Goal: Task Accomplishment & Management: Use online tool/utility

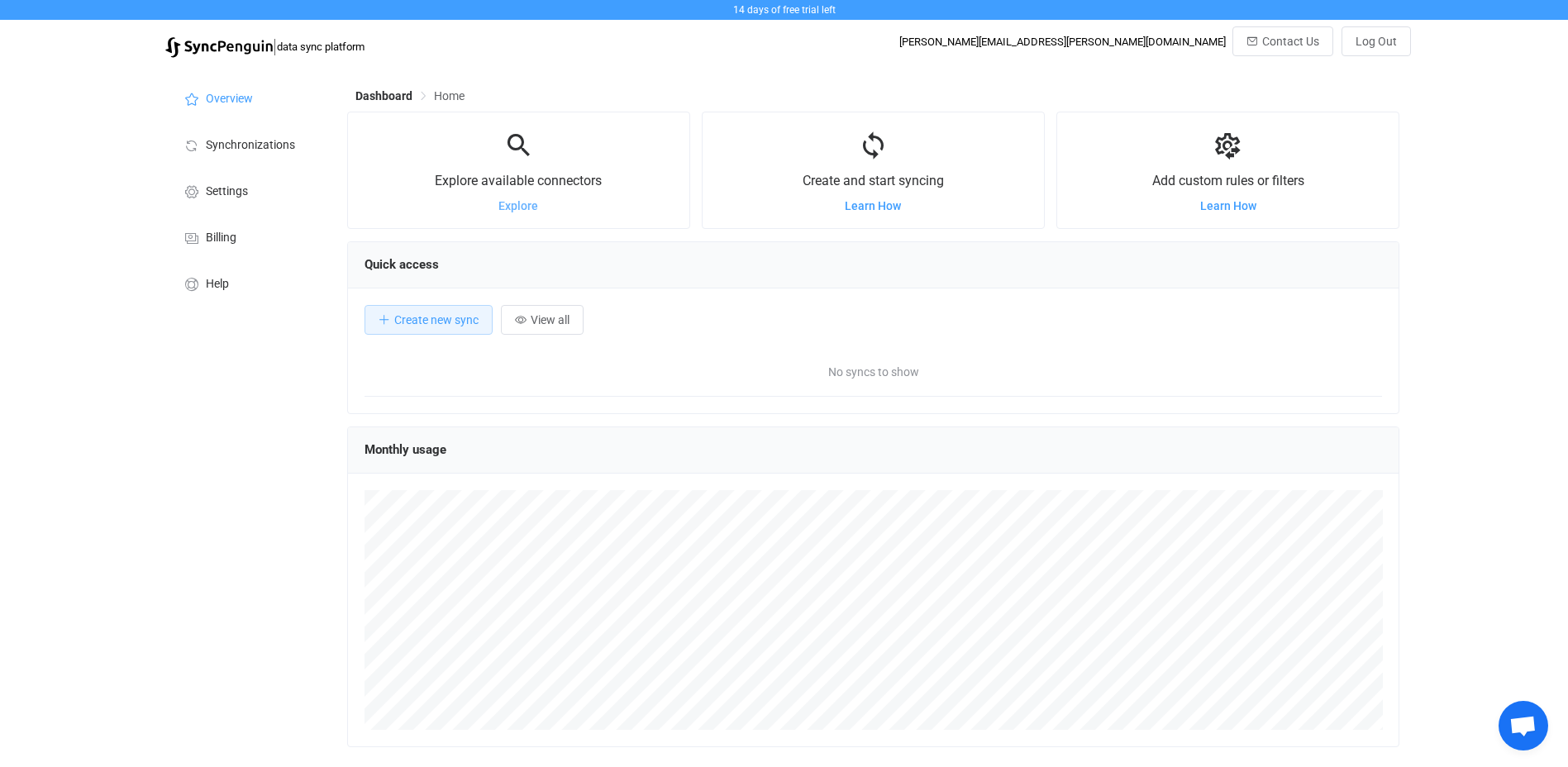
click at [527, 204] on span "Explore" at bounding box center [518, 206] width 39 height 13
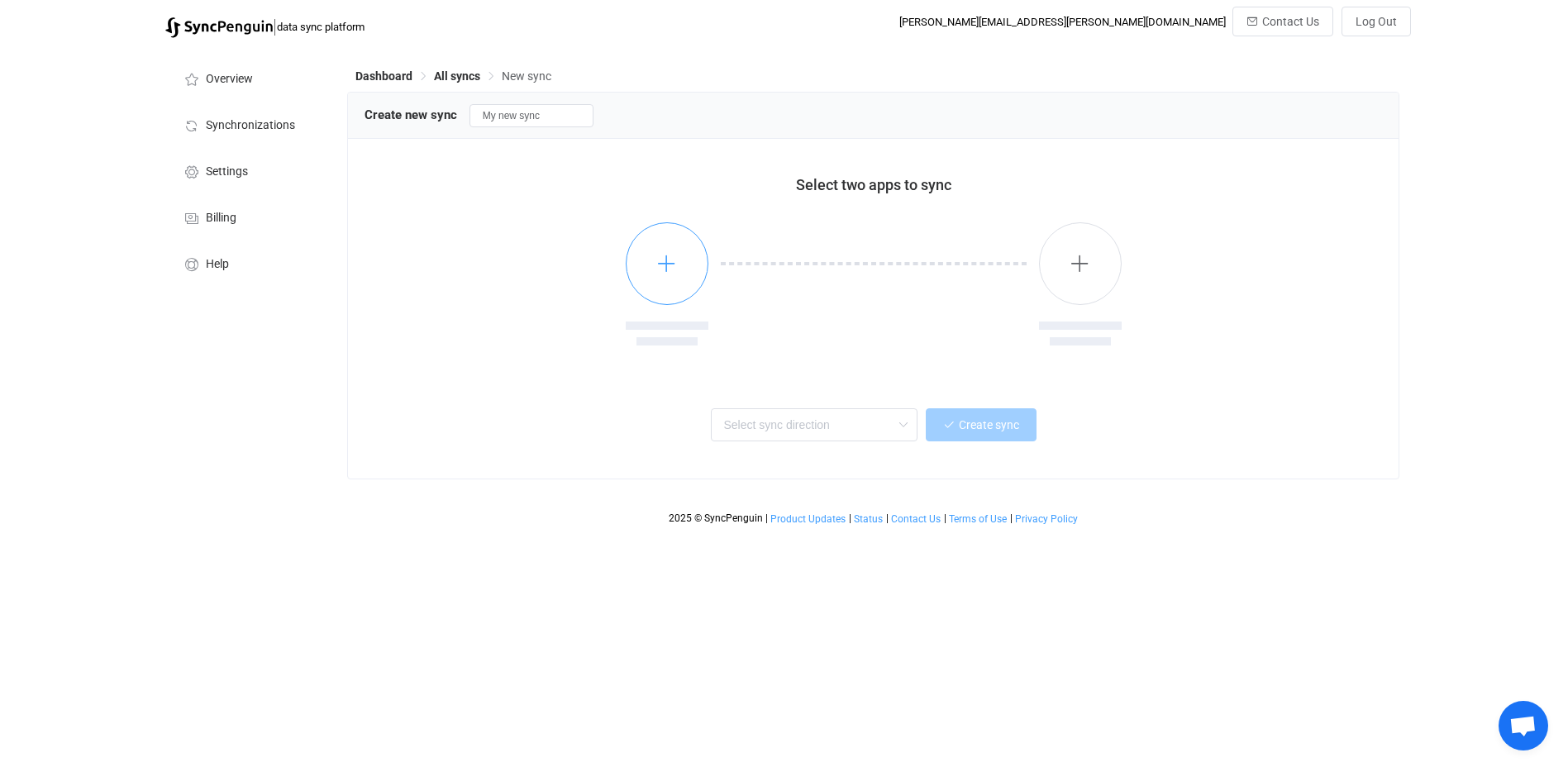
click at [668, 267] on icon "button" at bounding box center [666, 263] width 21 height 21
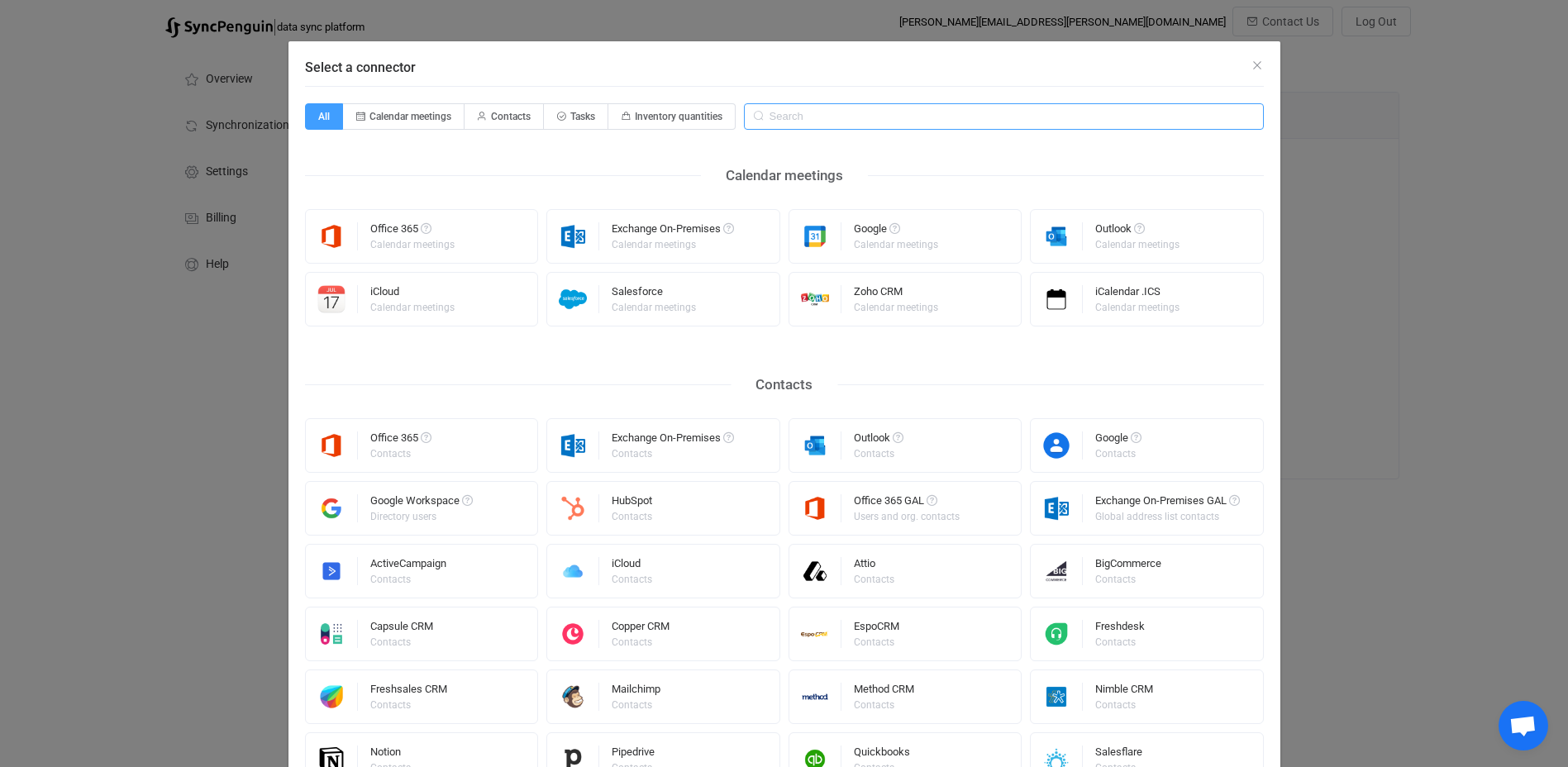
click at [1003, 123] on input "Select a connector" at bounding box center [1004, 117] width 520 height 27
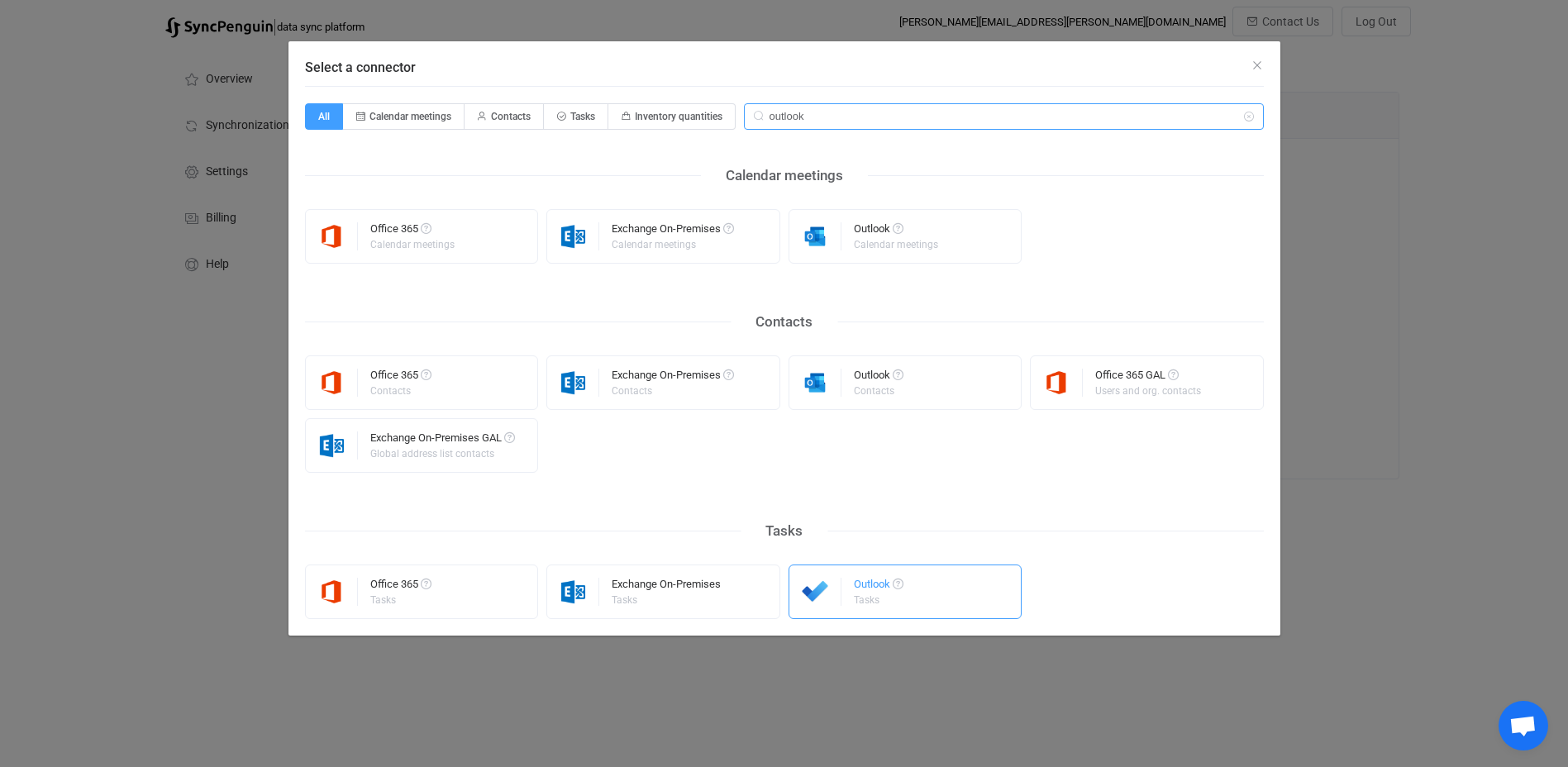
type input "outlook"
click at [867, 600] on div "Tasks" at bounding box center [878, 600] width 47 height 10
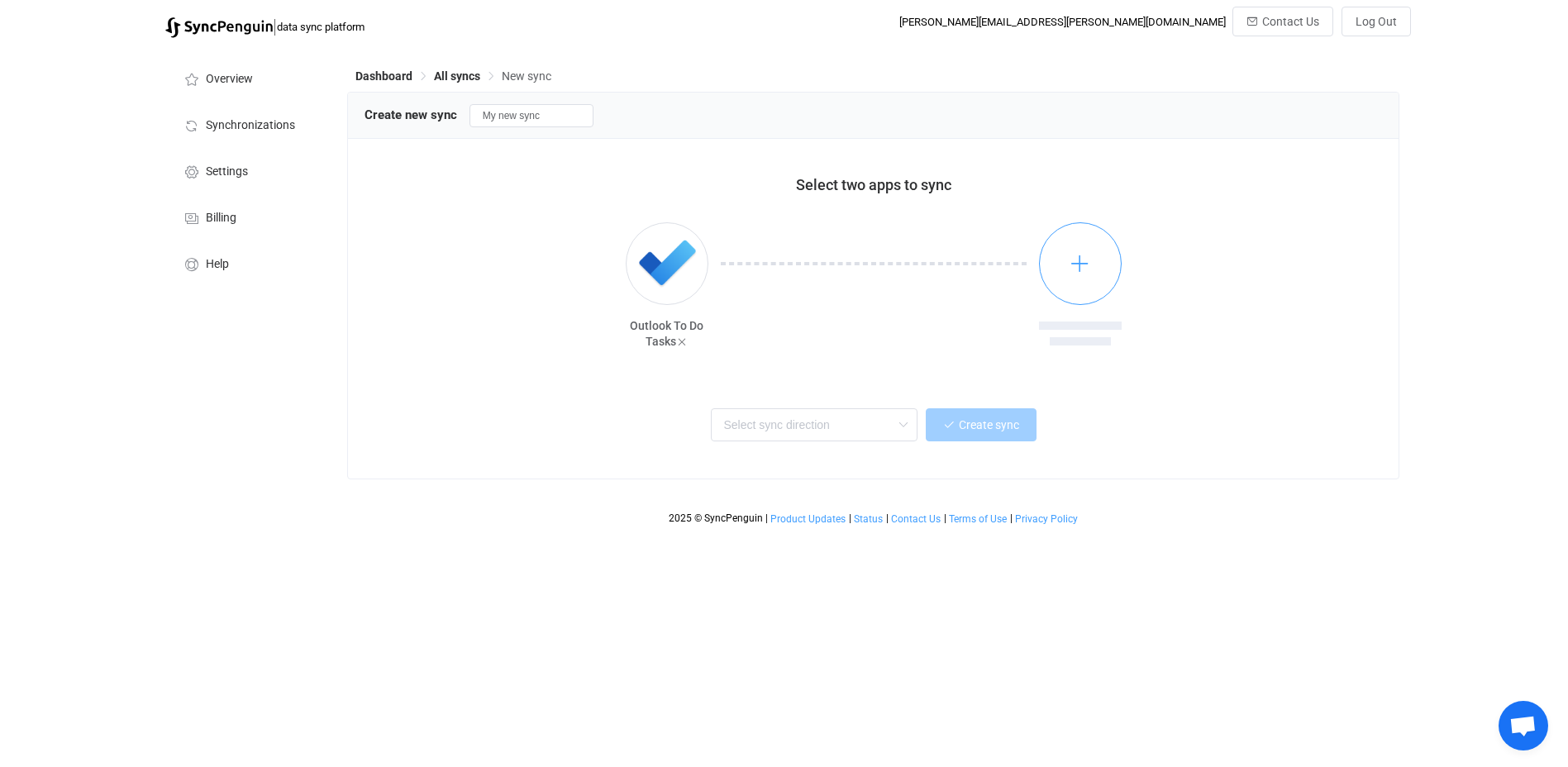
click at [1083, 253] on button "button" at bounding box center [1080, 263] width 83 height 83
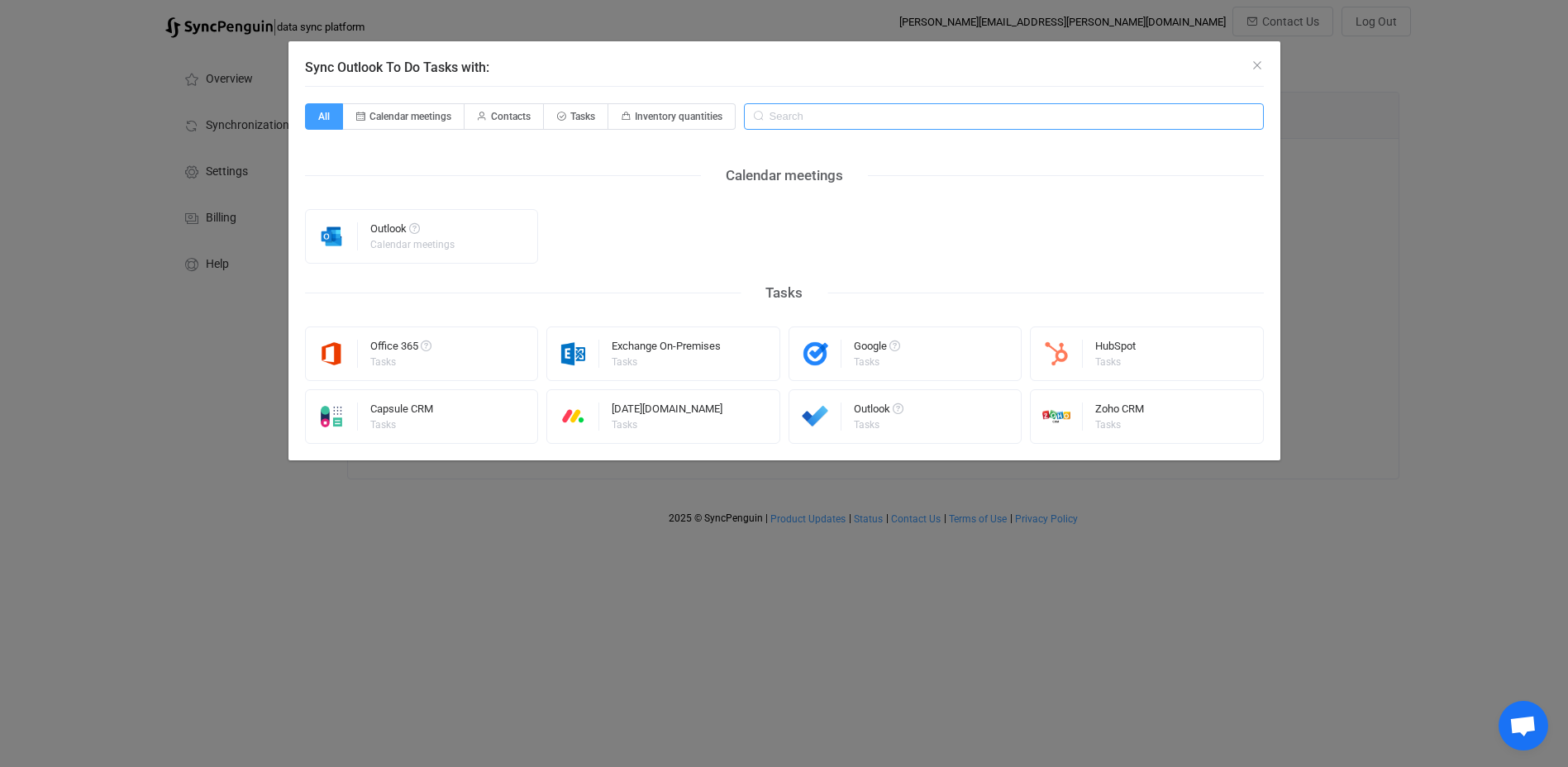
click at [794, 113] on input "Sync Outlook To Do Tasks with:" at bounding box center [1004, 117] width 520 height 27
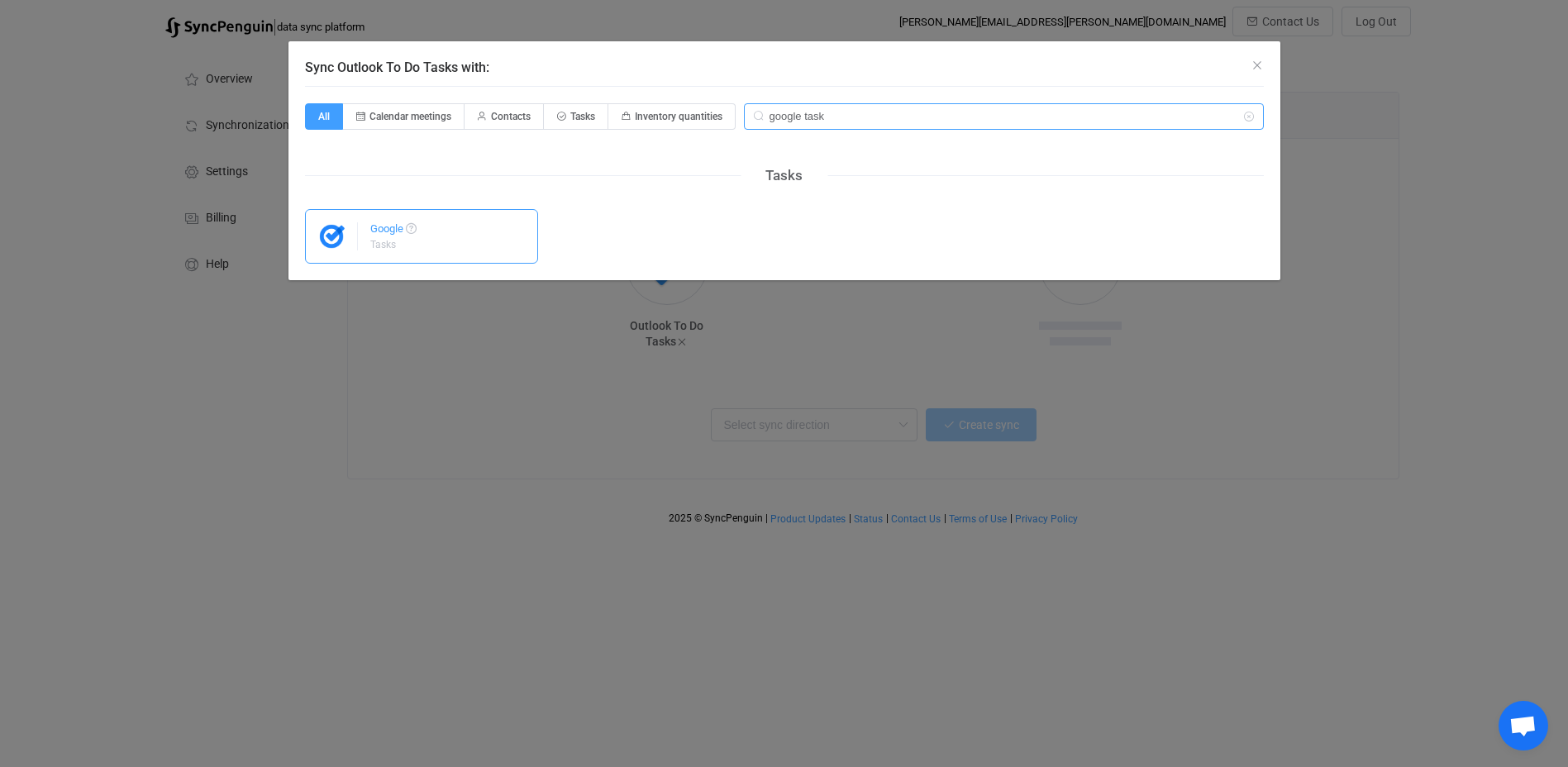
type input "google task"
click at [399, 221] on div "Google Tasks" at bounding box center [393, 236] width 46 height 43
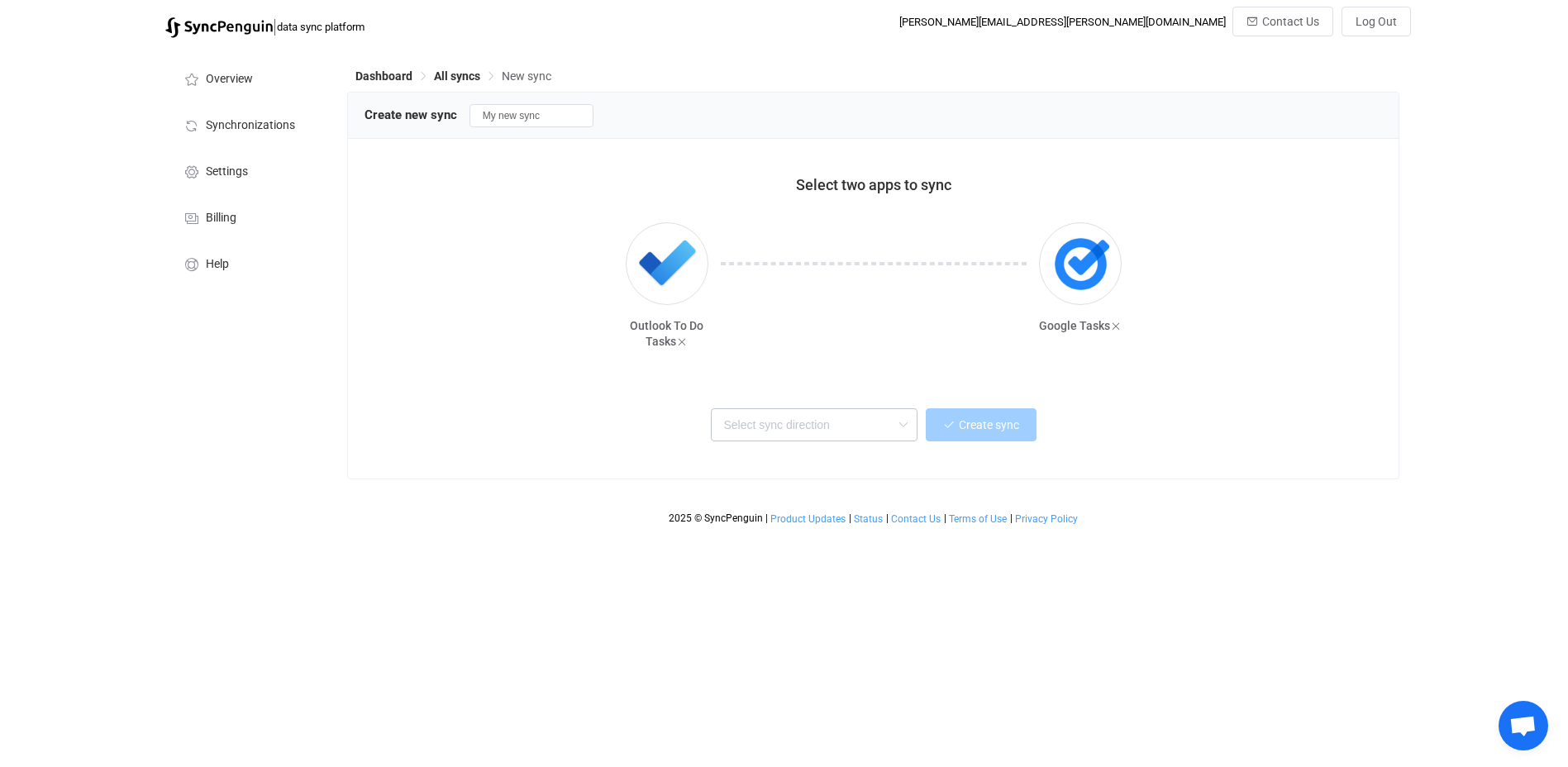
click at [893, 429] on icon at bounding box center [903, 425] width 21 height 33
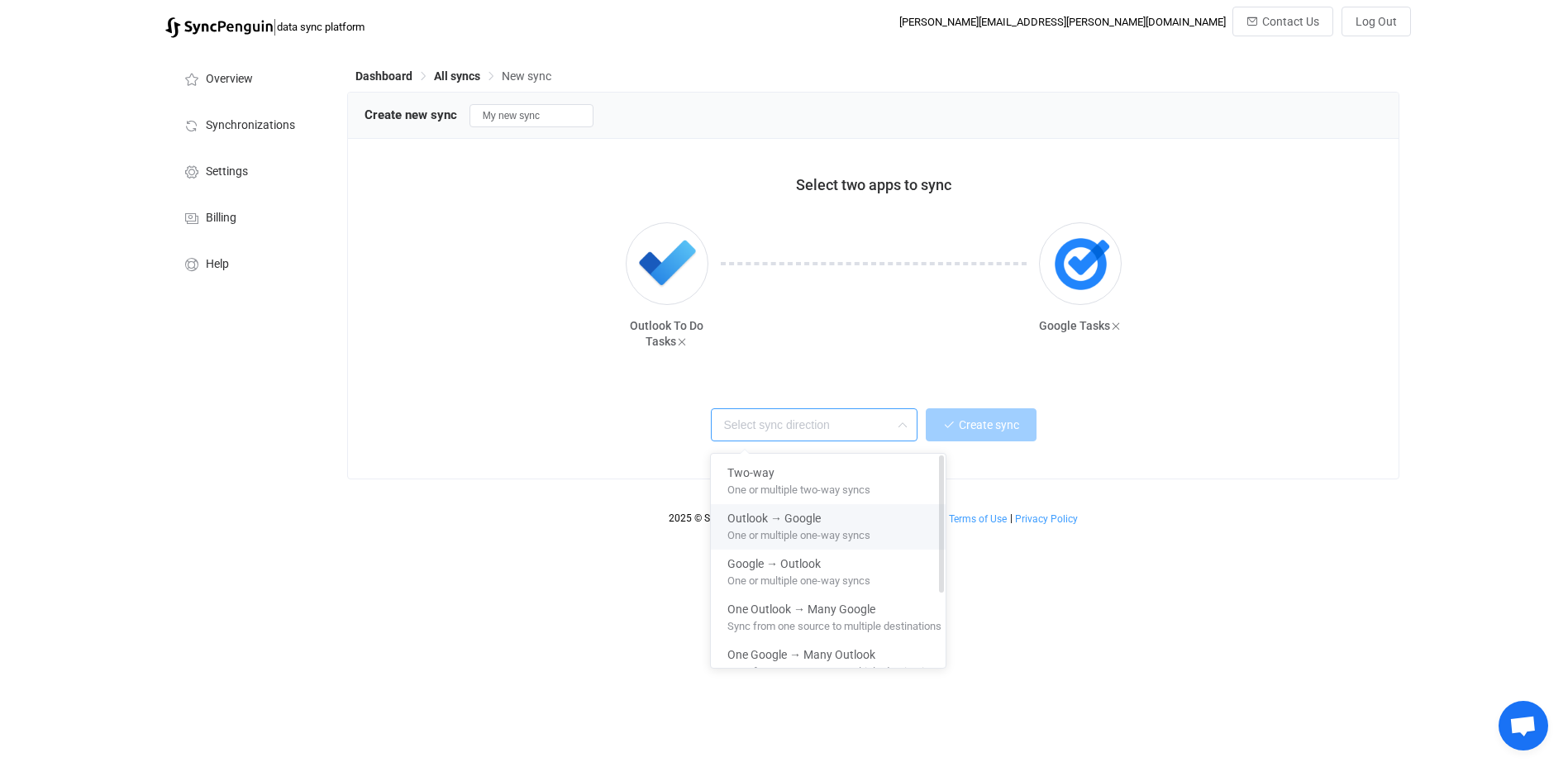
click at [808, 525] on span "One or multiple one-way syncs" at bounding box center [799, 533] width 143 height 18
type input "Outlook → Google"
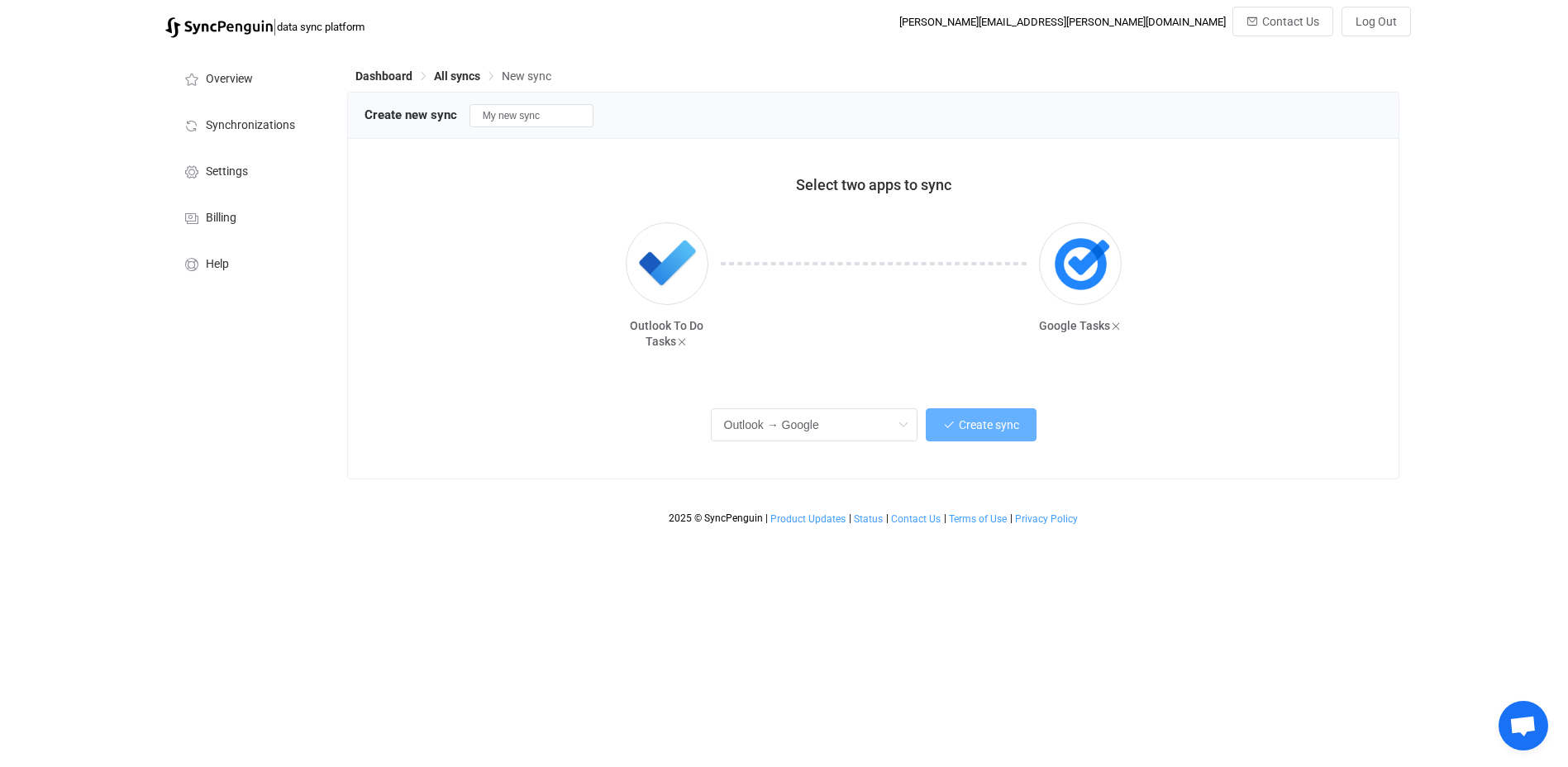
click at [974, 431] on span "Create sync" at bounding box center [989, 425] width 60 height 13
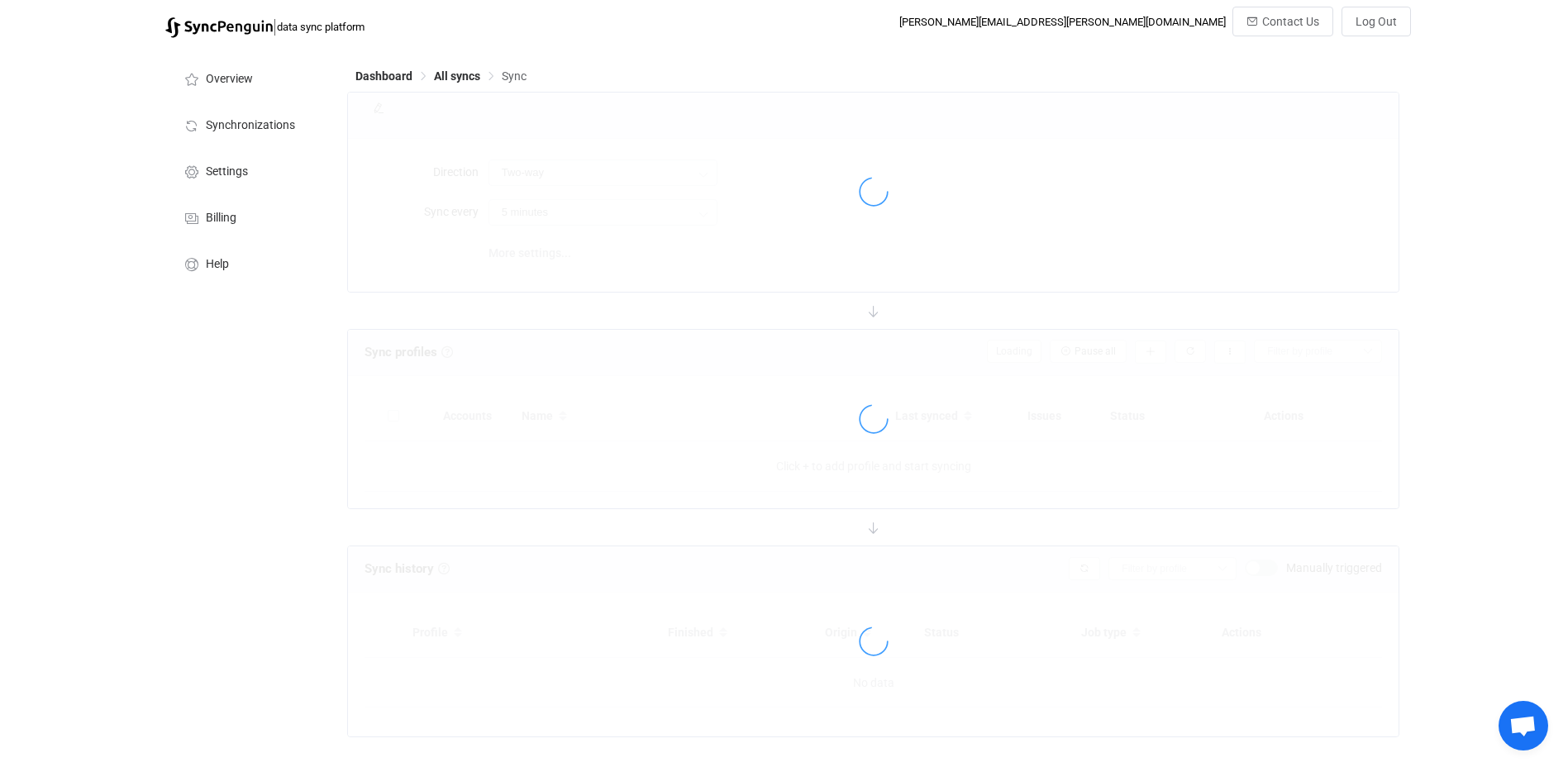
type input "Outlook → Google"
type input "10 minutes"
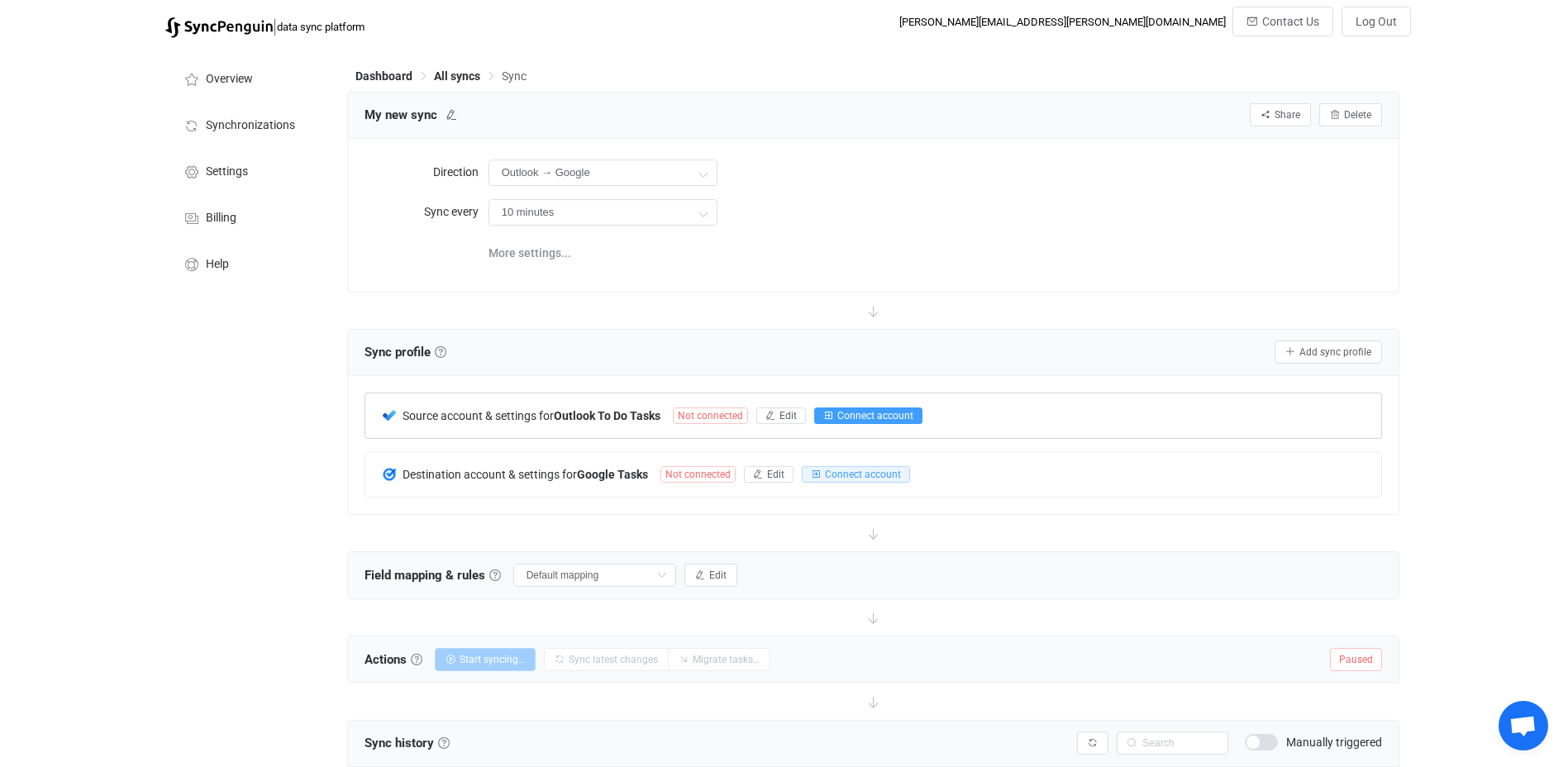
click at [836, 414] on button "Connect account" at bounding box center [867, 416] width 108 height 17
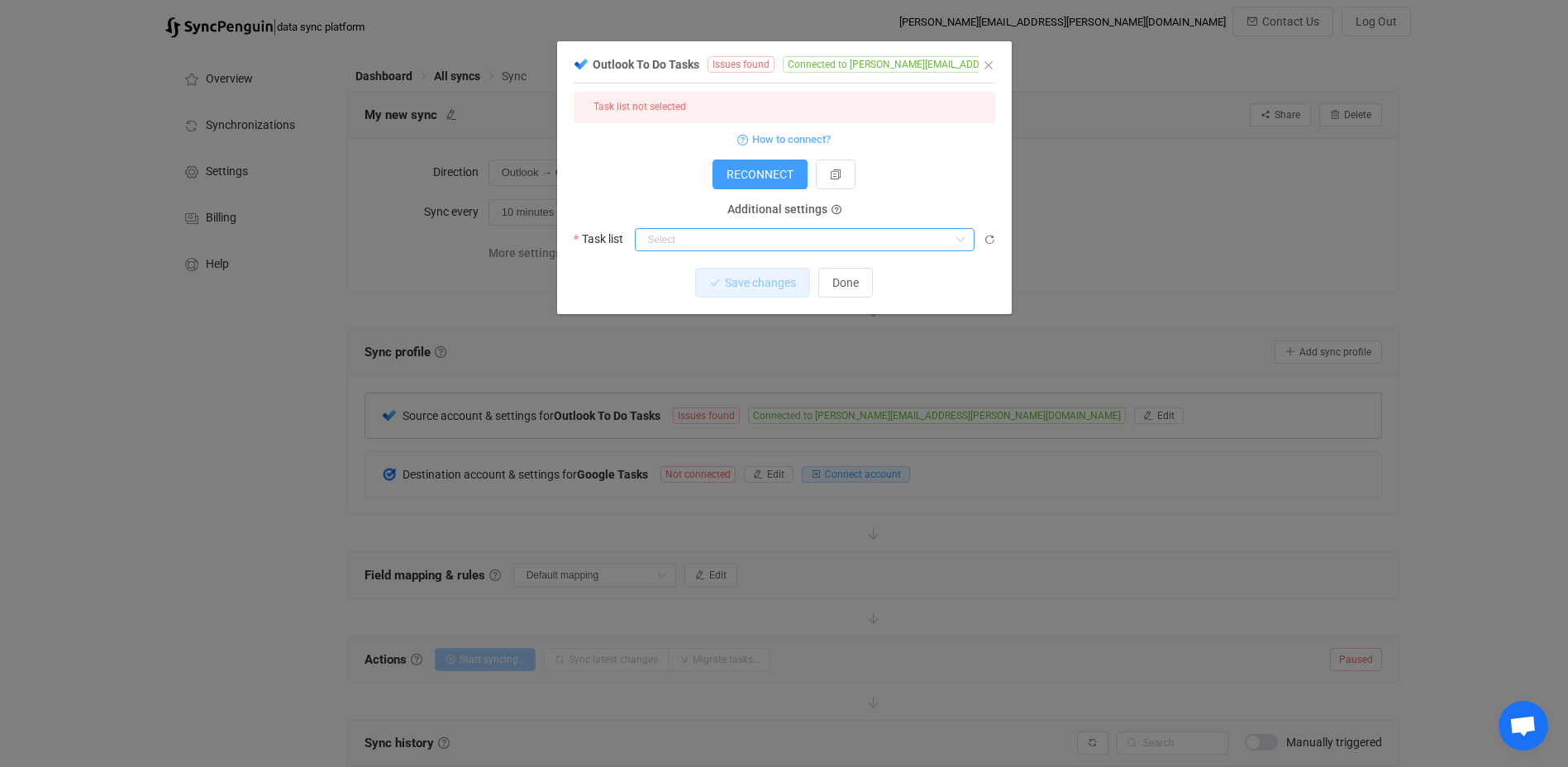
click at [945, 228] on input "dialog" at bounding box center [805, 240] width 340 height 23
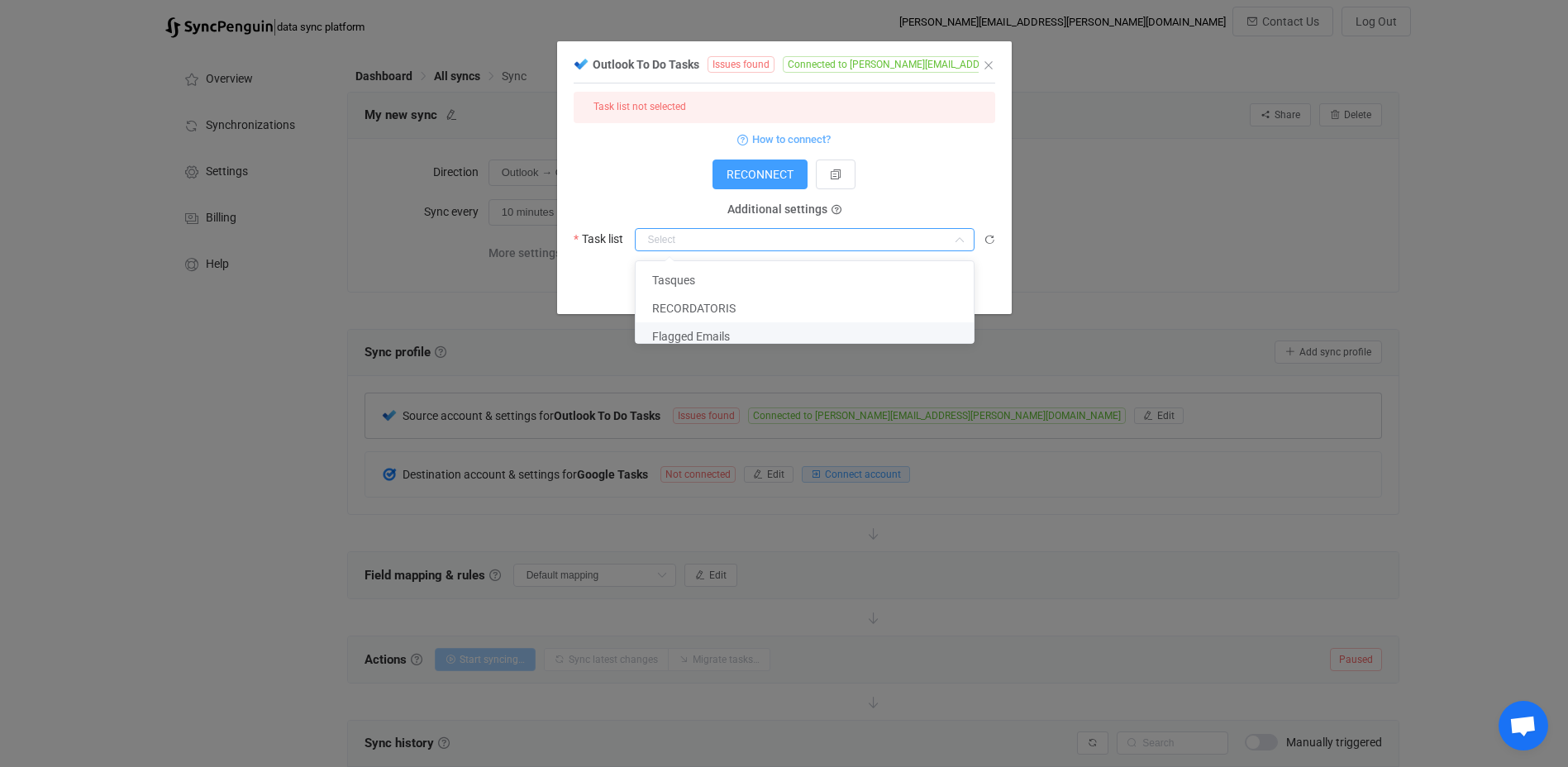
click at [680, 342] on span "Flagged Emails" at bounding box center [690, 337] width 78 height 13
type input "Flagged Emails"
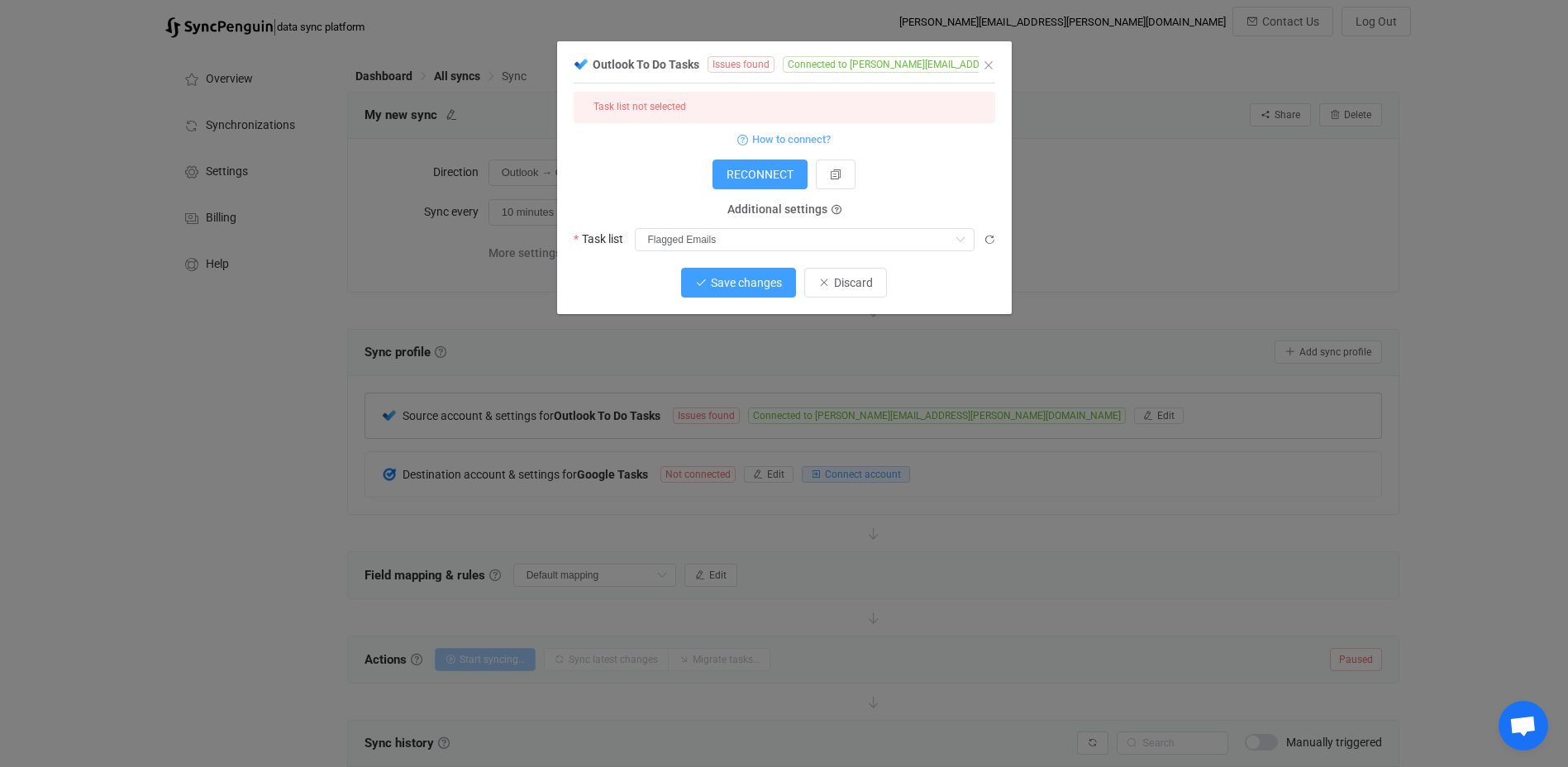
click at [764, 290] on span "Save changes" at bounding box center [746, 283] width 71 height 13
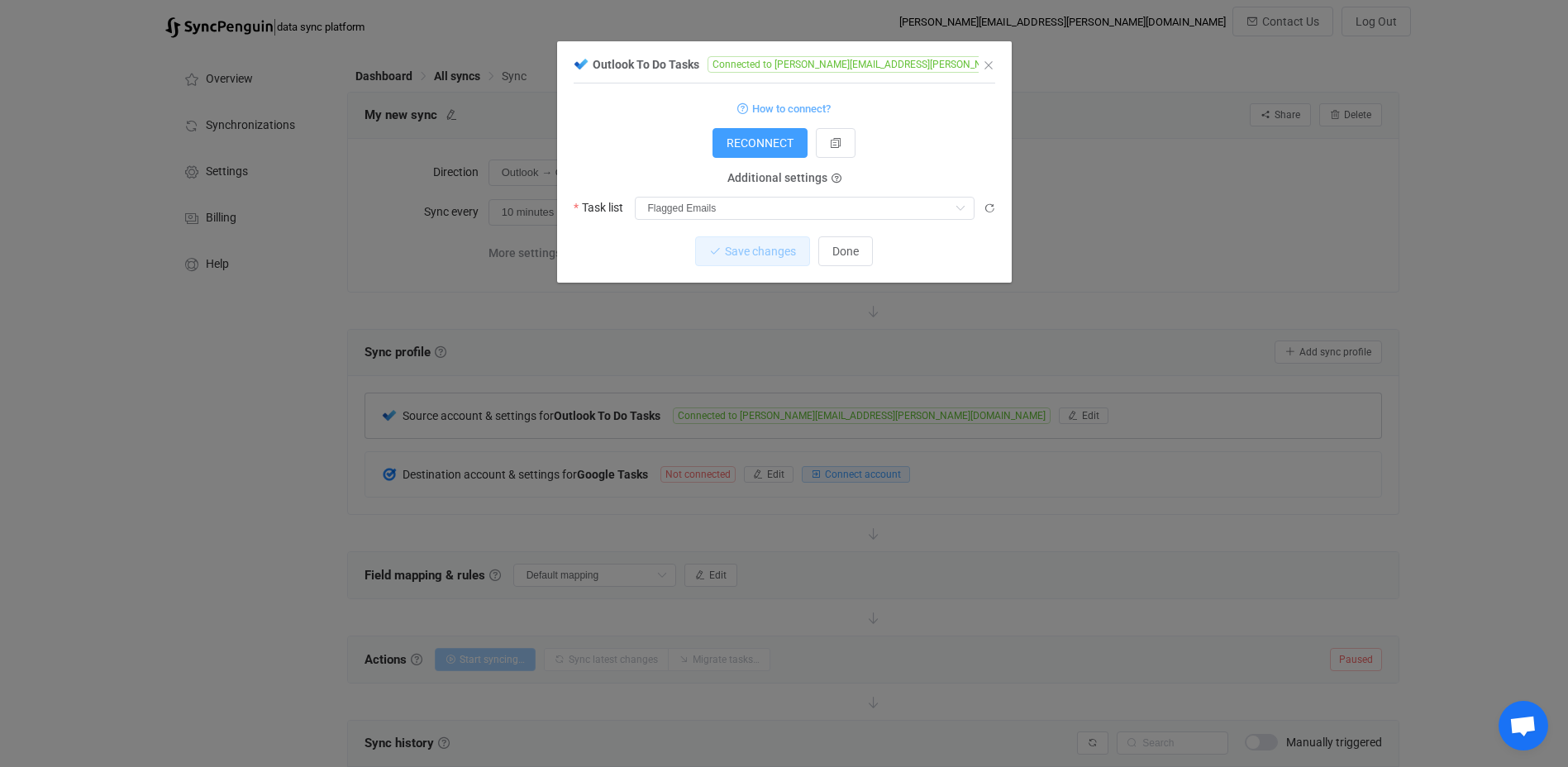
click at [793, 176] on span "Additional settings" at bounding box center [777, 179] width 100 height 13
click at [836, 180] on icon "dialog" at bounding box center [836, 180] width 10 height 10
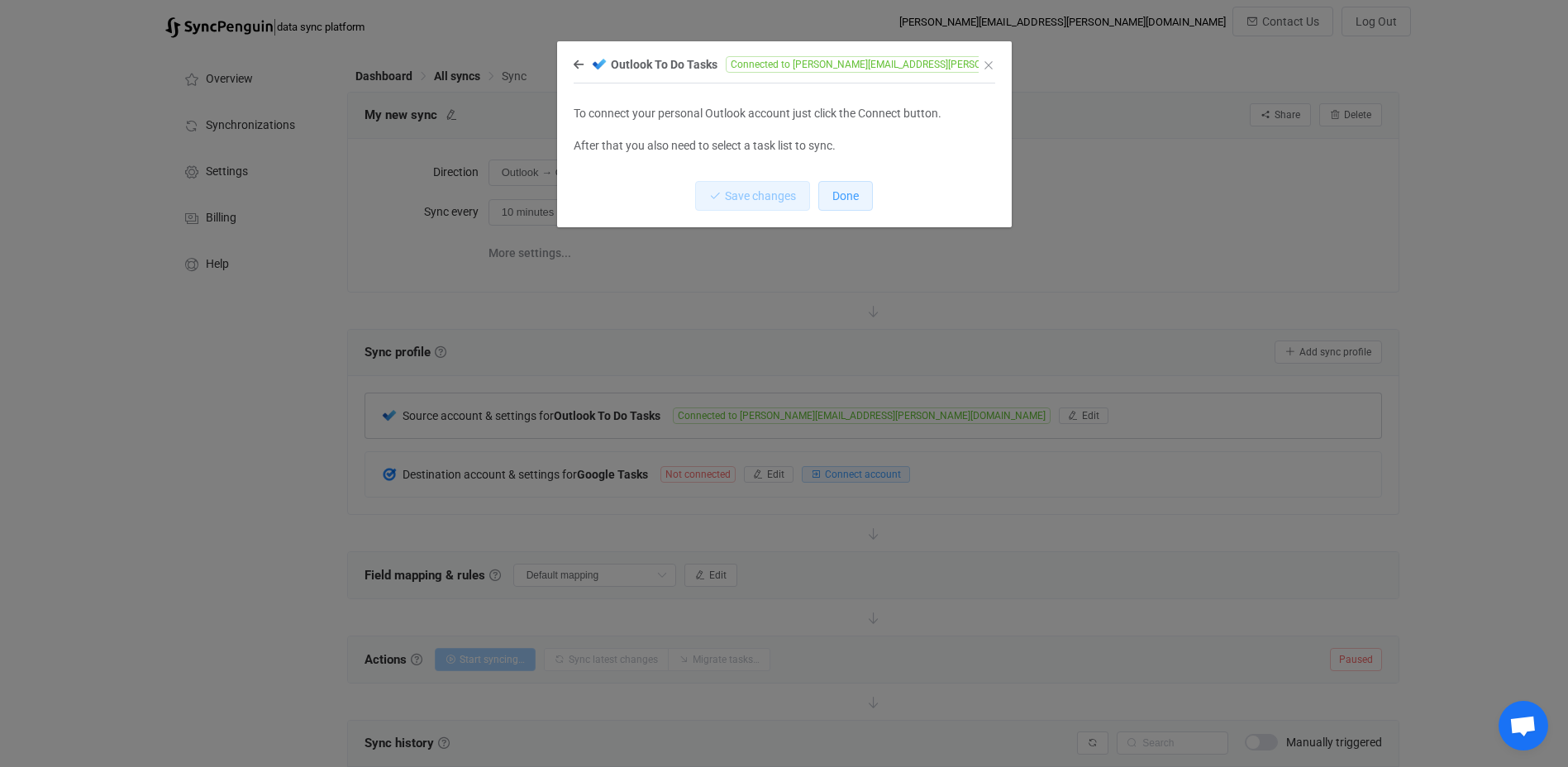
click at [833, 201] on span "Done" at bounding box center [846, 196] width 27 height 13
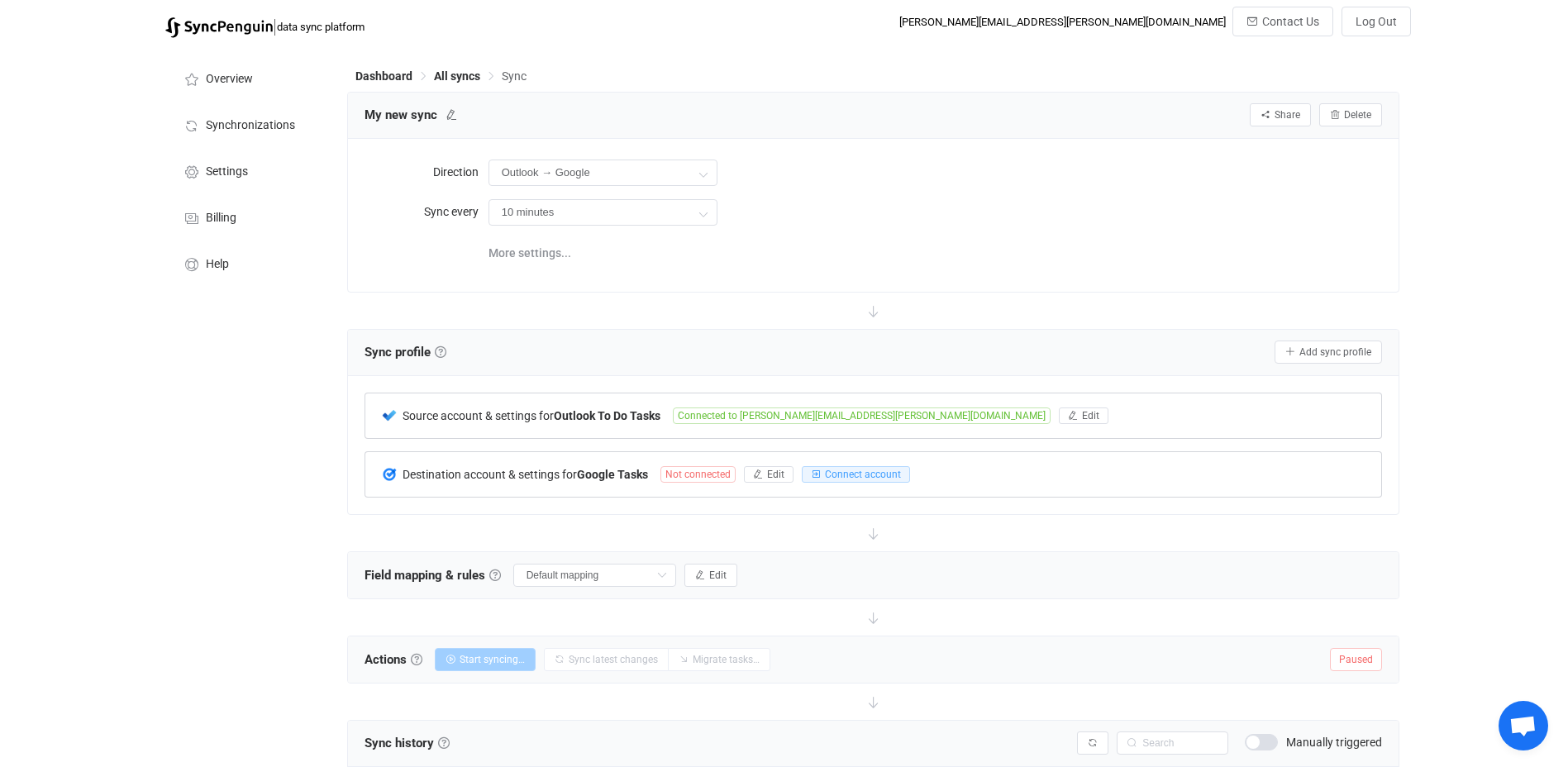
click at [702, 480] on span "Not connected" at bounding box center [698, 475] width 76 height 17
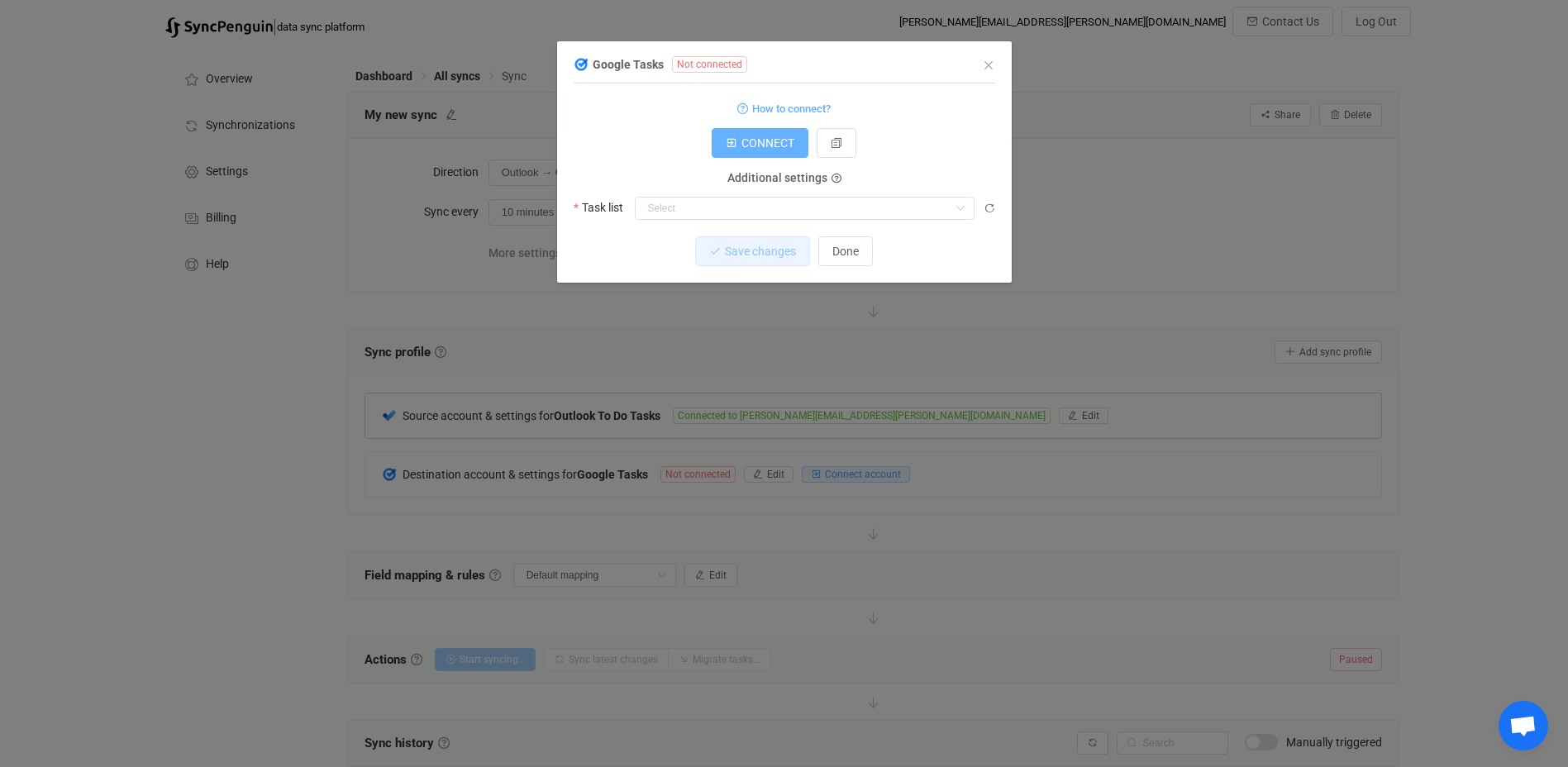
click at [752, 131] on button "CONNECT" at bounding box center [759, 143] width 96 height 29
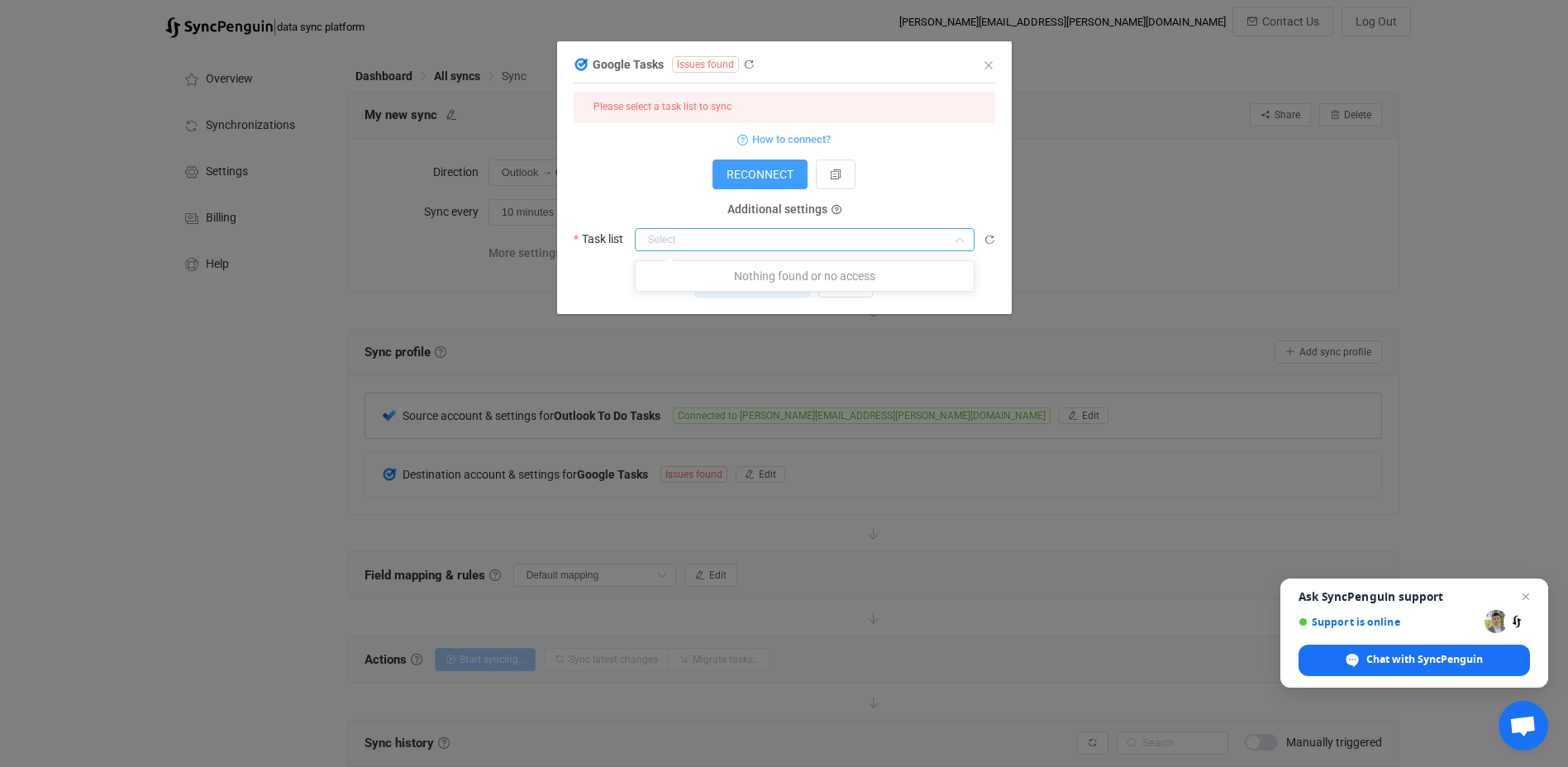
click at [720, 238] on input "dialog" at bounding box center [805, 240] width 340 height 23
click at [756, 282] on p "Nothing found or no access" at bounding box center [805, 275] width 338 height 29
click at [749, 243] on input "dialog" at bounding box center [805, 240] width 340 height 23
click at [748, 247] on input "dialog" at bounding box center [805, 240] width 340 height 23
click at [678, 245] on input "dialog" at bounding box center [805, 240] width 340 height 23
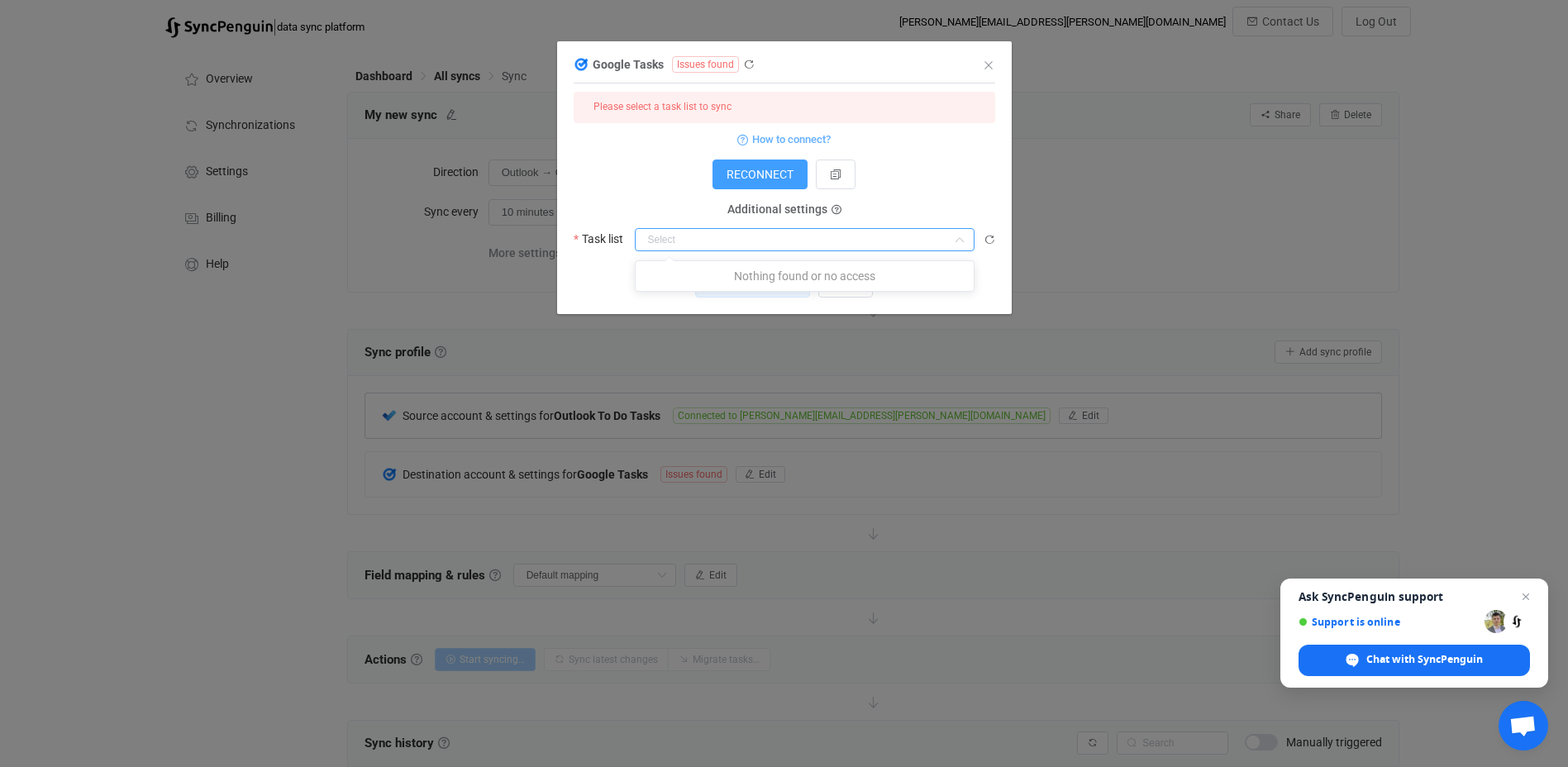
click at [678, 245] on input "dialog" at bounding box center [805, 240] width 340 height 23
click at [958, 238] on icon "dialog" at bounding box center [960, 240] width 21 height 23
click at [948, 182] on div "RECONNECT" at bounding box center [784, 174] width 421 height 29
click at [737, 180] on span "RECONNECT" at bounding box center [760, 175] width 67 height 13
click at [940, 236] on input "dialog" at bounding box center [805, 240] width 340 height 23
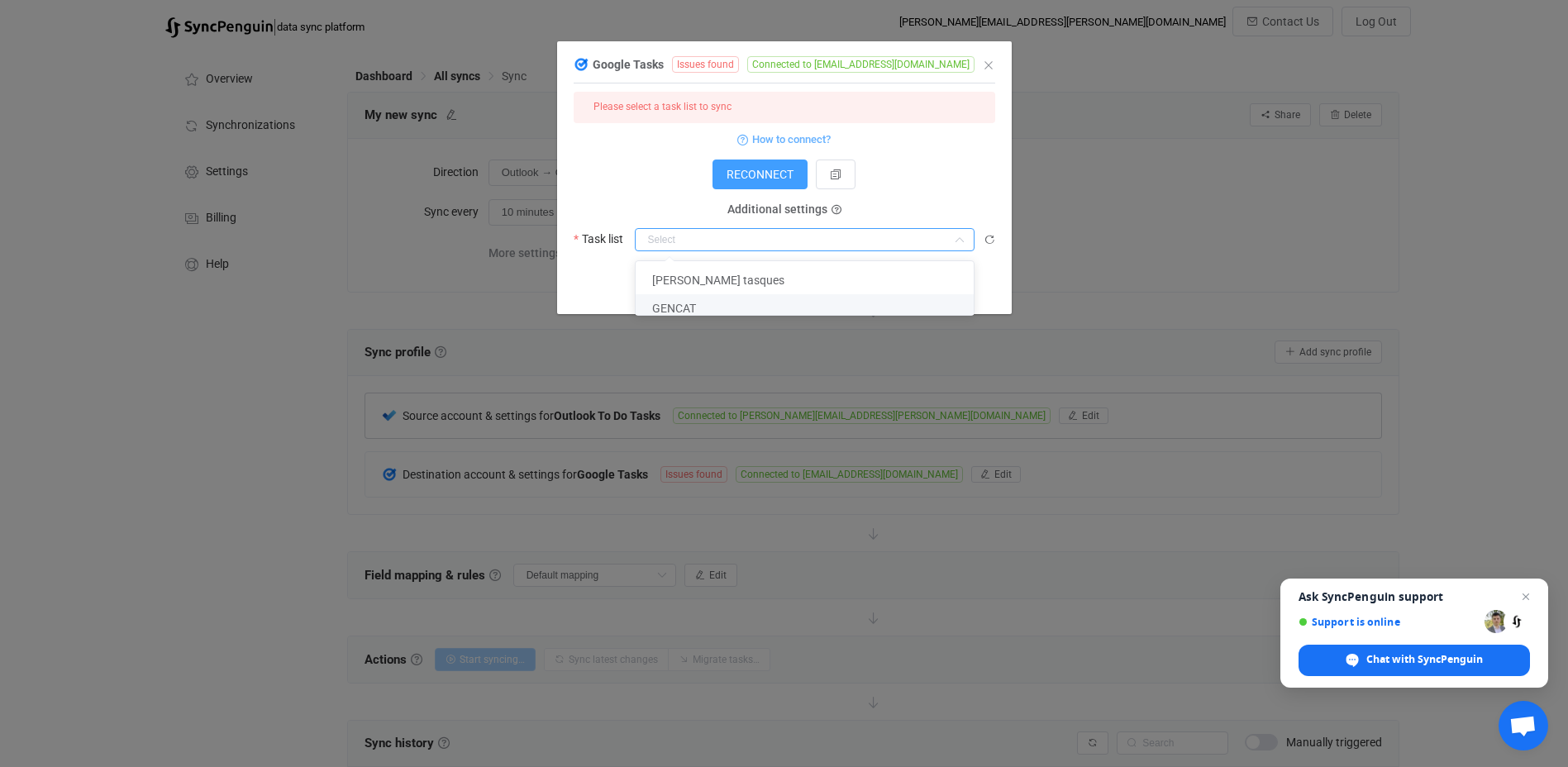
click at [802, 308] on li "GENCAT" at bounding box center [811, 308] width 351 height 28
type input "GENCAT"
click at [771, 285] on span "Save changes" at bounding box center [746, 283] width 71 height 13
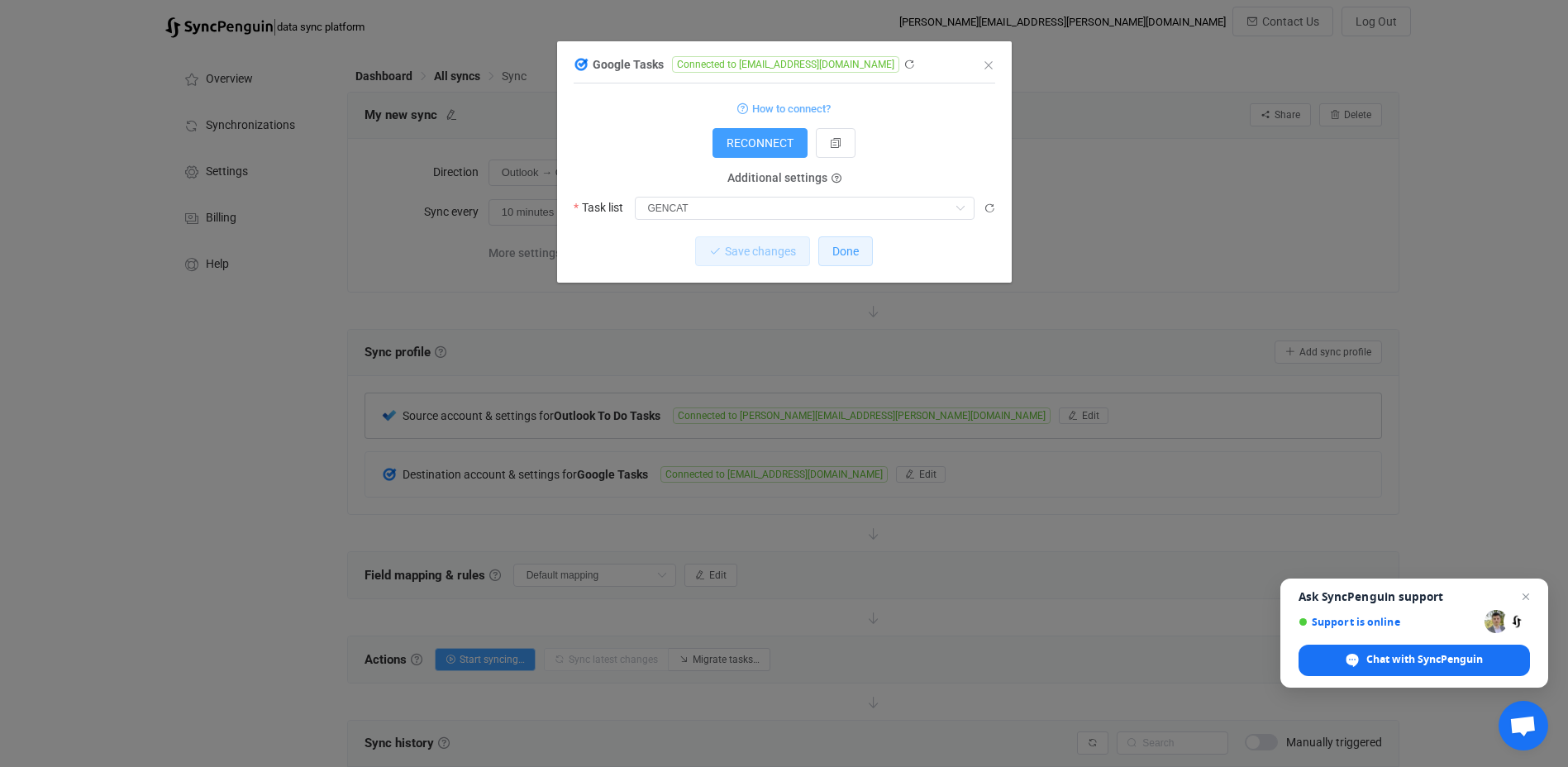
click at [853, 258] on span "Done" at bounding box center [846, 252] width 27 height 13
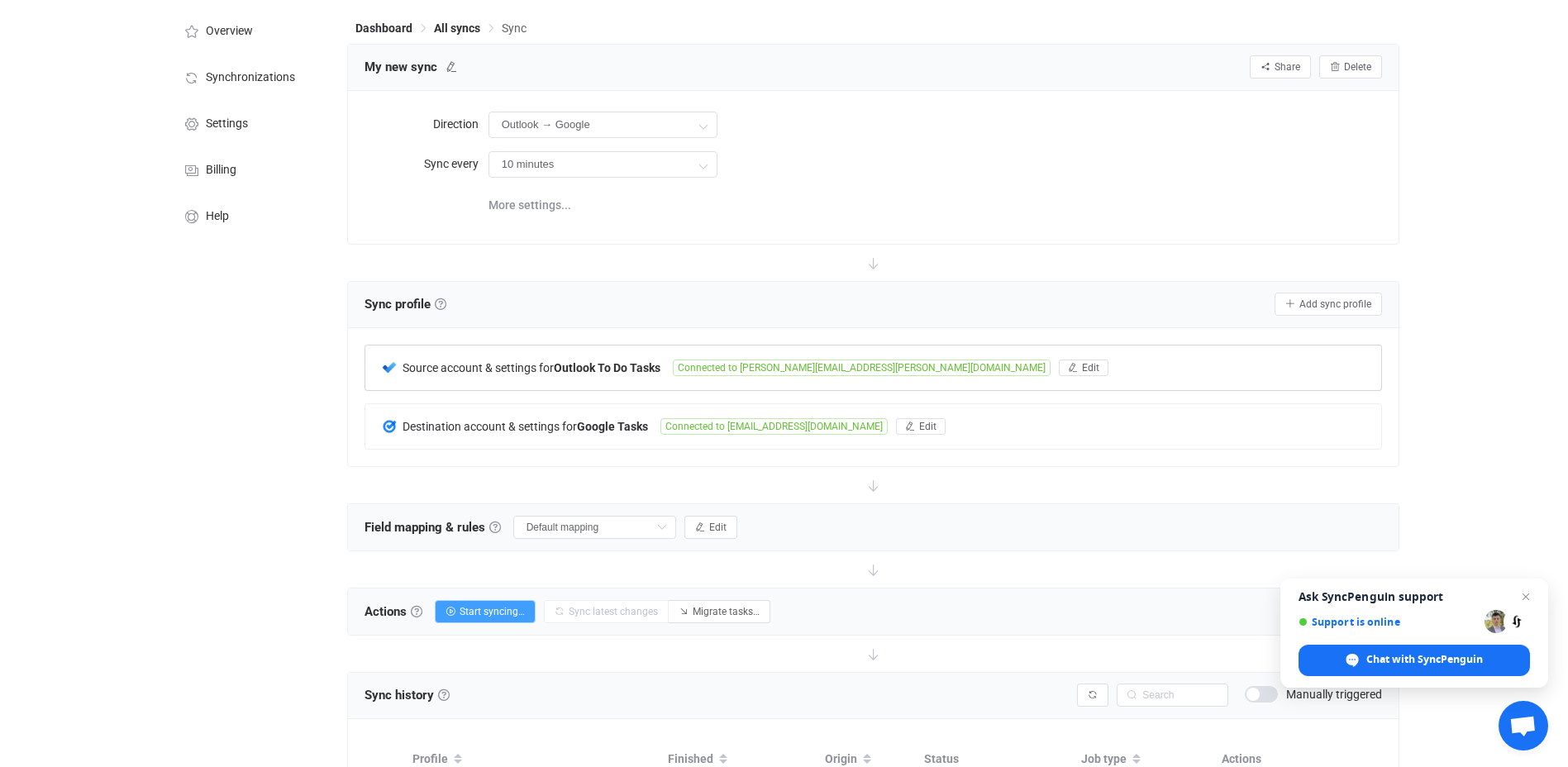
scroll to position [83, 0]
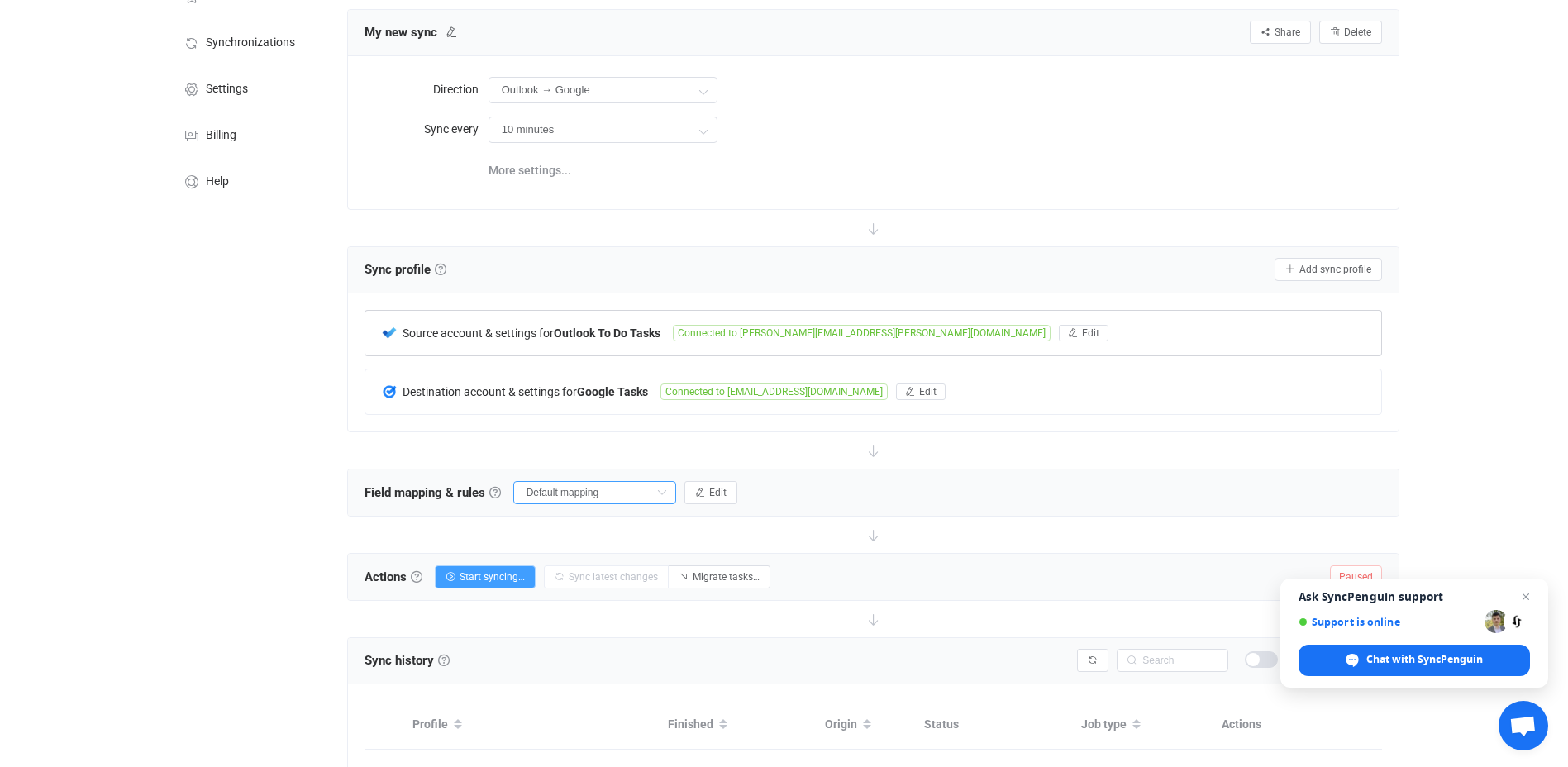
click at [569, 491] on input "Default mapping" at bounding box center [595, 493] width 163 height 23
click at [560, 488] on input "Default mapping" at bounding box center [595, 493] width 163 height 23
click at [693, 488] on button "Edit" at bounding box center [711, 493] width 53 height 23
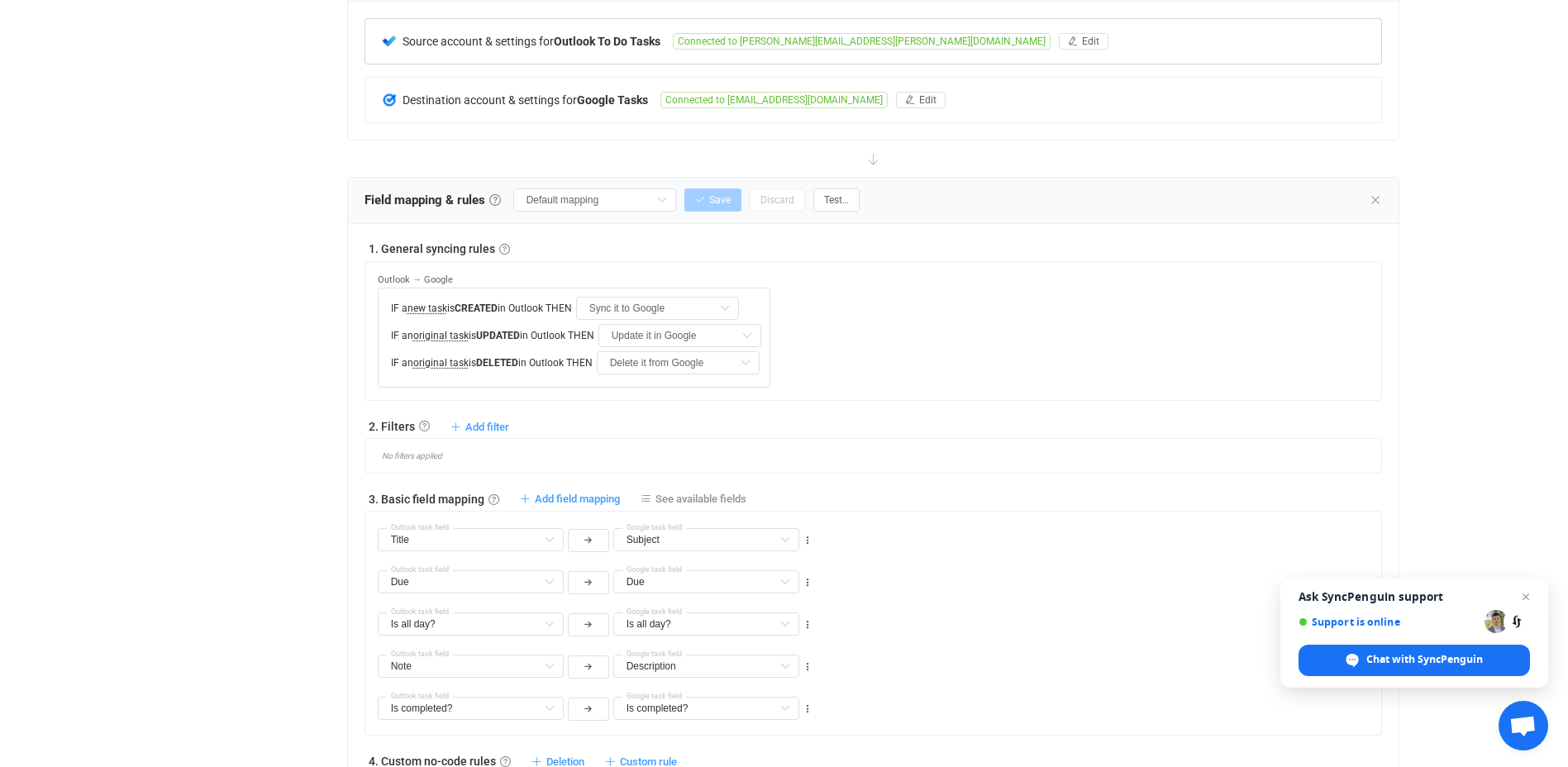
scroll to position [414, 0]
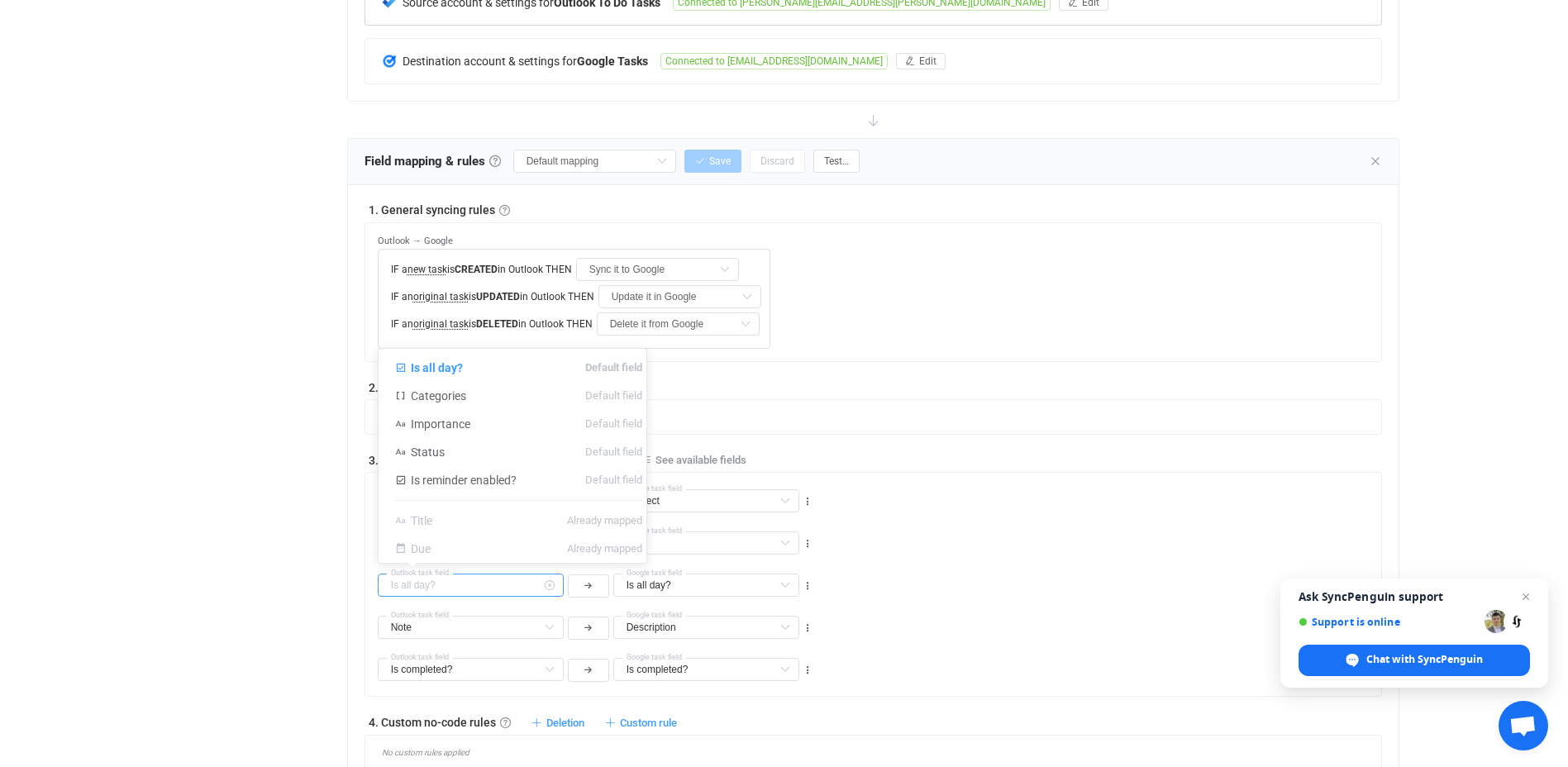
click at [398, 582] on input "text" at bounding box center [471, 586] width 186 height 23
click at [435, 390] on span "Categories" at bounding box center [439, 396] width 55 height 13
type input "Categories"
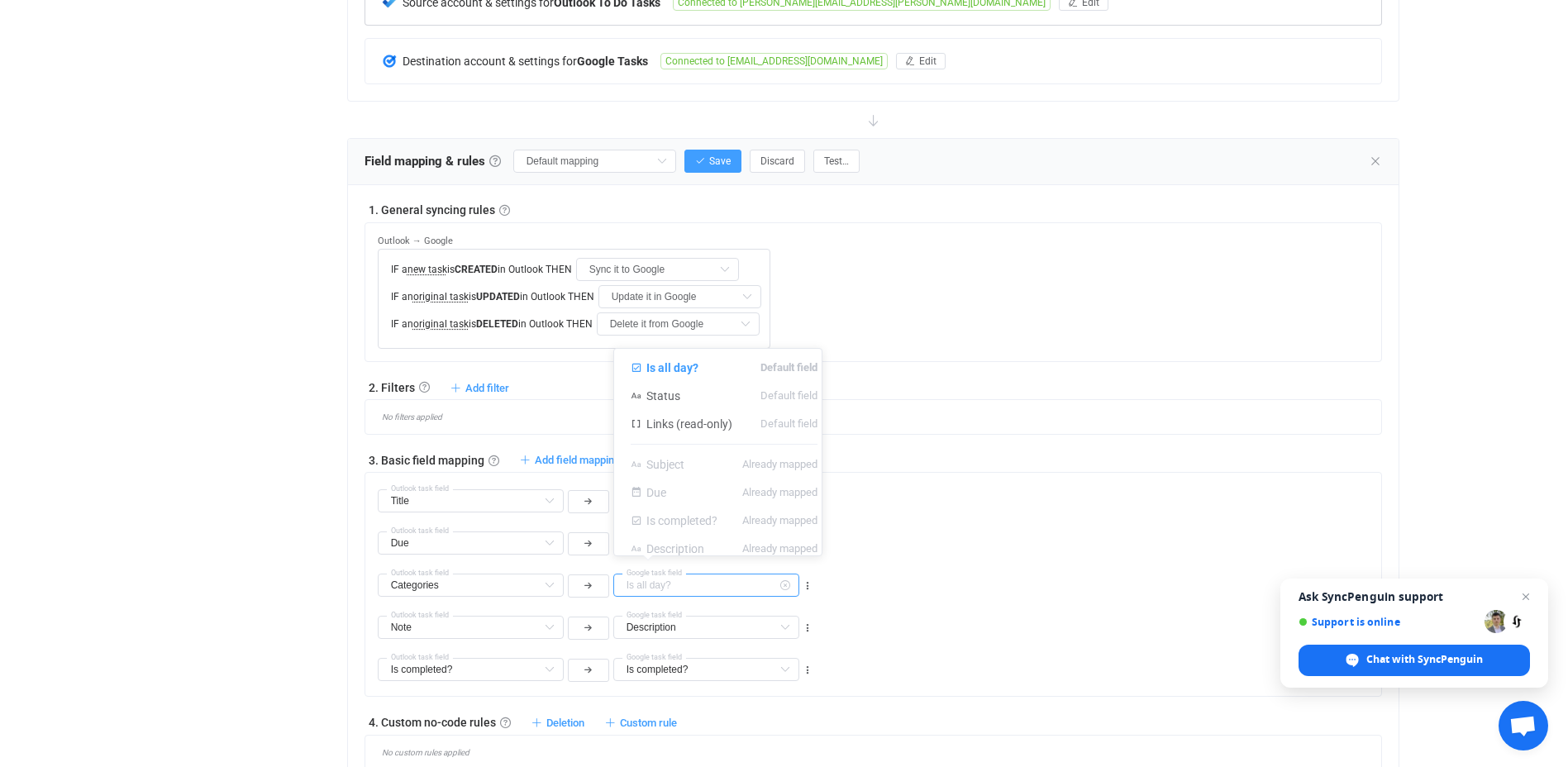
click at [686, 584] on input "text" at bounding box center [706, 586] width 186 height 23
click at [915, 599] on div "Note Note Default field Categories Default field Importance Default field Statu…" at bounding box center [879, 620] width 1004 height 42
type input "Is all day?"
click at [598, 460] on span "Add field mapping" at bounding box center [576, 460] width 85 height 13
type input "Title"
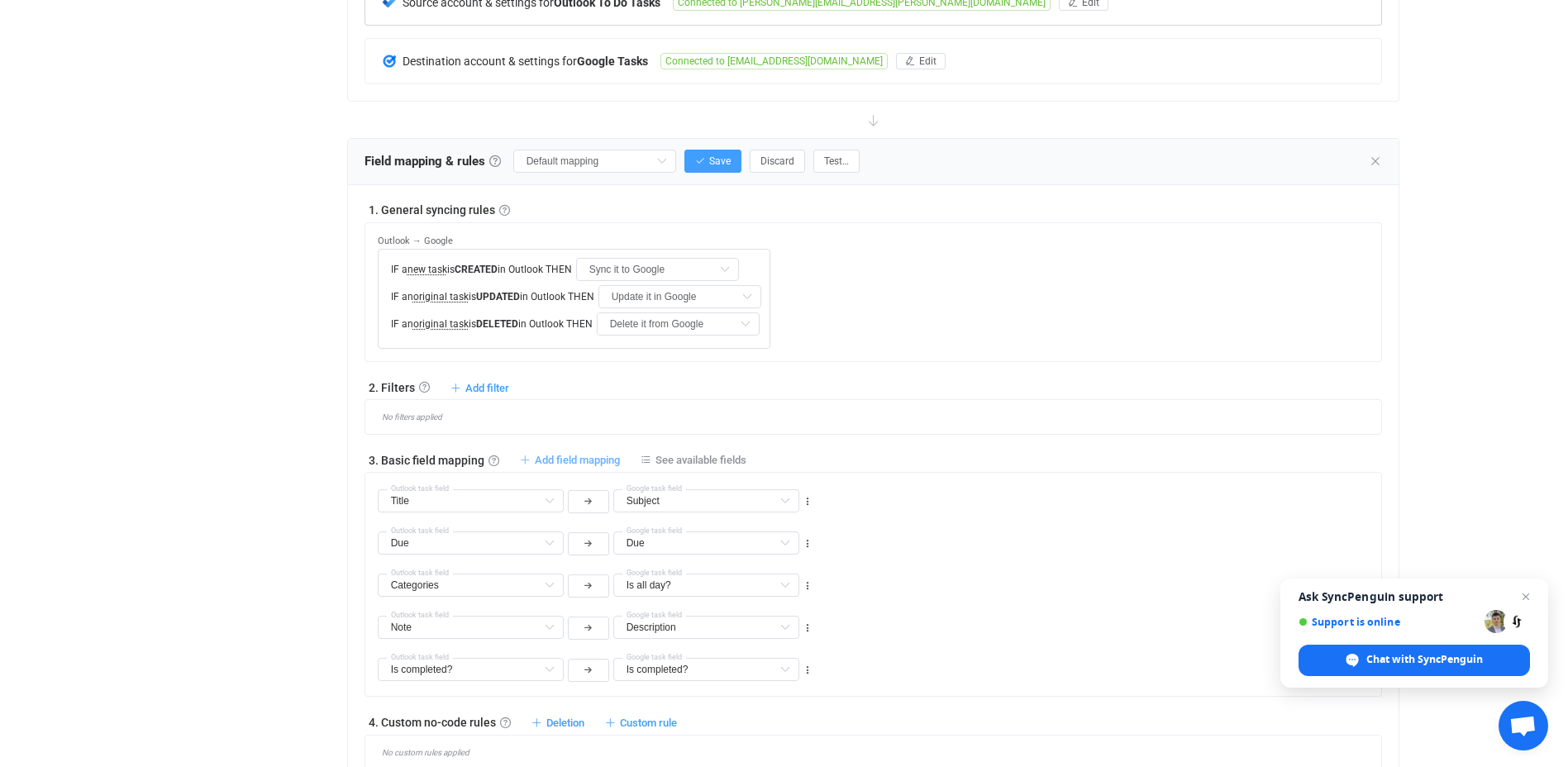
type input "Subject"
type input "Due"
type input "Categories"
type input "Is all day?"
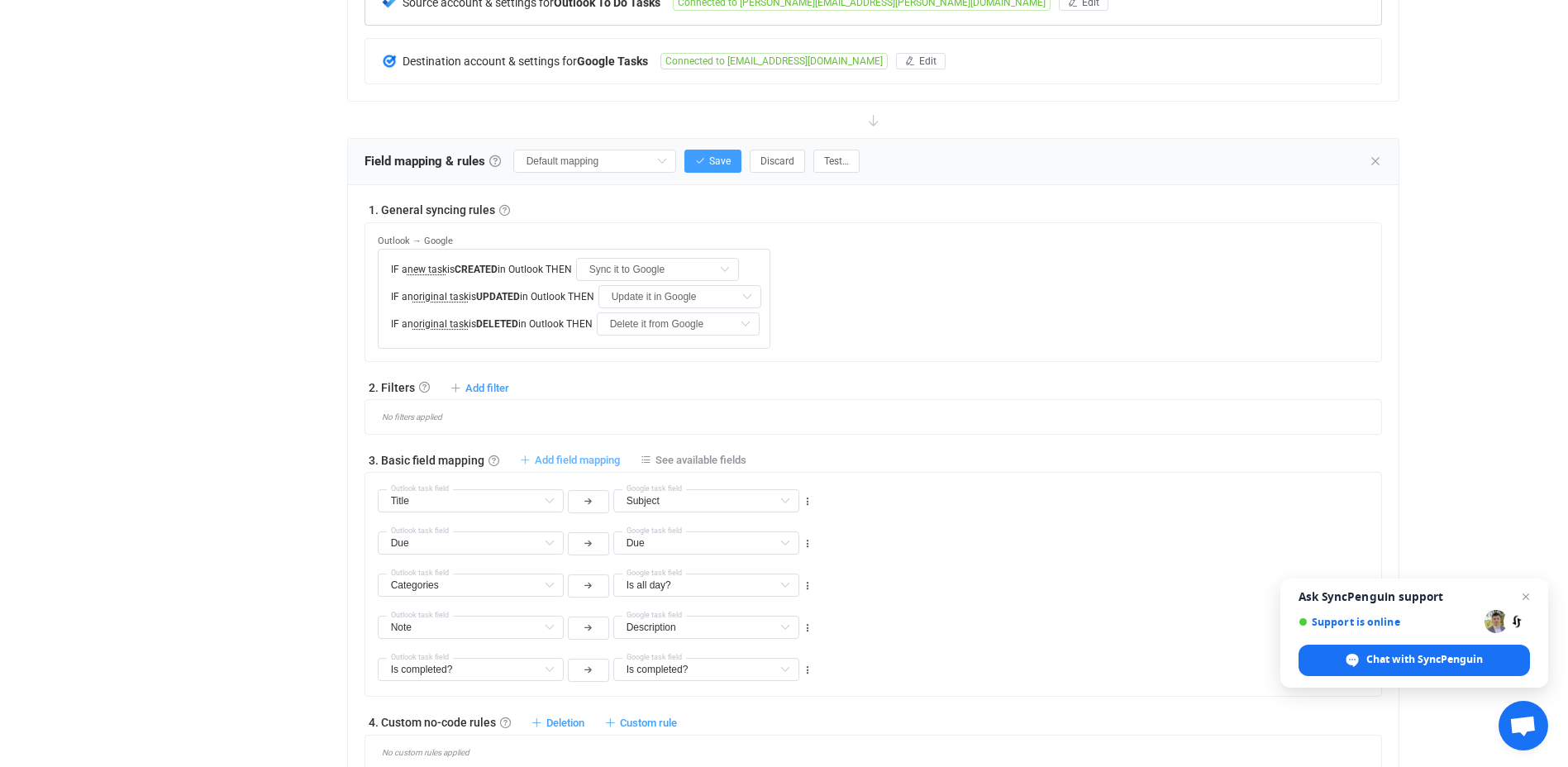
type input "Note"
type input "Description"
click at [634, 502] on input "text" at bounding box center [706, 501] width 186 height 23
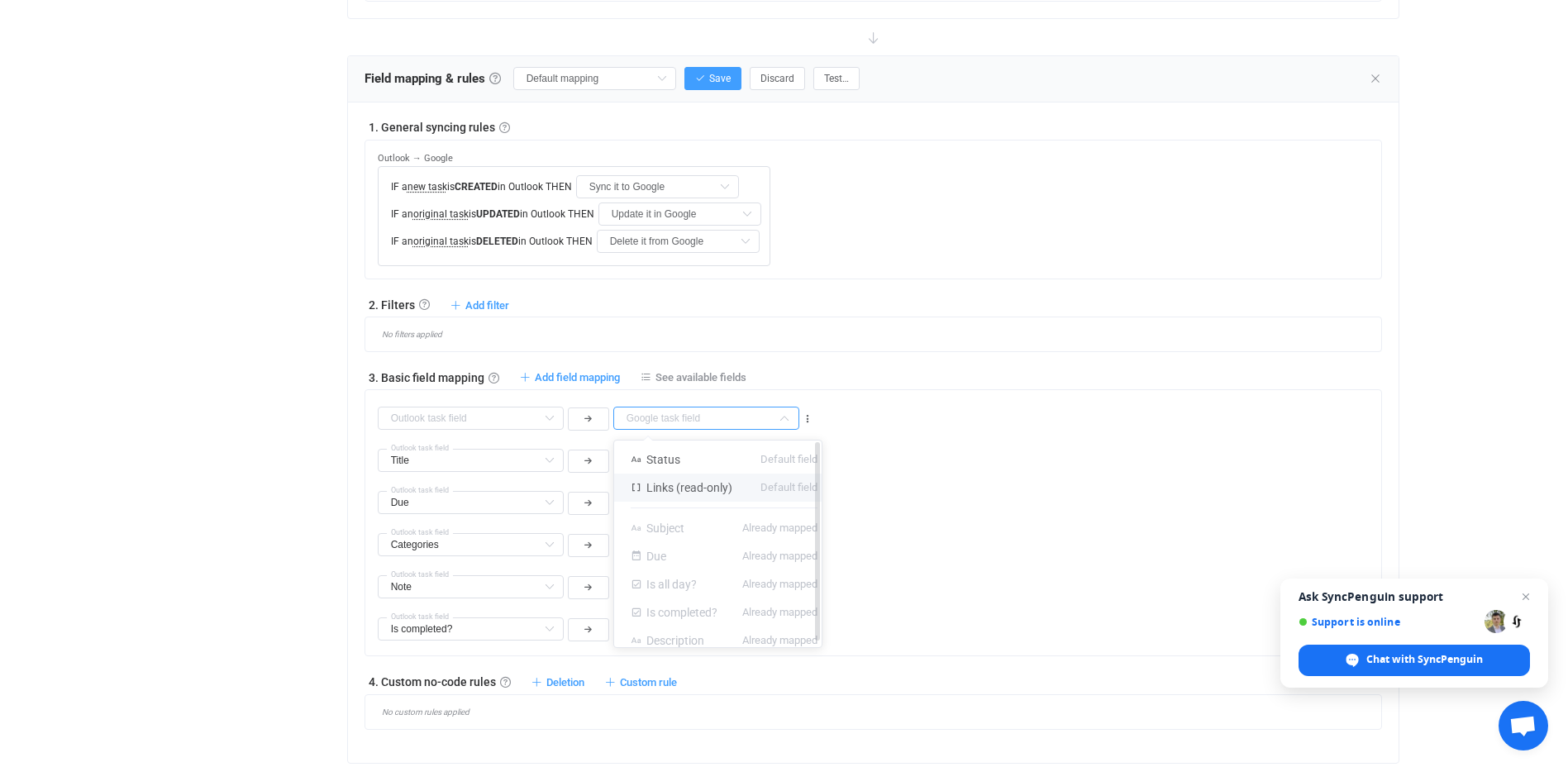
scroll to position [0, 0]
click at [807, 417] on icon at bounding box center [808, 420] width 12 height 12
click at [806, 417] on icon at bounding box center [808, 420] width 12 height 12
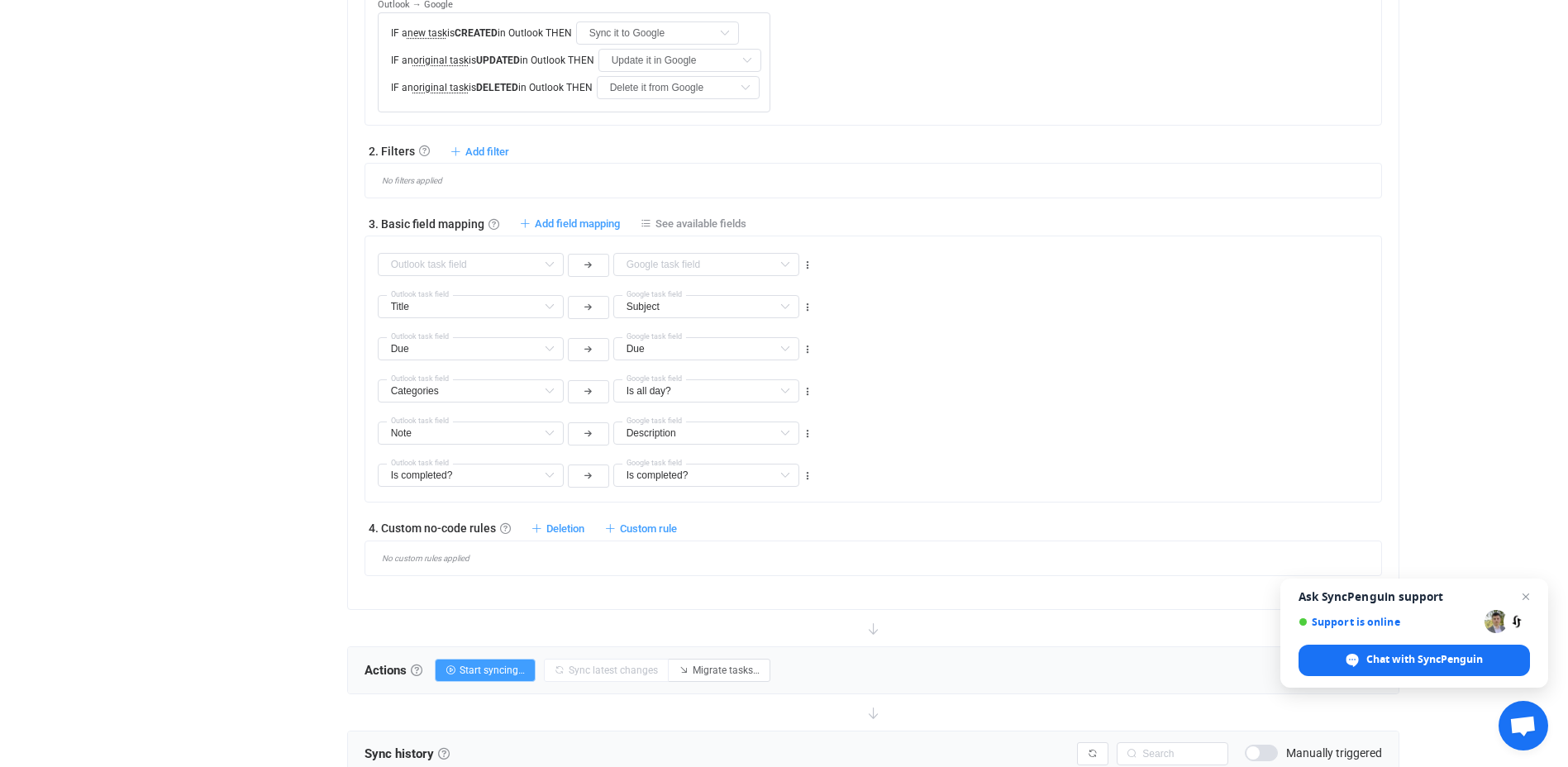
scroll to position [661, 0]
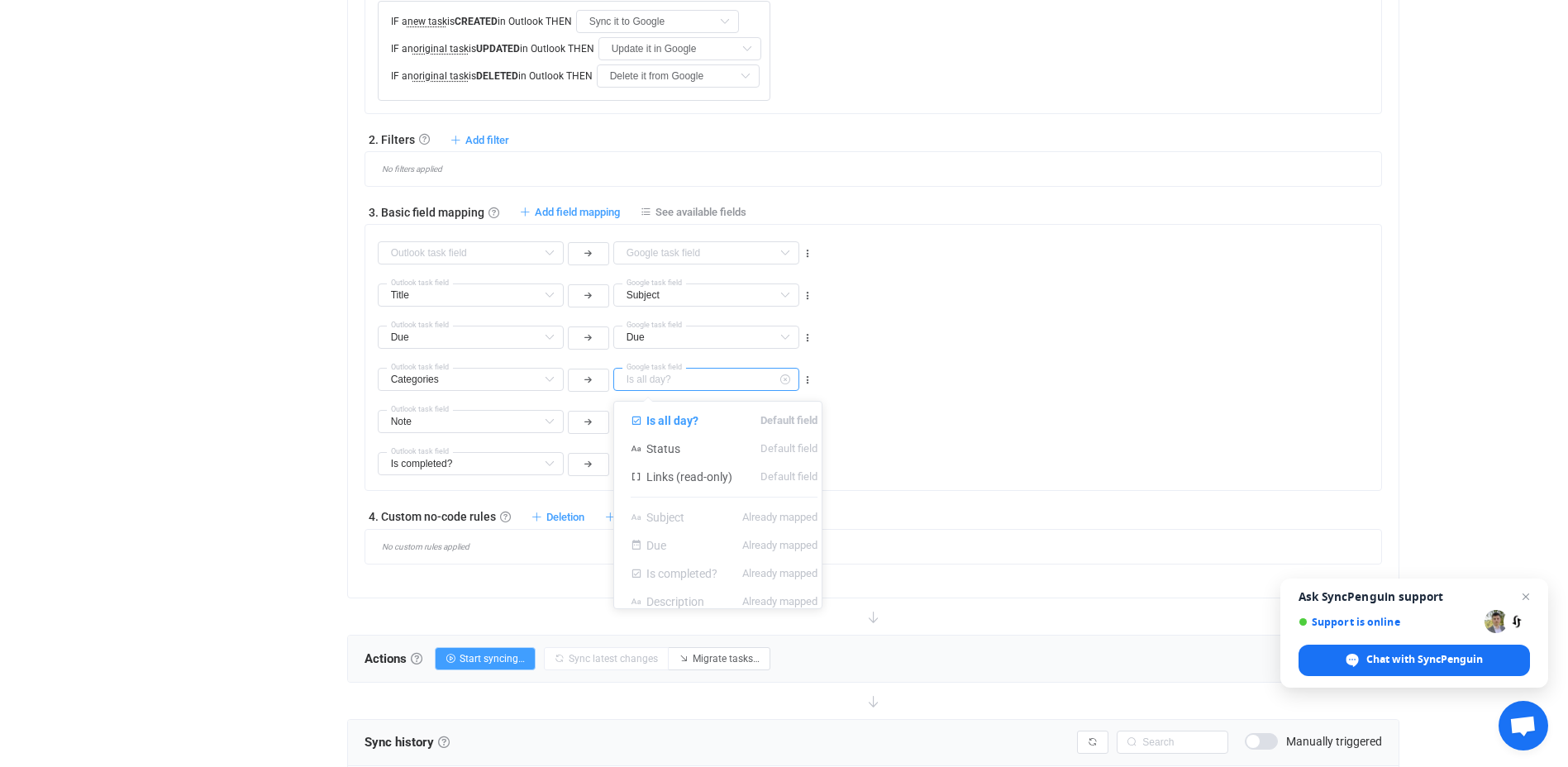
click at [693, 384] on input "text" at bounding box center [706, 379] width 186 height 23
click at [659, 472] on span "Links (read-only)" at bounding box center [689, 477] width 86 height 13
type input "Links (read-only)"
click at [821, 378] on icon at bounding box center [822, 379] width 10 height 10
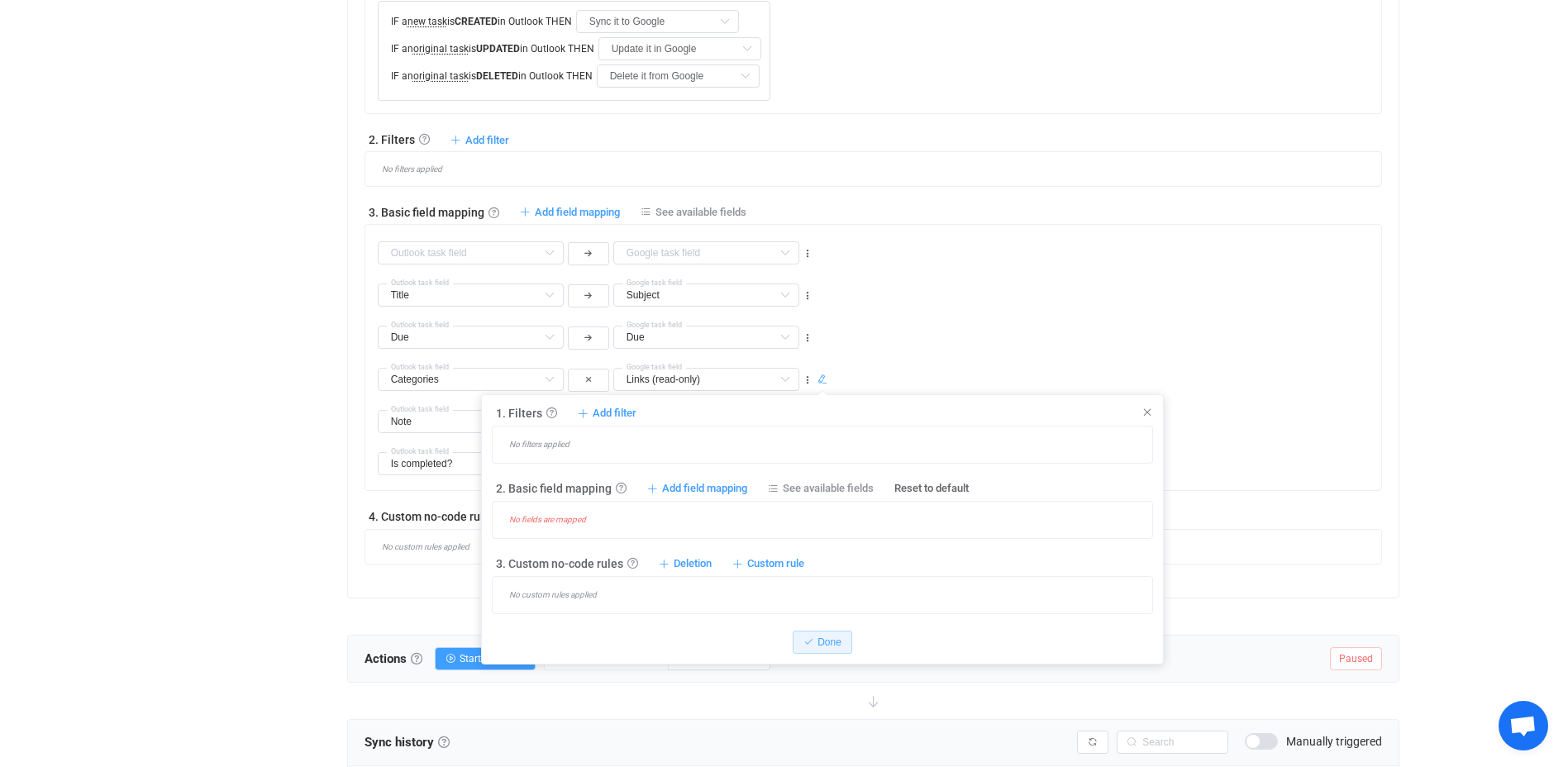
click at [537, 440] on div "No filters applied" at bounding box center [828, 445] width 647 height 12
click at [596, 407] on span "Add filter" at bounding box center [614, 414] width 44 height 15
click at [519, 449] on li "Sync category to Google if …" at bounding box center [529, 454] width 208 height 29
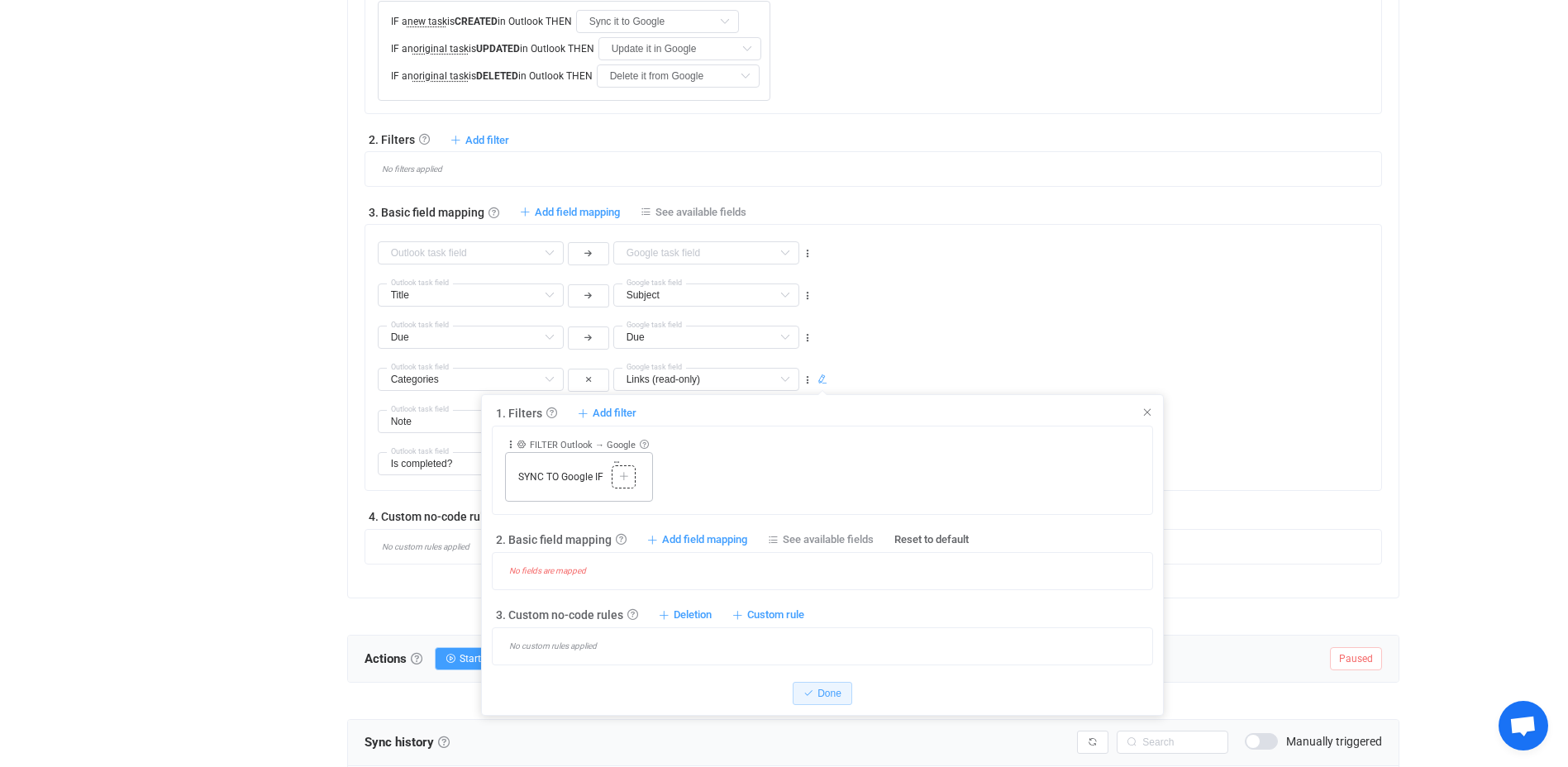
click at [623, 479] on icon at bounding box center [624, 477] width 10 height 10
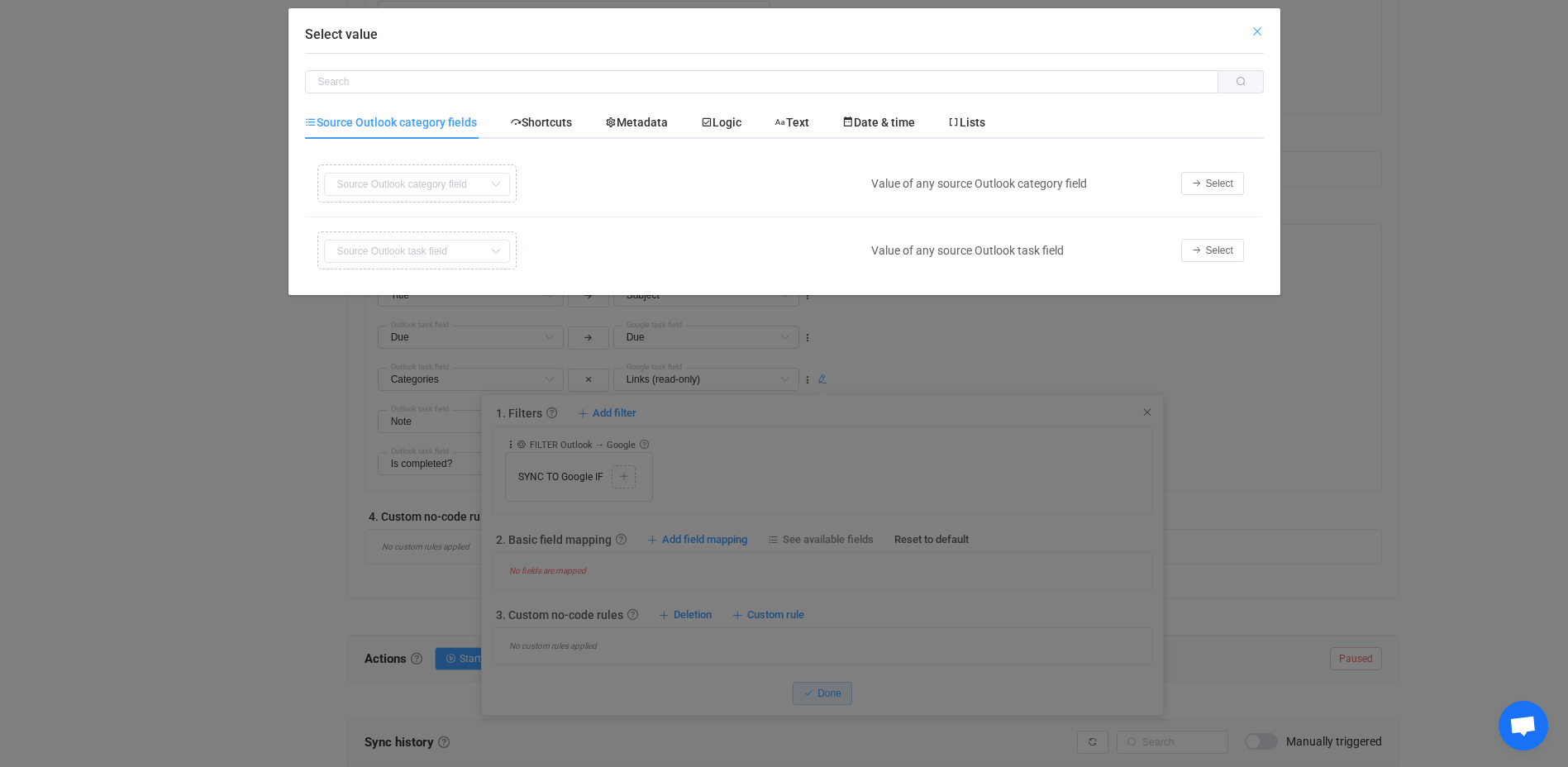
click at [1260, 30] on icon "Close" at bounding box center [1257, 32] width 13 height 13
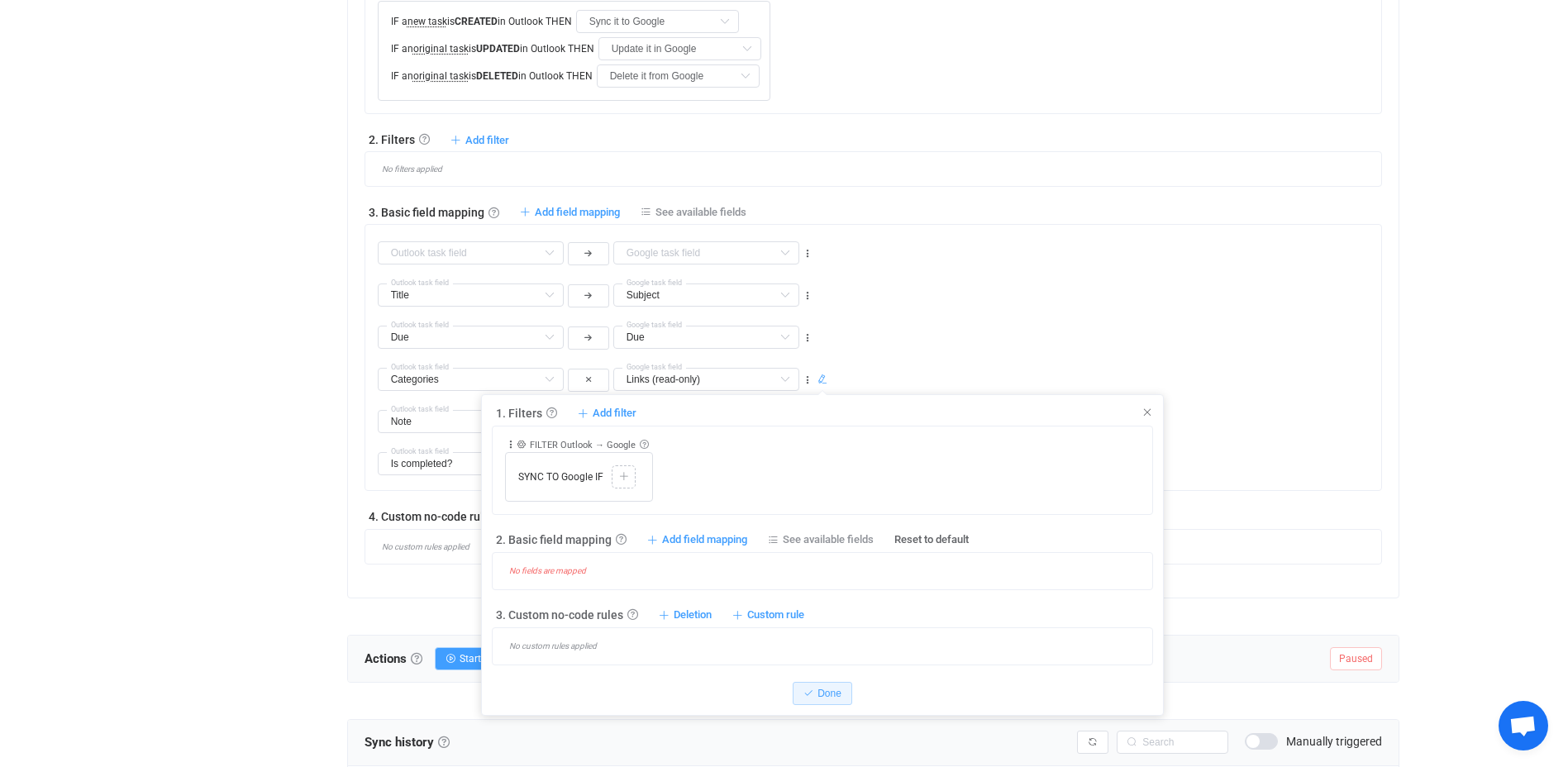
click at [1146, 423] on div "1. Filters Filters Control what data is synced by adding inclusion or exclusion…" at bounding box center [822, 535] width 661 height 260
click at [1142, 413] on icon at bounding box center [1147, 413] width 12 height 12
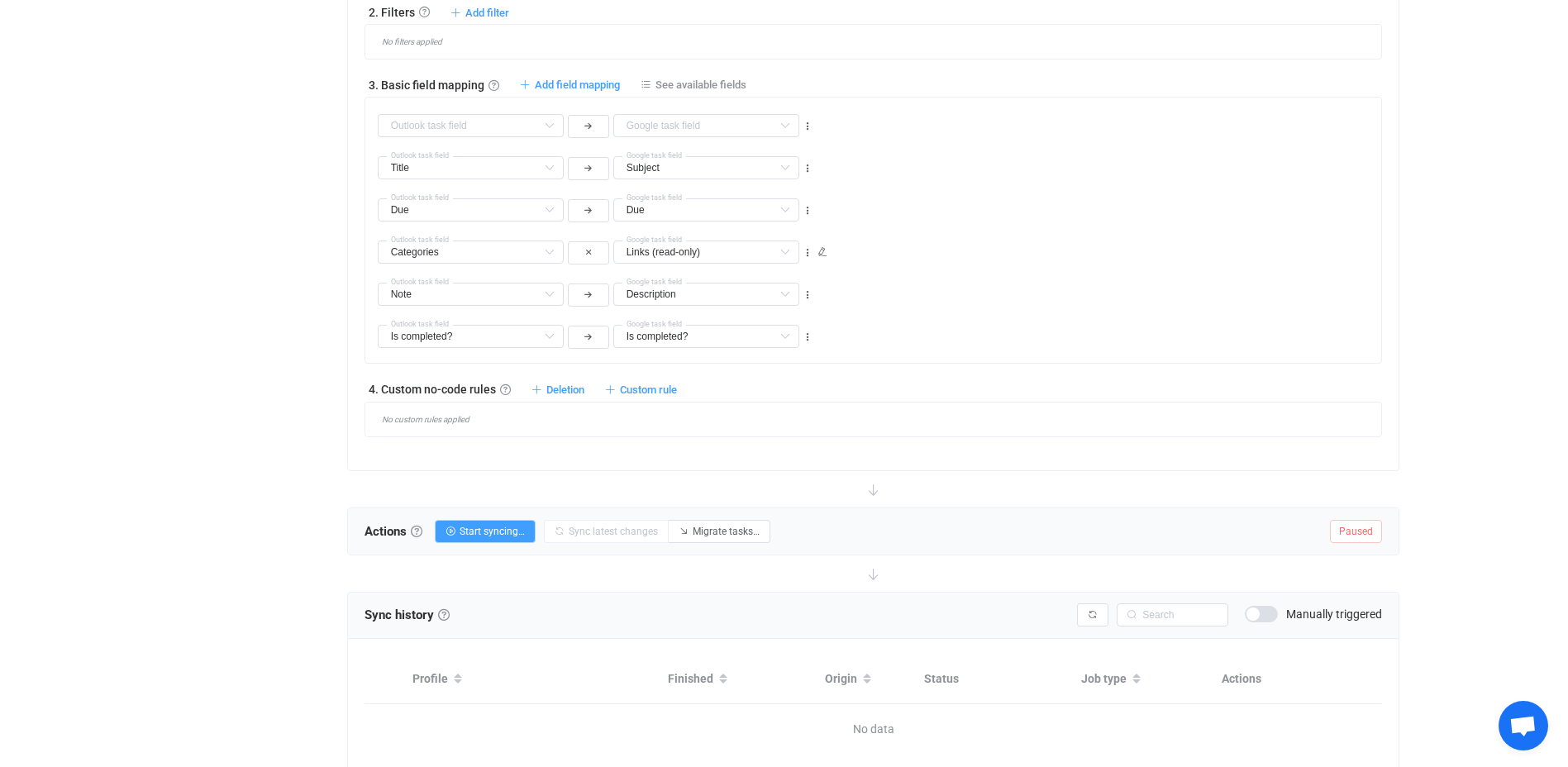
scroll to position [827, 0]
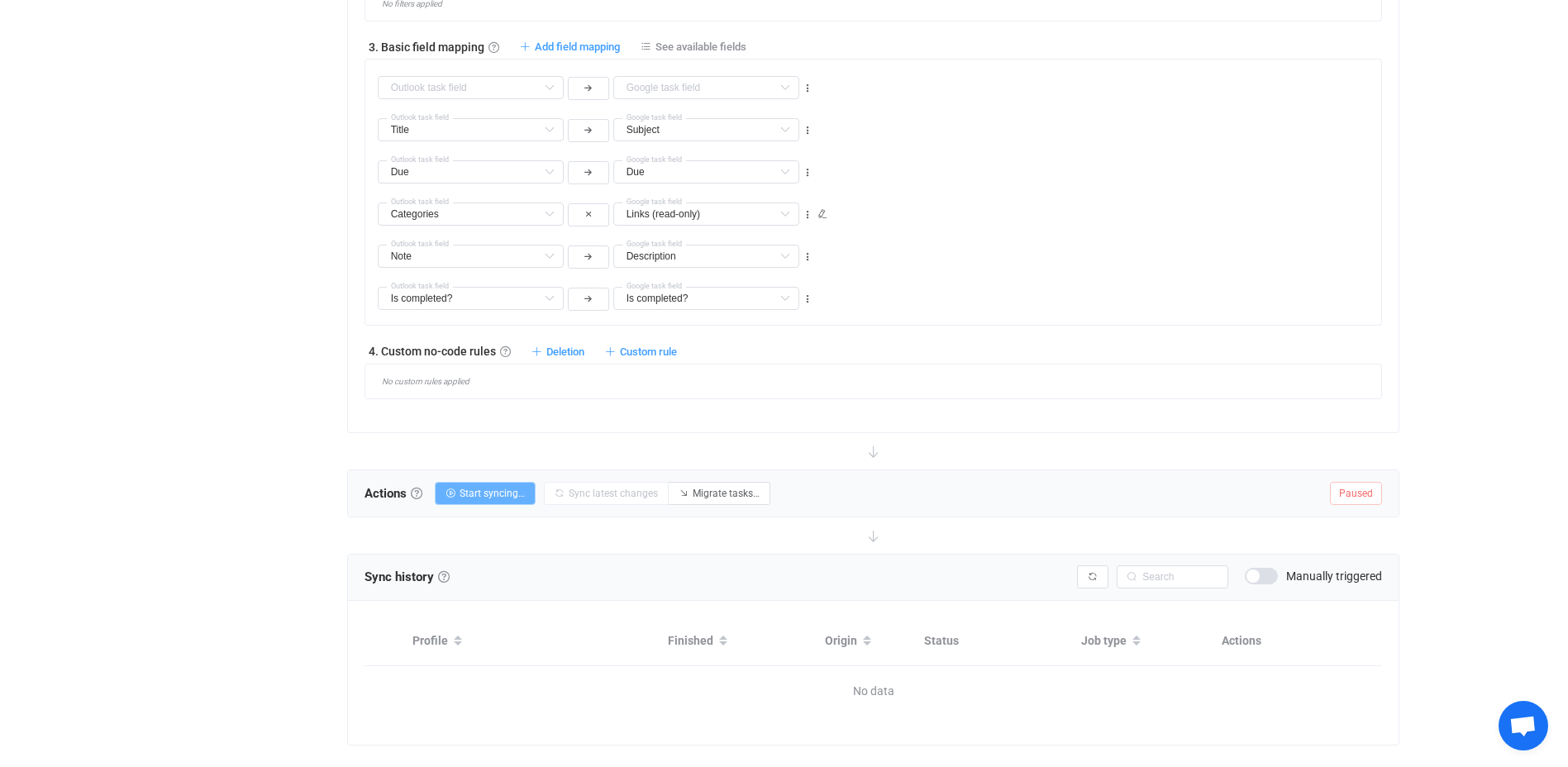
click at [492, 496] on span "Start syncing…" at bounding box center [492, 493] width 65 height 12
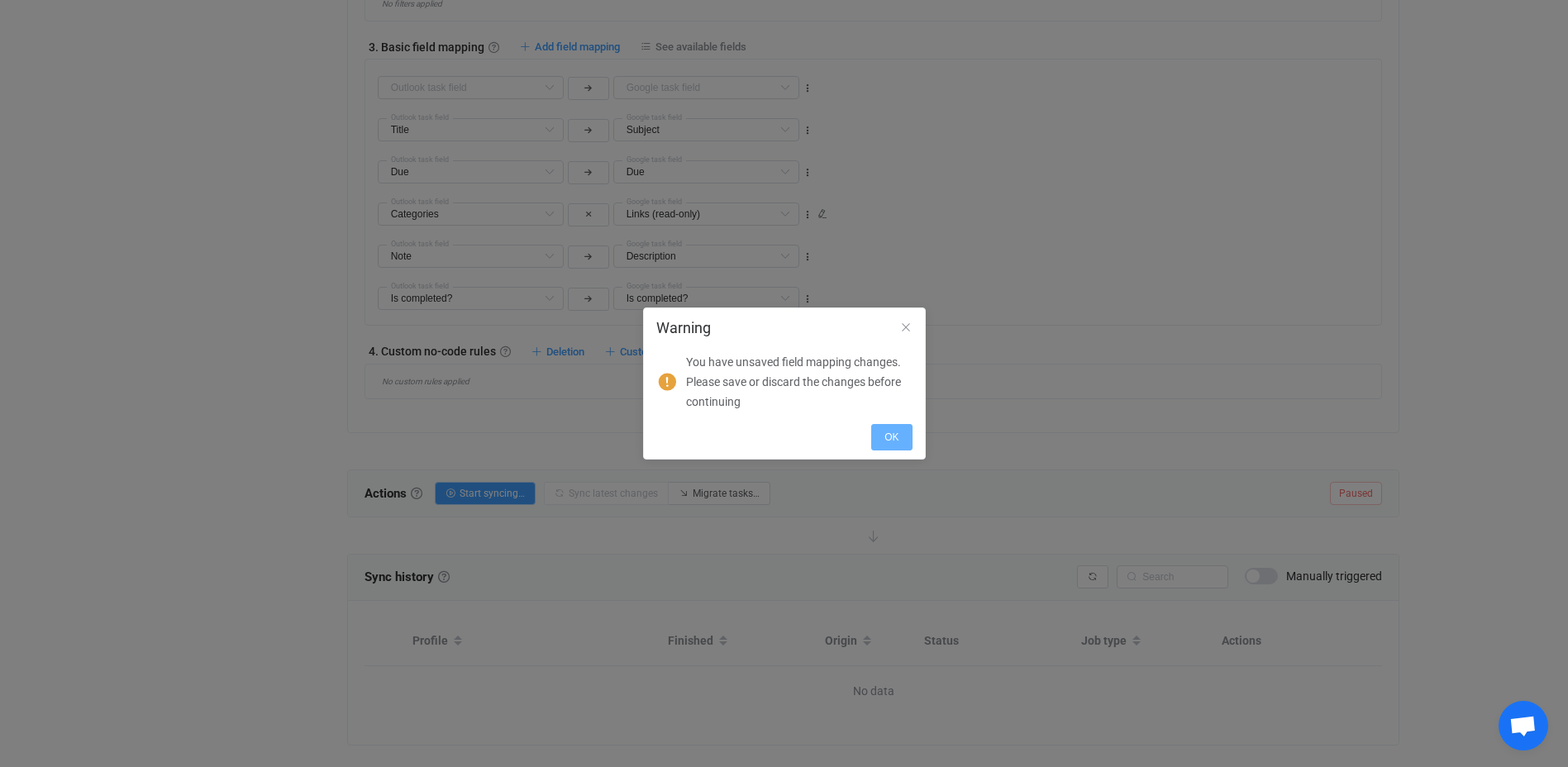
click at [889, 432] on span "OK" at bounding box center [891, 437] width 14 height 12
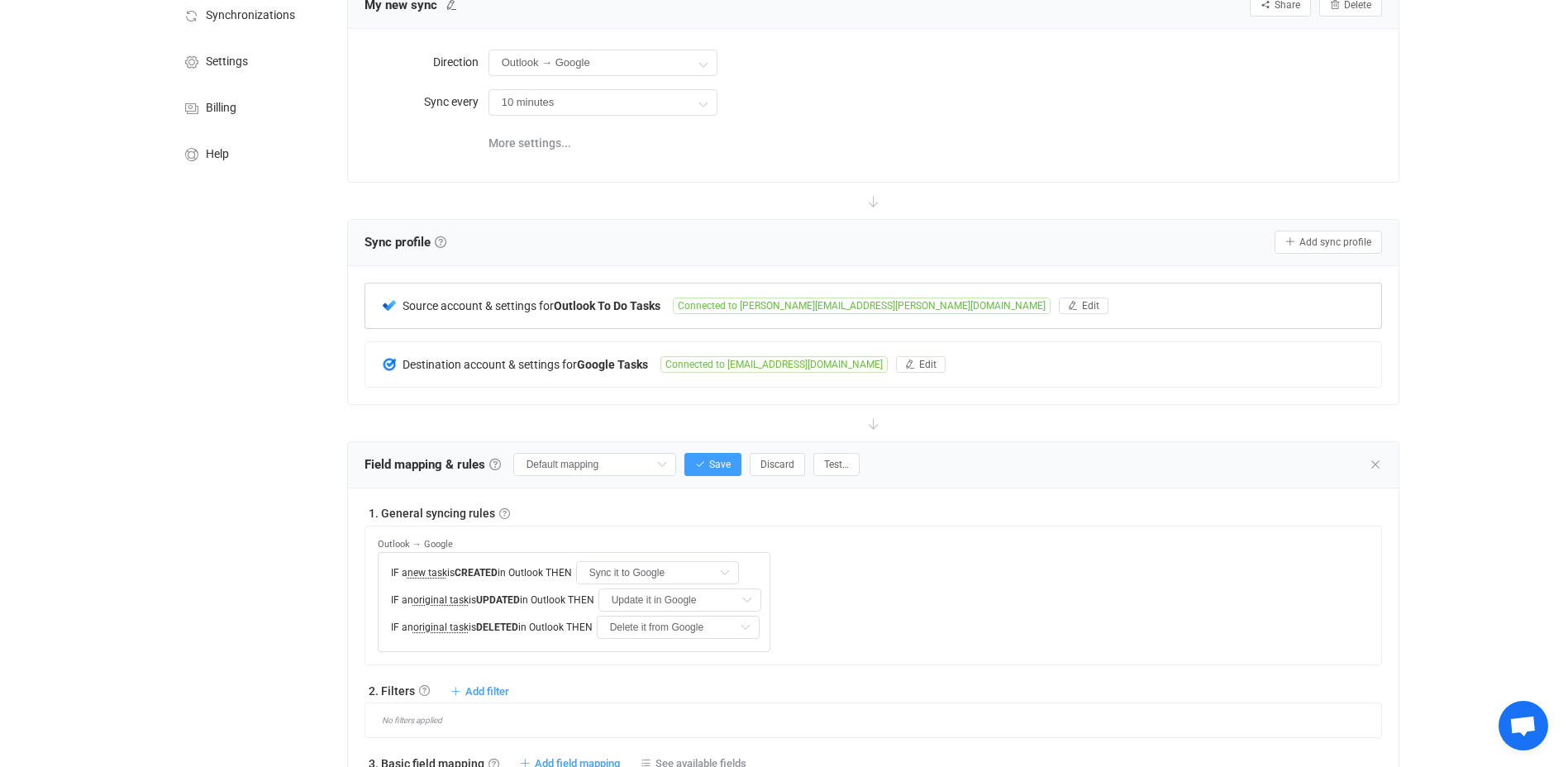
scroll to position [248, 0]
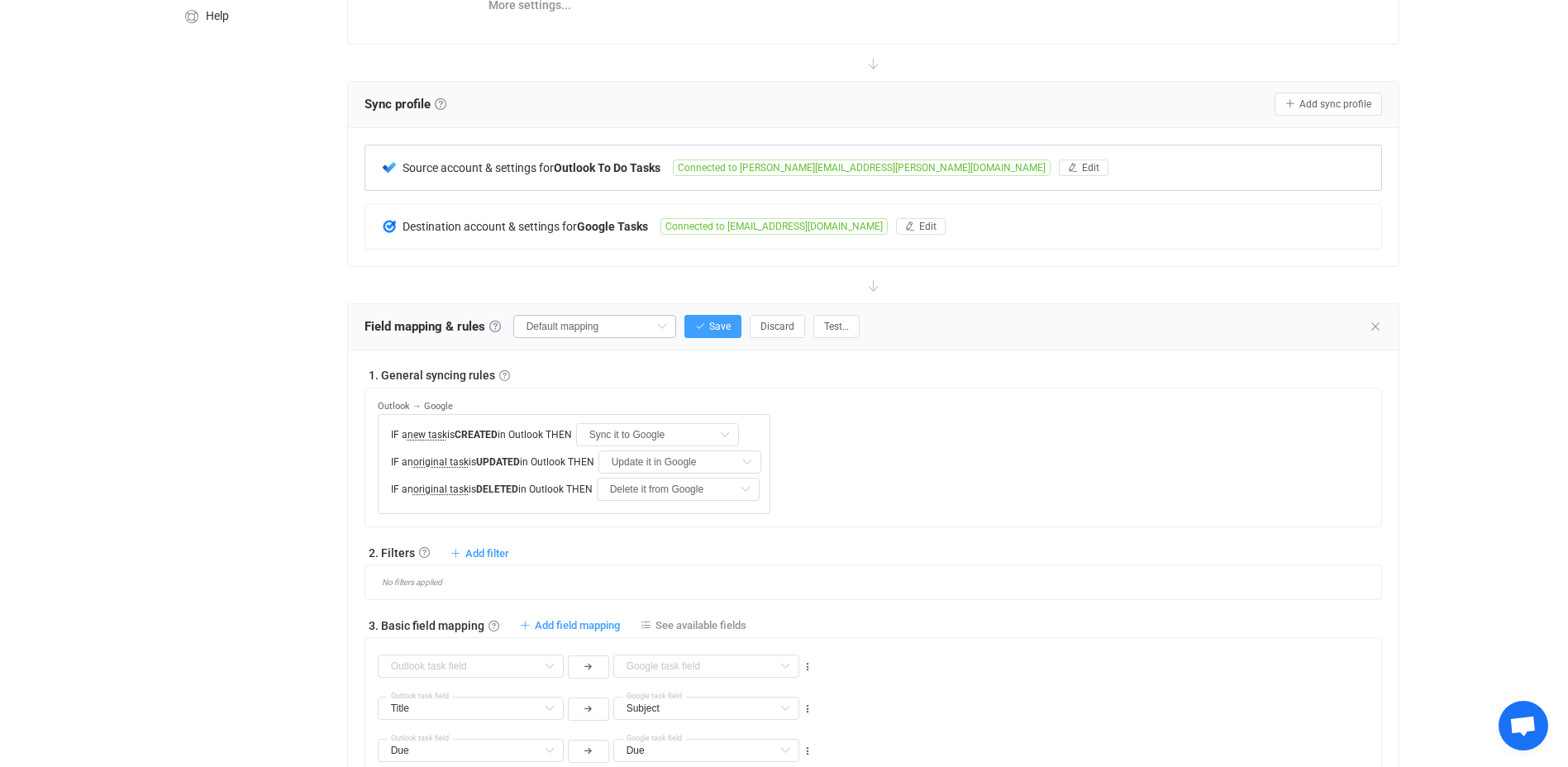
click at [661, 332] on icon at bounding box center [661, 326] width 21 height 23
click at [660, 329] on icon at bounding box center [661, 326] width 21 height 23
click at [704, 323] on icon "button" at bounding box center [700, 326] width 10 height 10
type input "My custom field mapping"
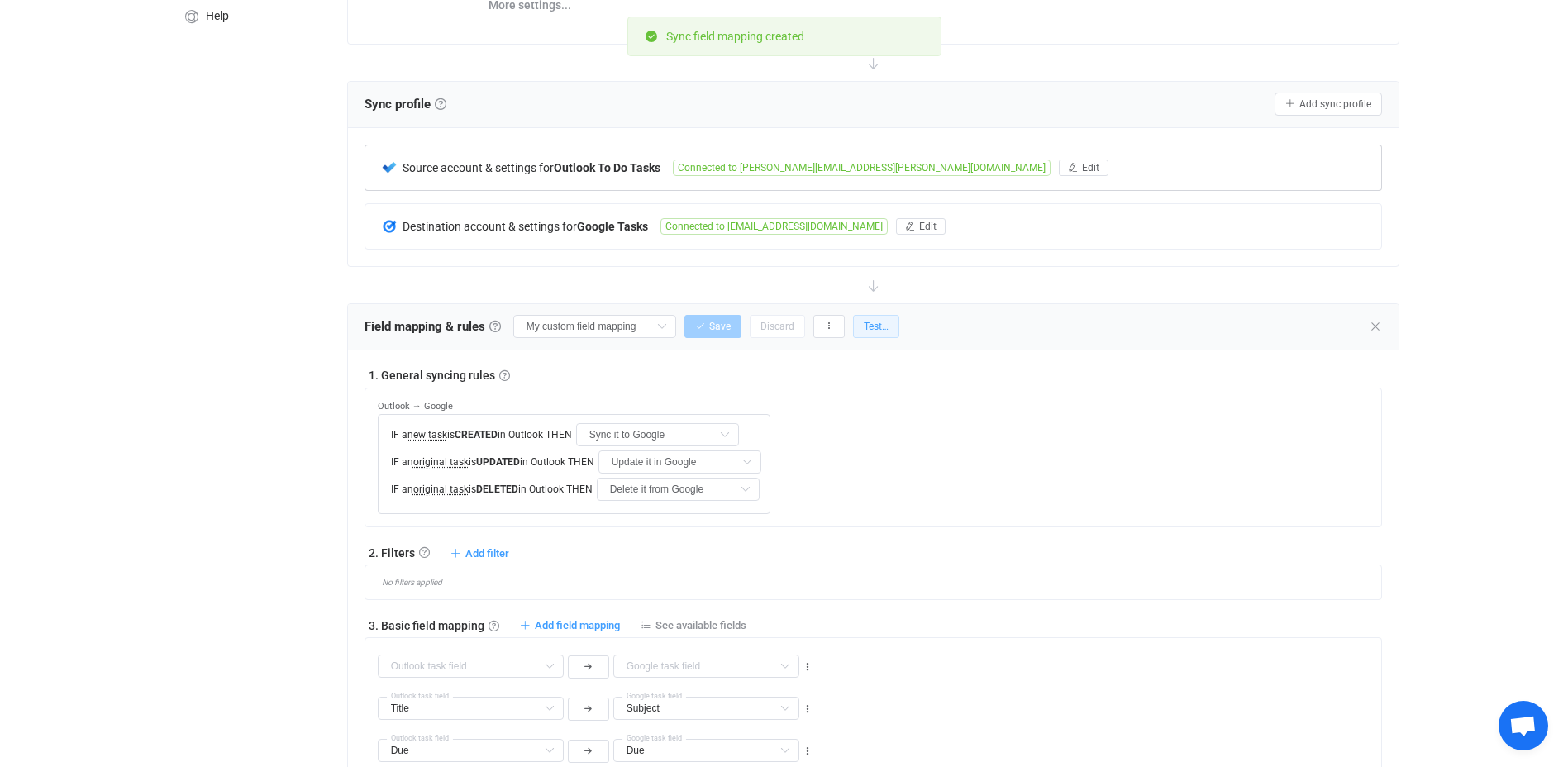
click at [875, 328] on span "Test…" at bounding box center [876, 326] width 25 height 12
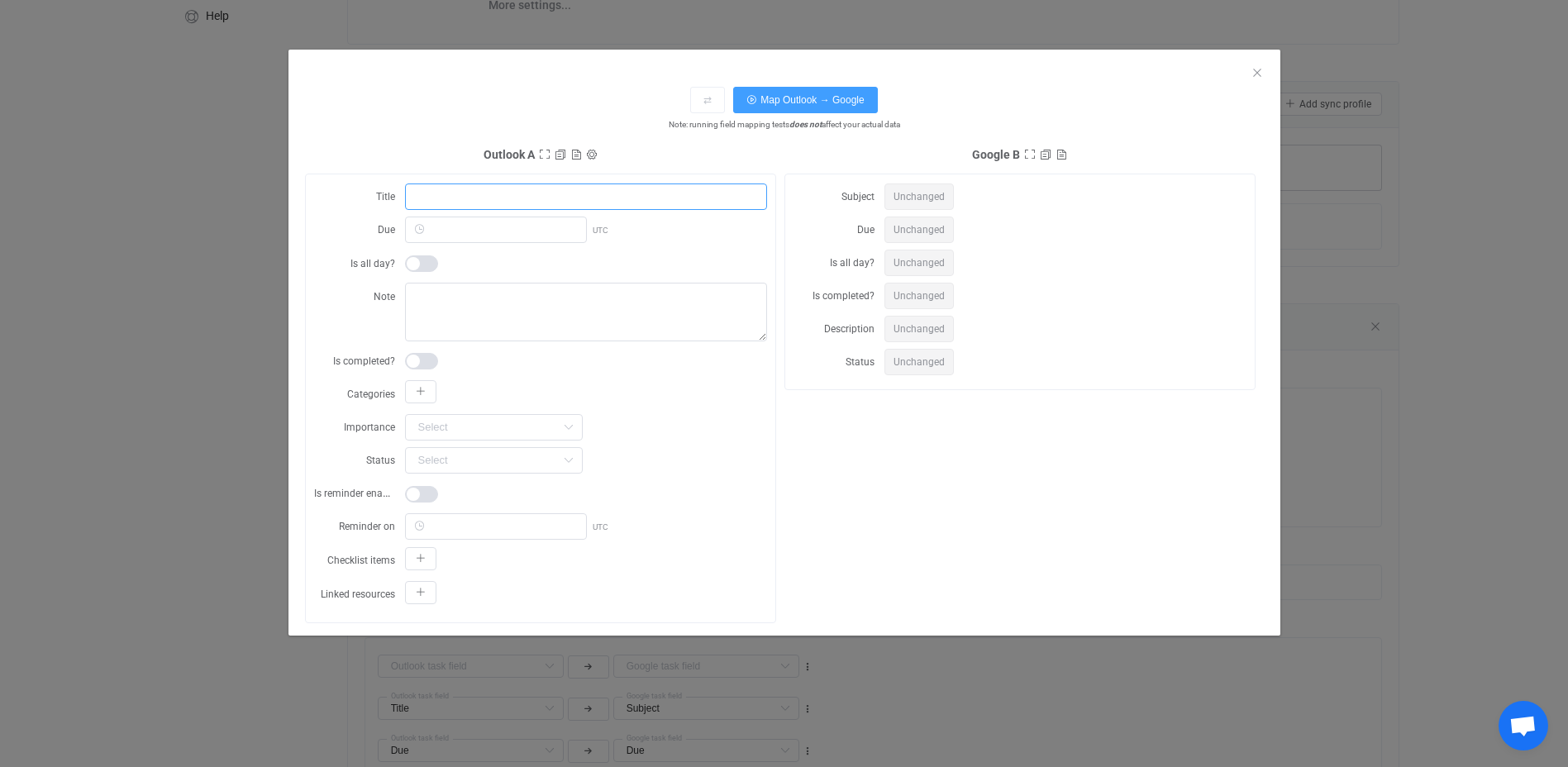
click at [566, 190] on input "dialog" at bounding box center [586, 197] width 362 height 27
type input "prova"
click at [532, 238] on input "dialog" at bounding box center [496, 230] width 182 height 27
click at [642, 453] on span "18" at bounding box center [643, 450] width 20 height 20
type input "2025-10-18 00:00:00"
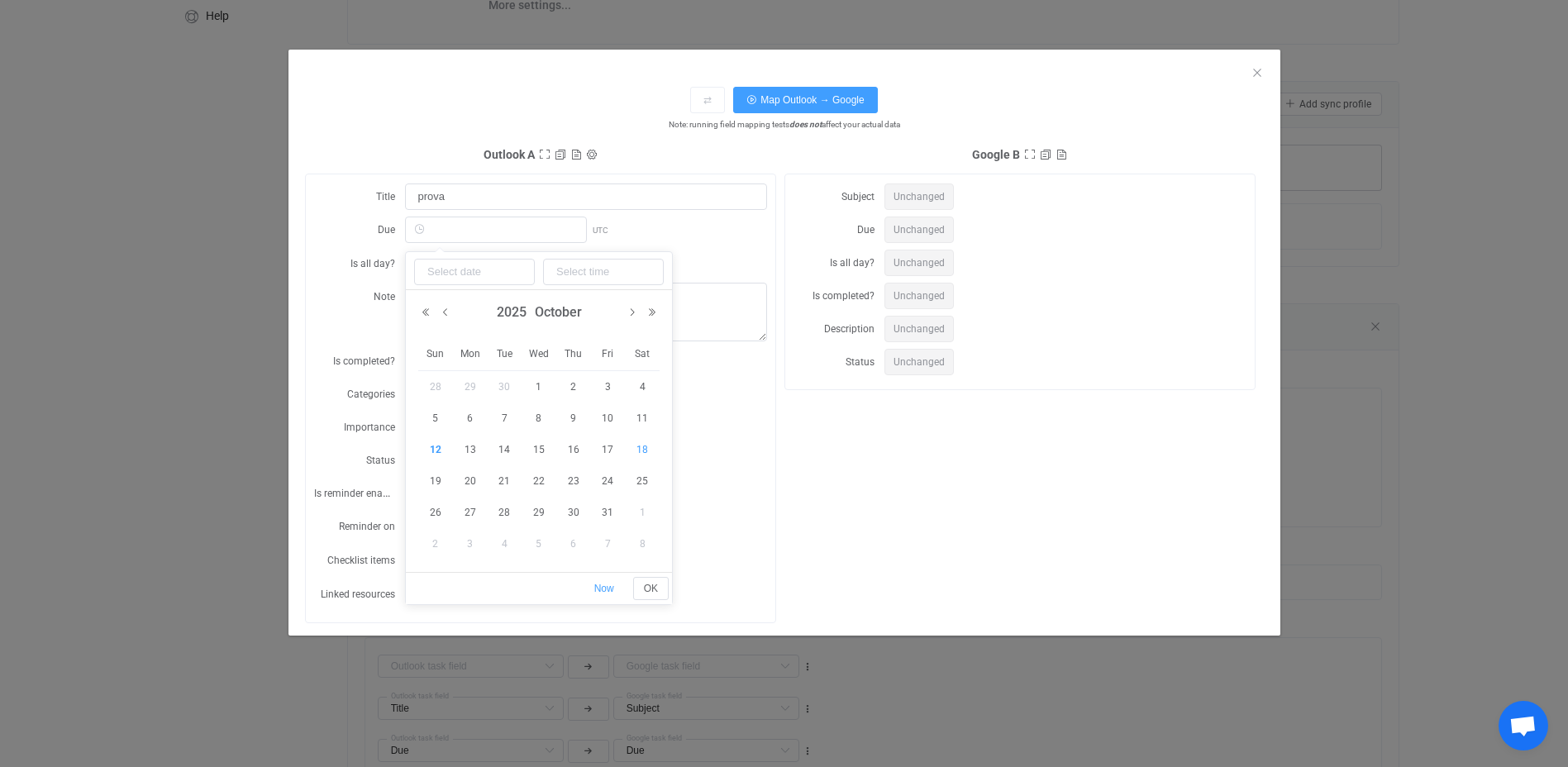
type input "2025-10-18"
type input "00:00:00"
click at [725, 495] on div "dialog" at bounding box center [586, 493] width 362 height 27
click at [560, 311] on textarea "dialog" at bounding box center [586, 312] width 362 height 59
type textarea "fjkldksjañsjfalks"
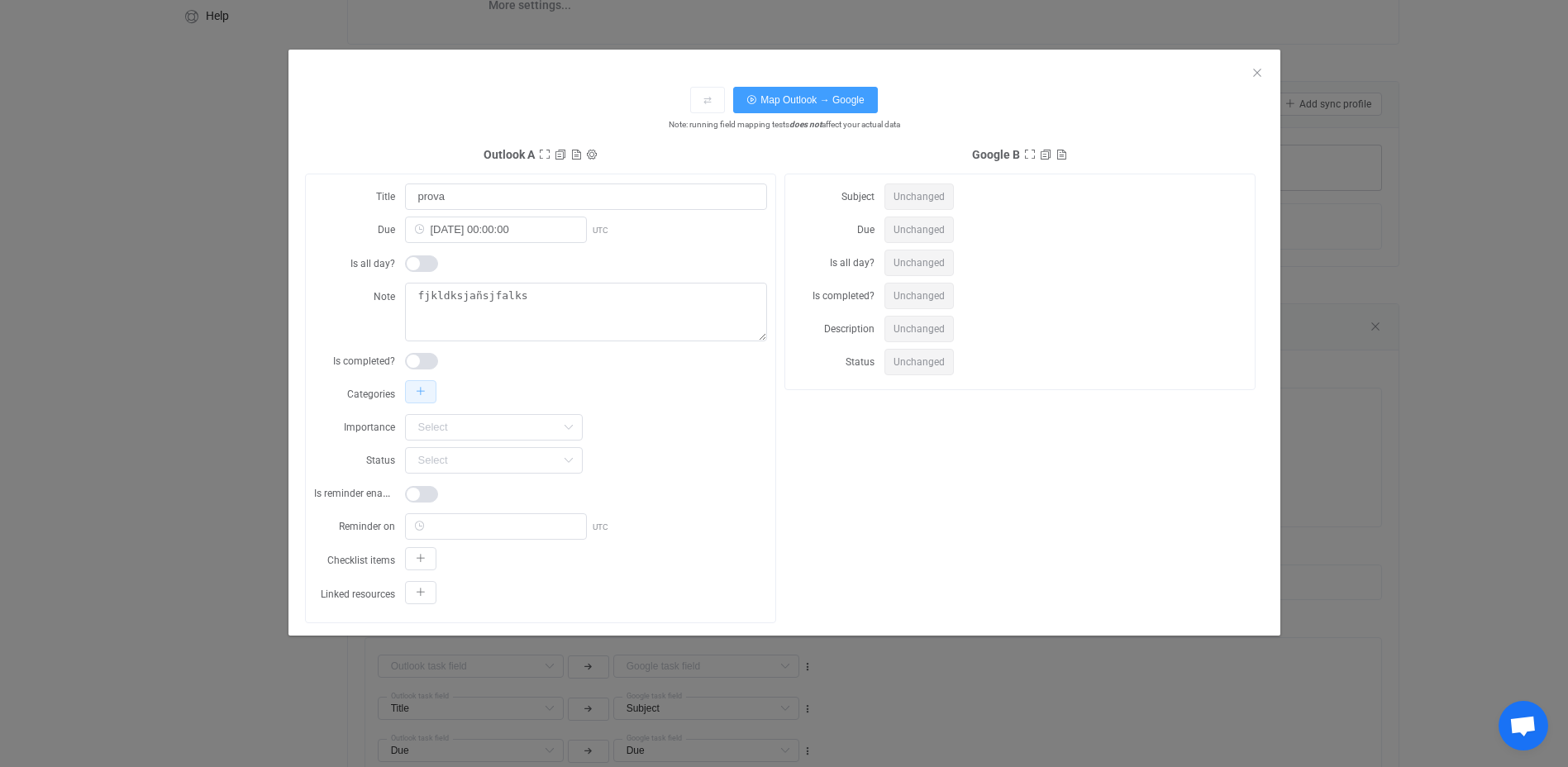
click at [426, 385] on button "dialog" at bounding box center [420, 392] width 31 height 23
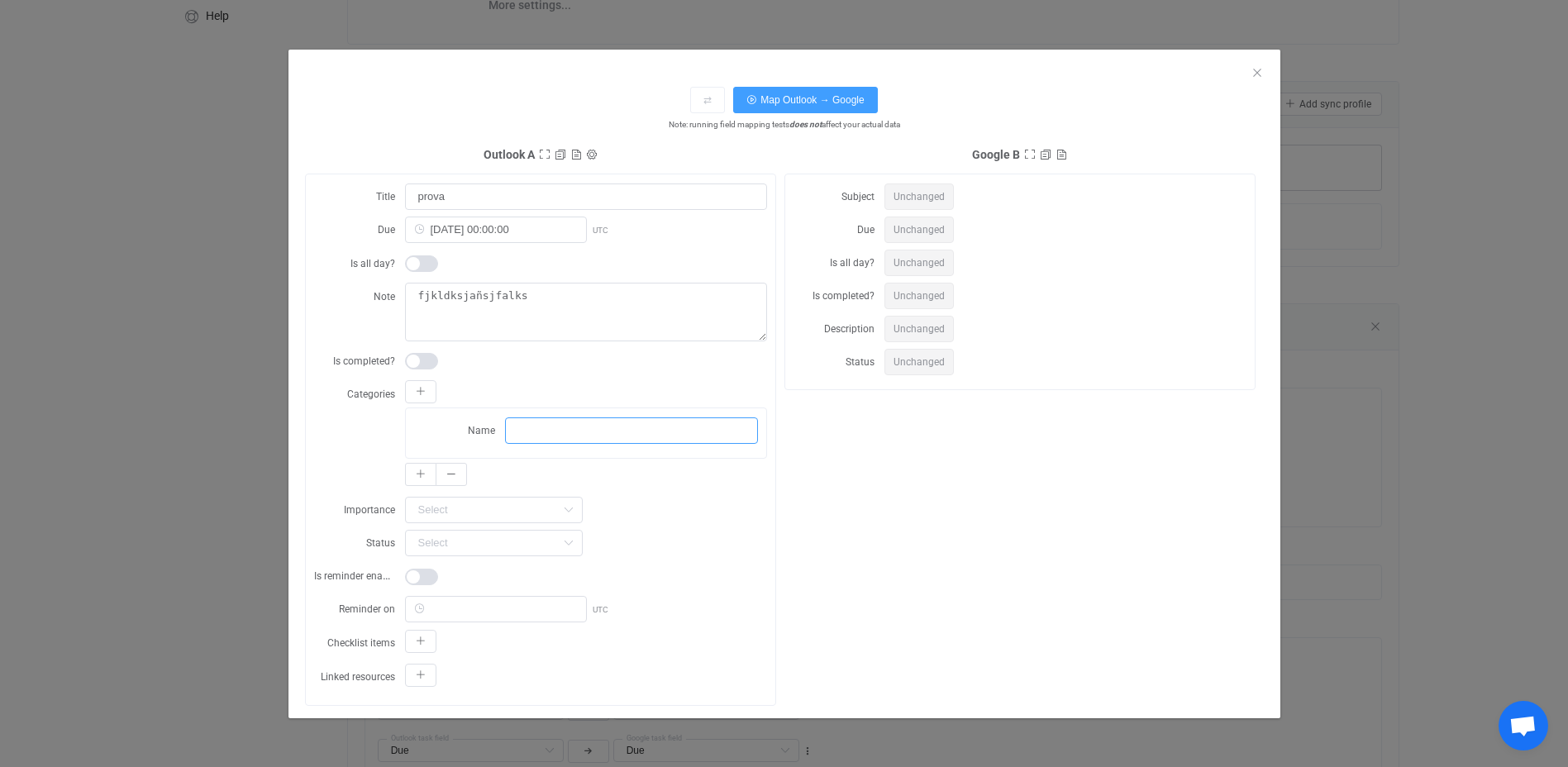
click at [552, 435] on input "dialog" at bounding box center [631, 430] width 253 height 27
type input "aaAssignades a mi"
click at [534, 504] on input "dialog" at bounding box center [494, 510] width 178 height 27
click at [486, 608] on li "High" at bounding box center [500, 603] width 189 height 28
type input "High"
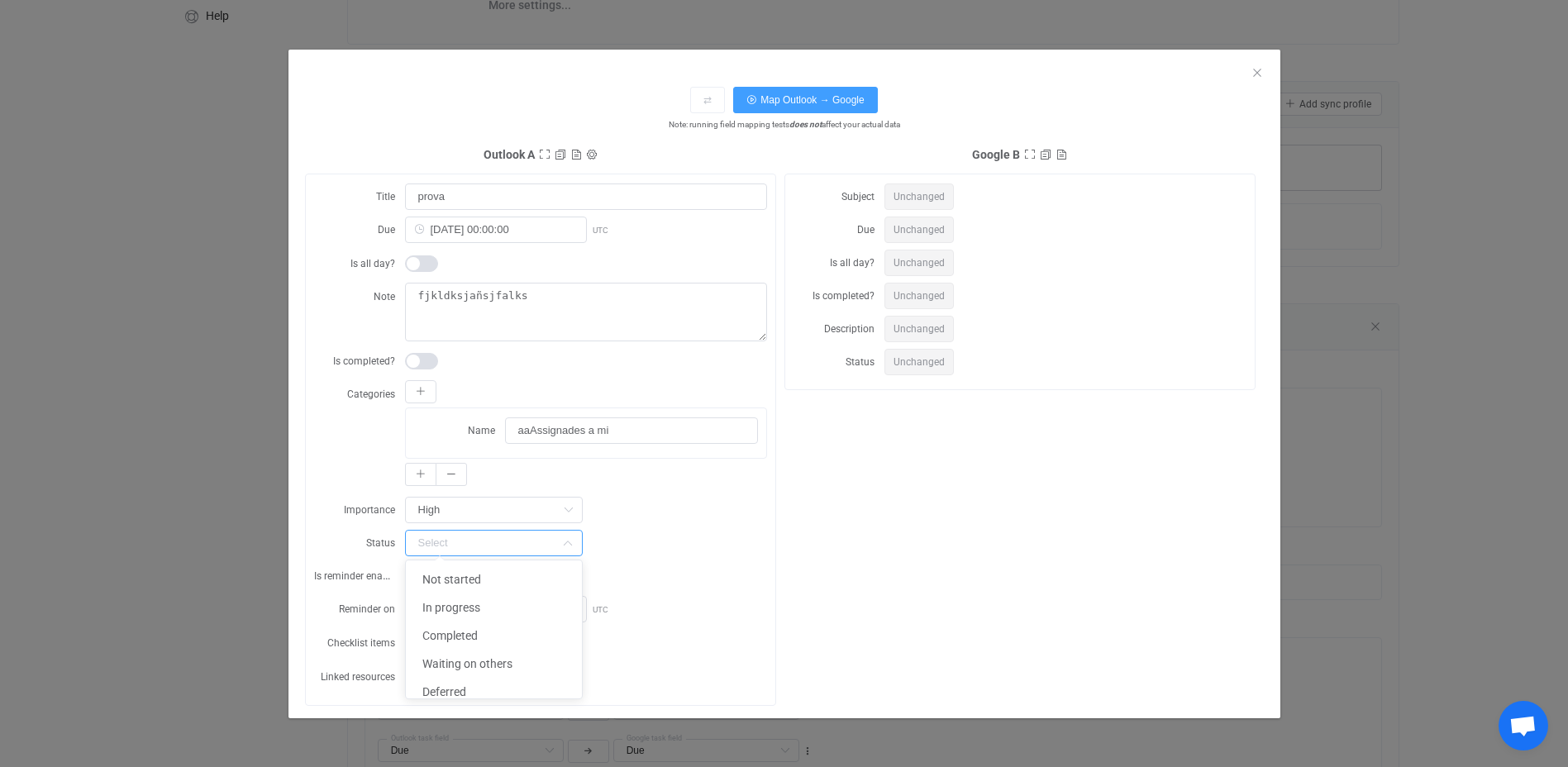
click at [489, 541] on input "dialog" at bounding box center [494, 543] width 178 height 27
click at [471, 578] on span "Not started" at bounding box center [451, 580] width 59 height 13
type input "Not started"
click at [828, 97] on span "Map Outlook → Google" at bounding box center [811, 100] width 103 height 12
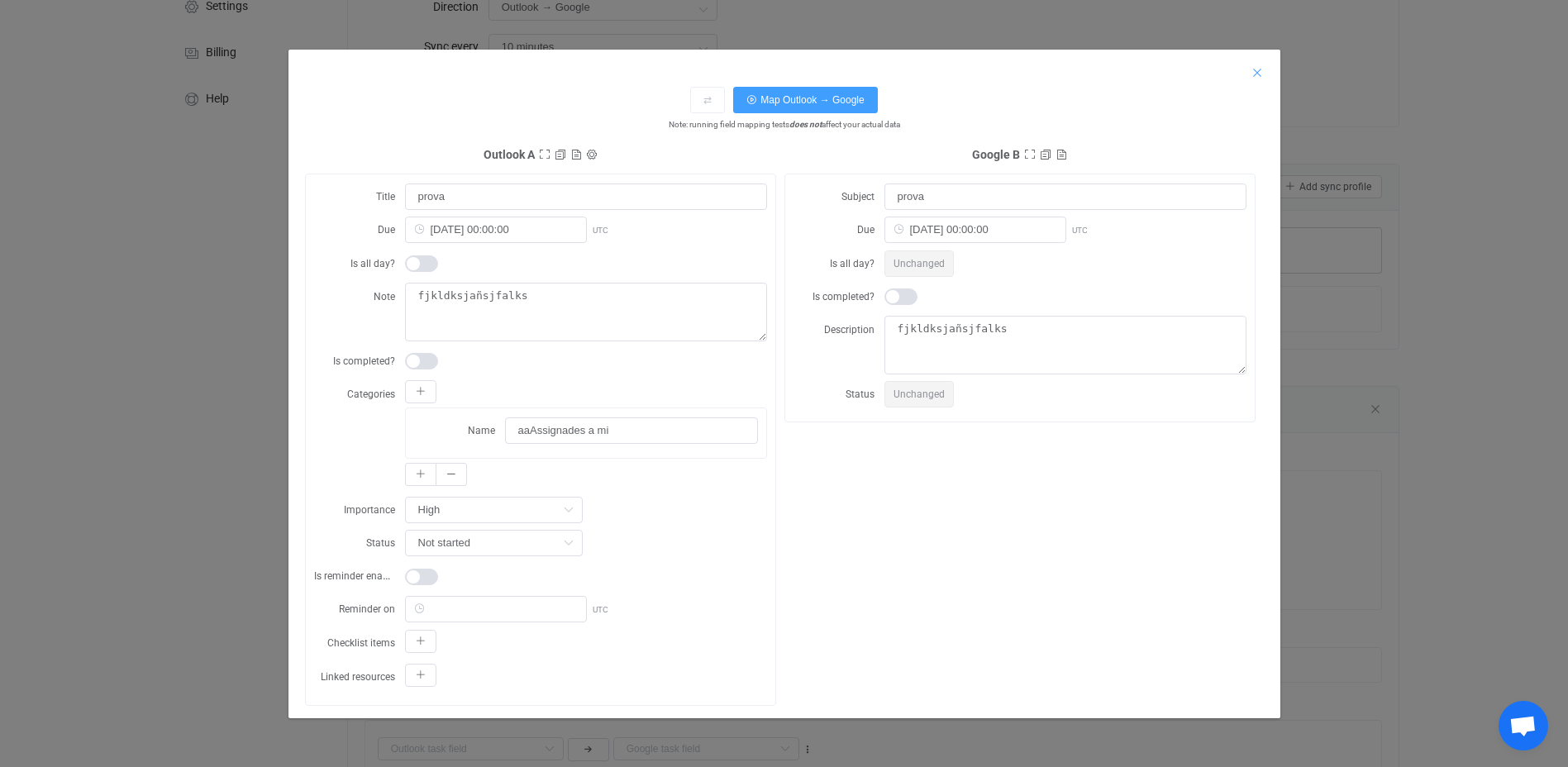
click at [1258, 70] on icon "Close" at bounding box center [1257, 73] width 13 height 13
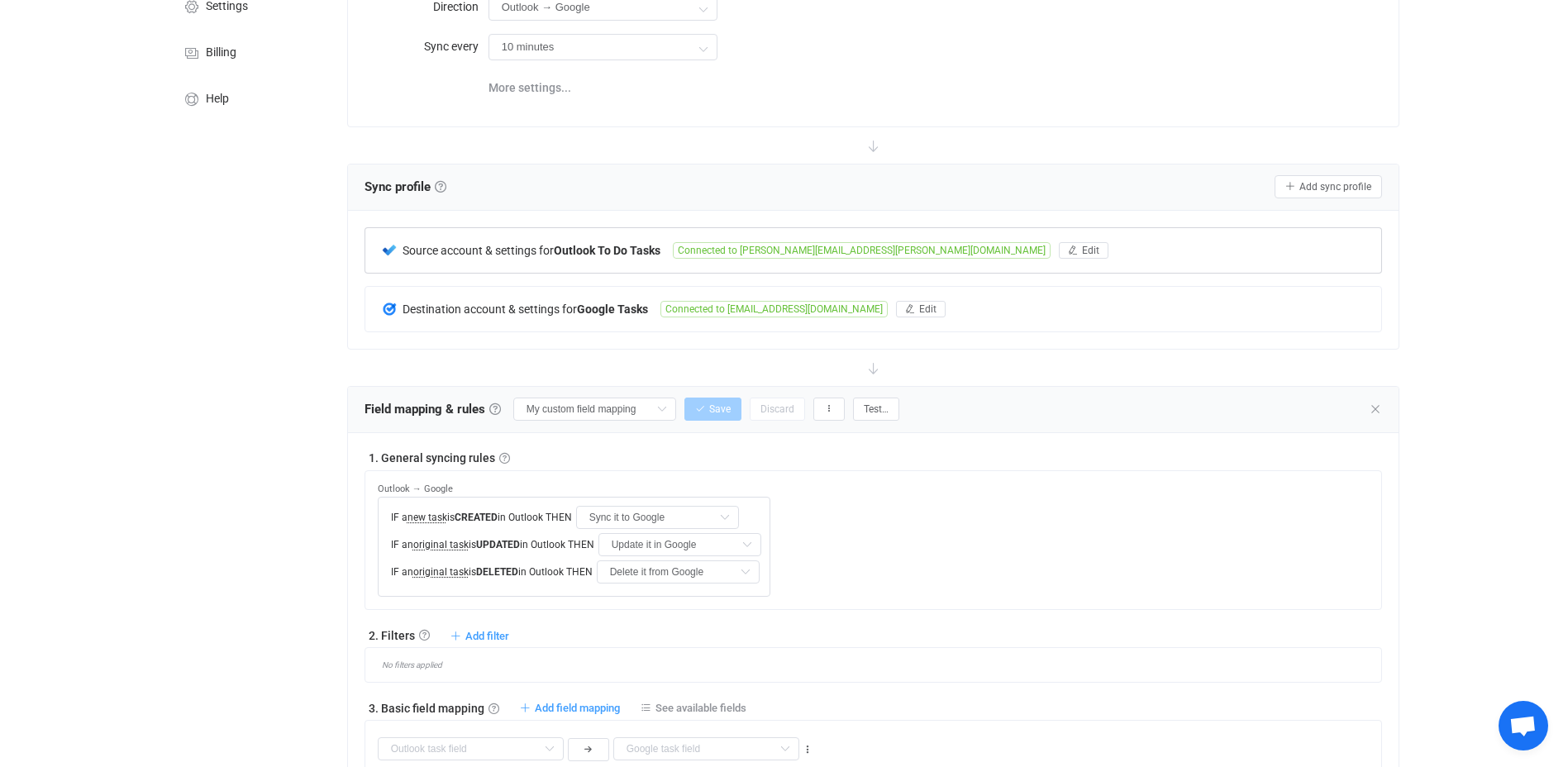
click at [1535, 720] on span "Open chat" at bounding box center [1523, 728] width 28 height 23
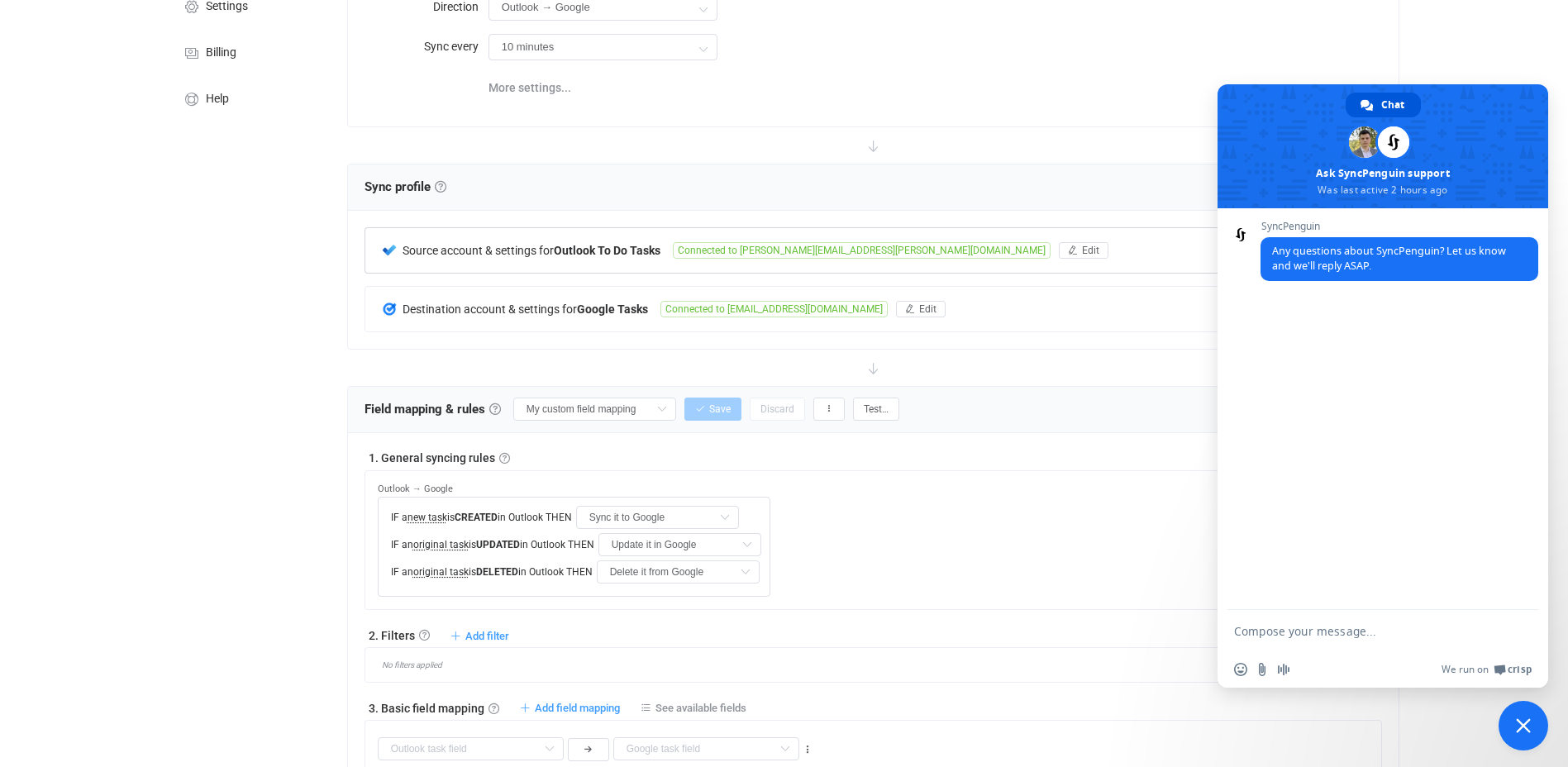
click at [1304, 635] on textarea "Compose your message..." at bounding box center [1364, 632] width 261 height 15
type textarea "How can I sync categories from flagged emails in outlook to google task"
click at [1522, 628] on span "Send" at bounding box center [1519, 629] width 13 height 13
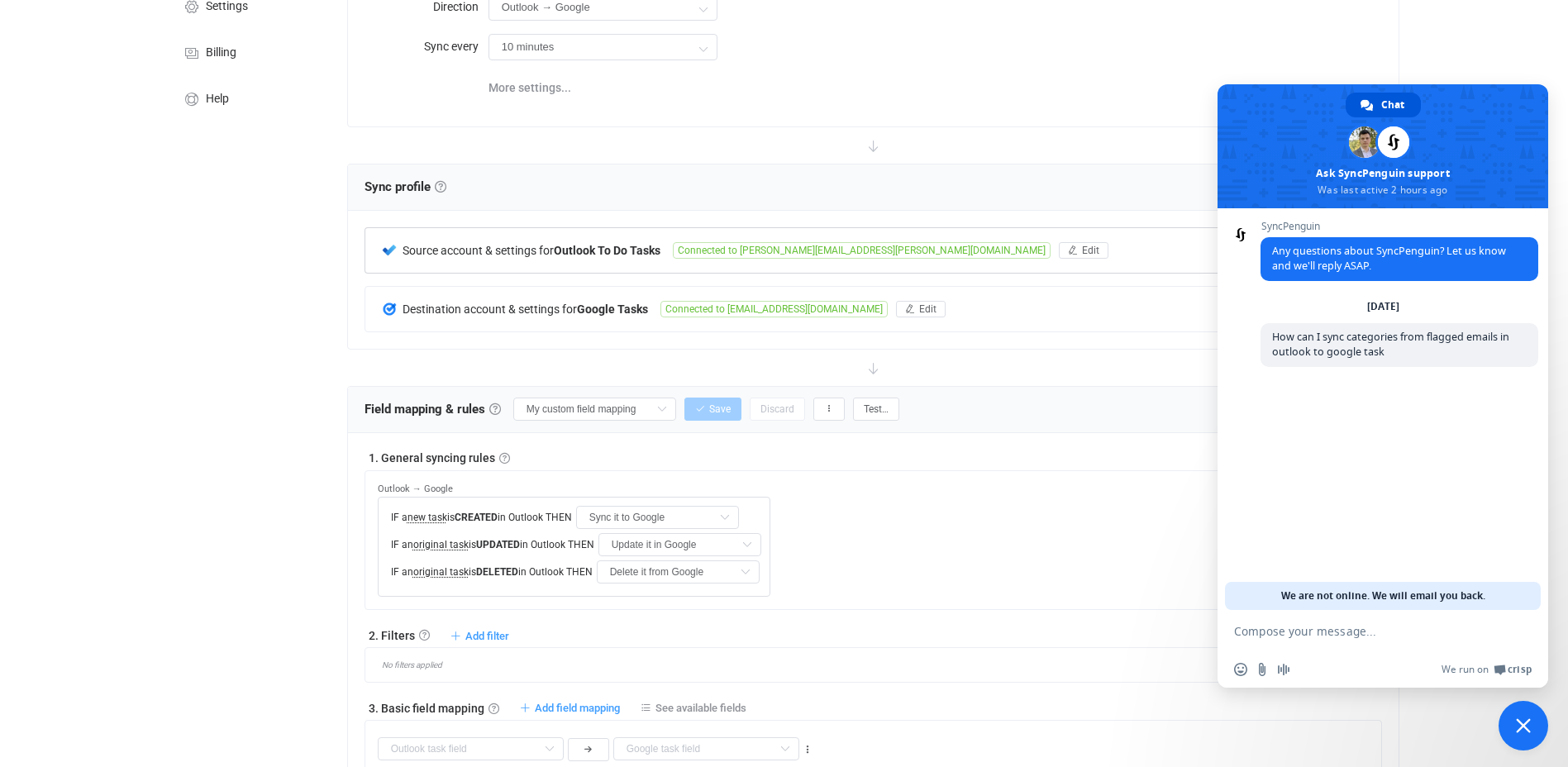
click at [222, 455] on div "Overview Synchronizations Settings Billing Help" at bounding box center [247, 670] width 182 height 1579
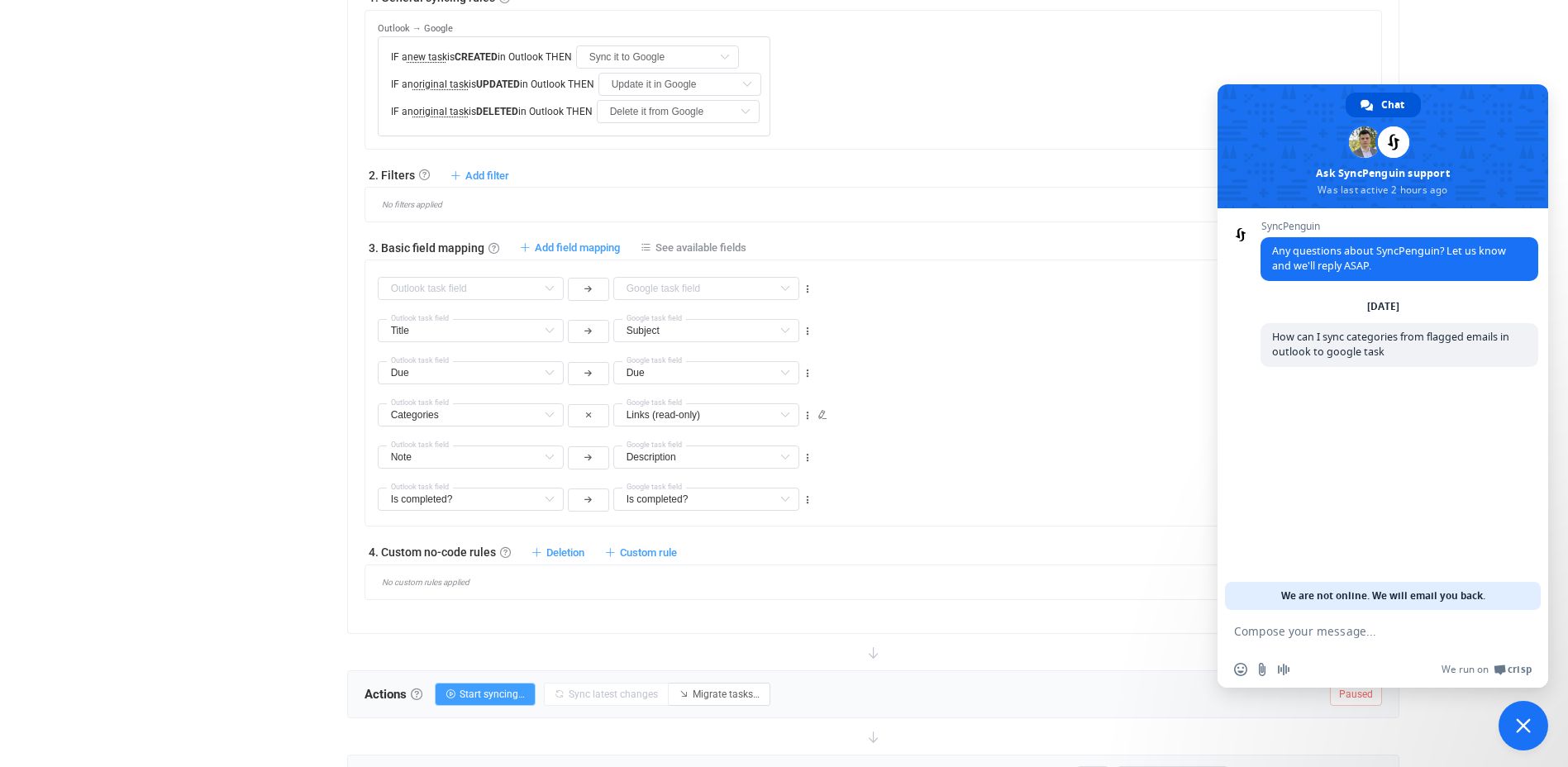
scroll to position [661, 0]
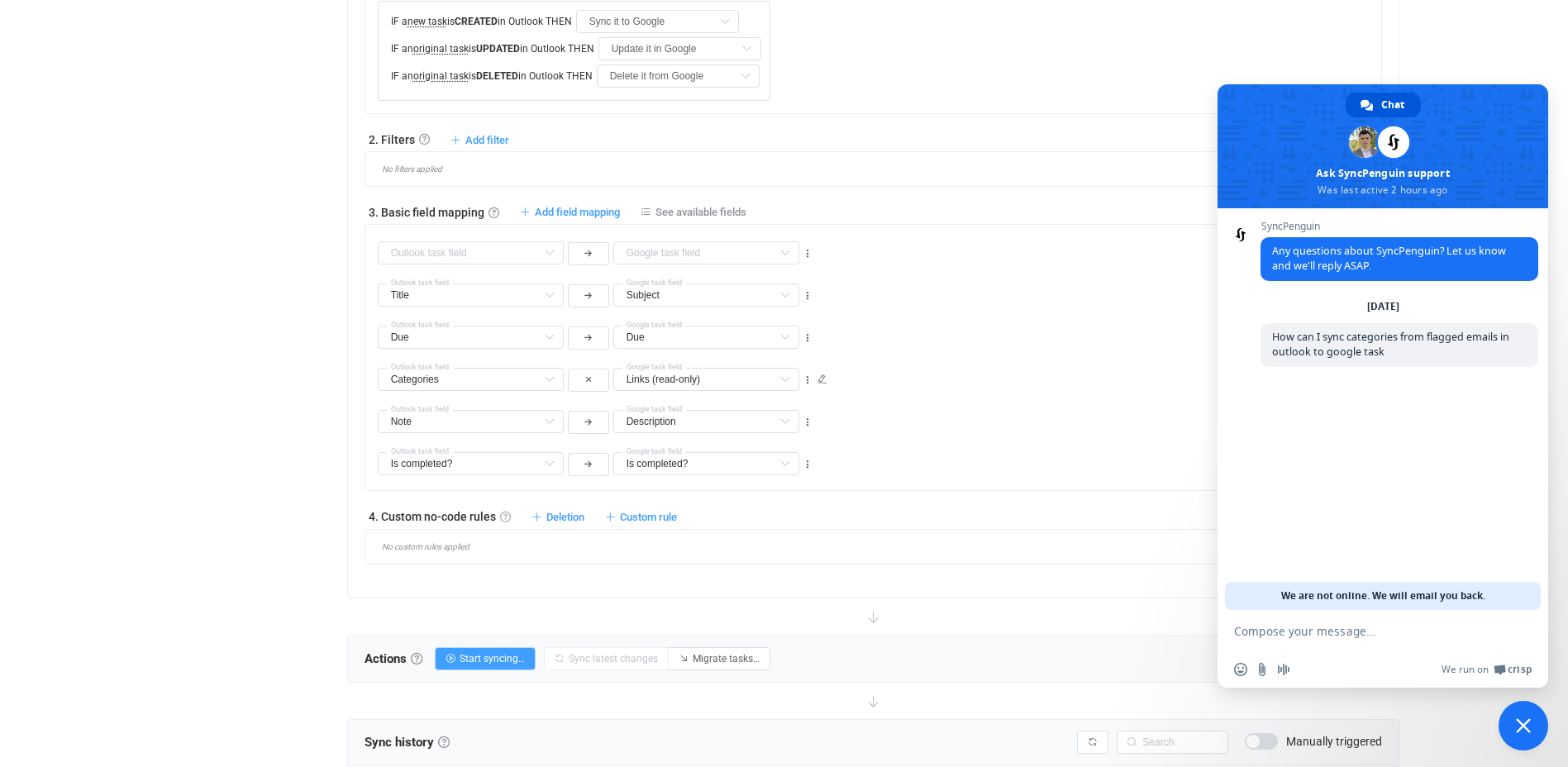
click at [500, 519] on link at bounding box center [505, 517] width 11 height 11
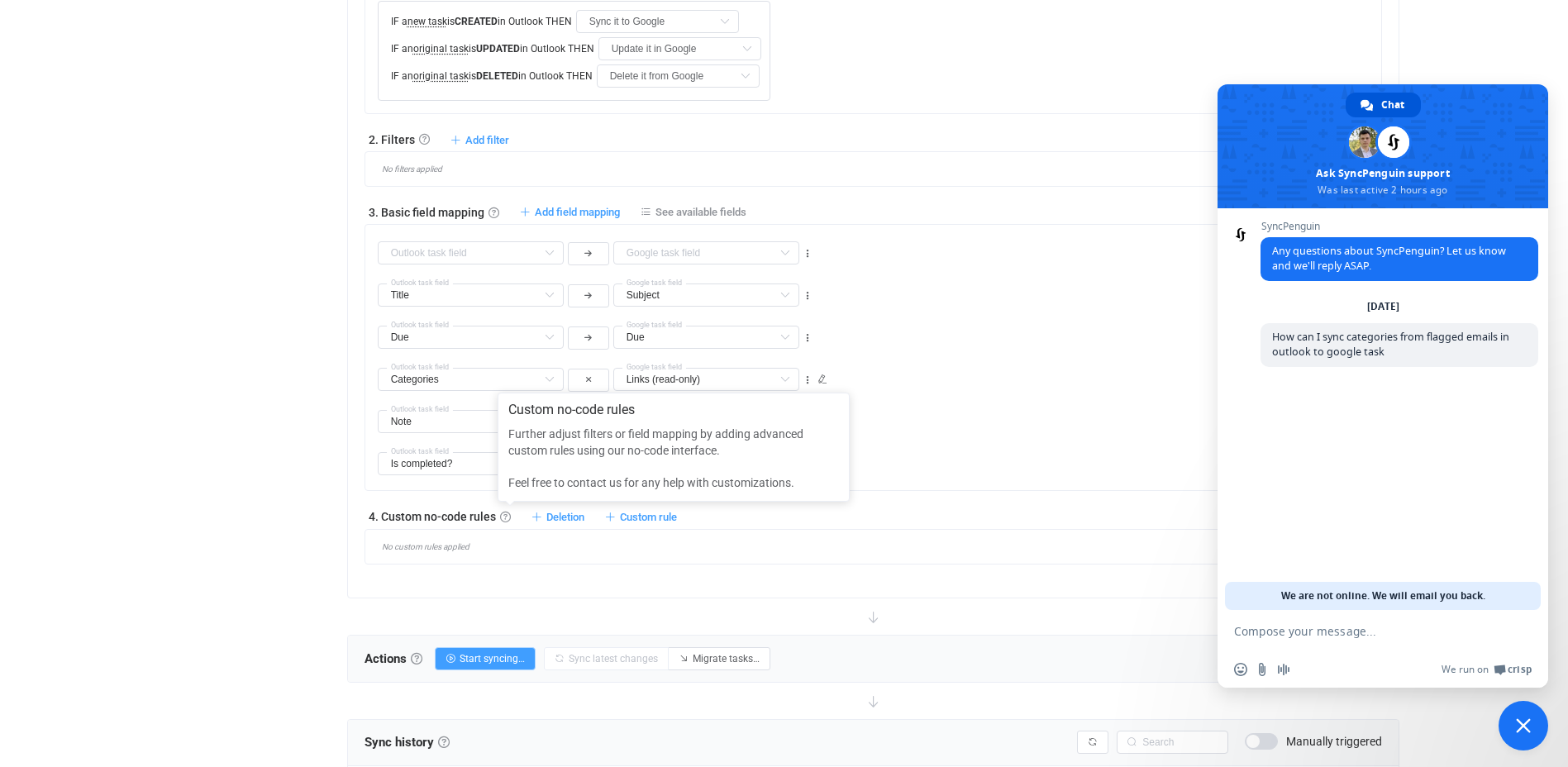
click at [483, 543] on div "No custom rules applied" at bounding box center [879, 546] width 1004 height 9
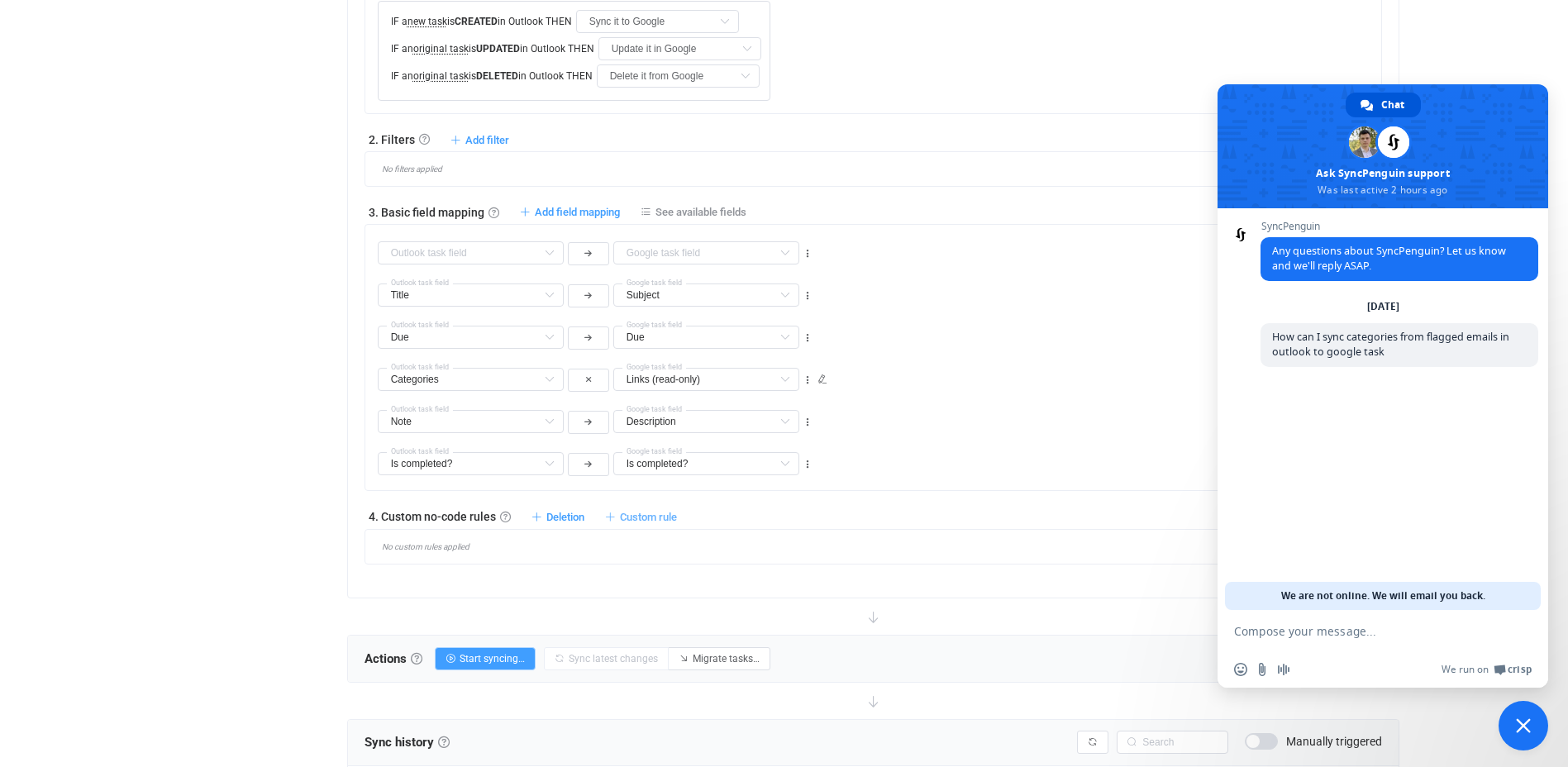
click at [623, 516] on span "Custom rule" at bounding box center [649, 517] width 57 height 13
click at [572, 556] on li "Custom rule when syncing task Outlook → Google …" at bounding box center [527, 556] width 299 height 29
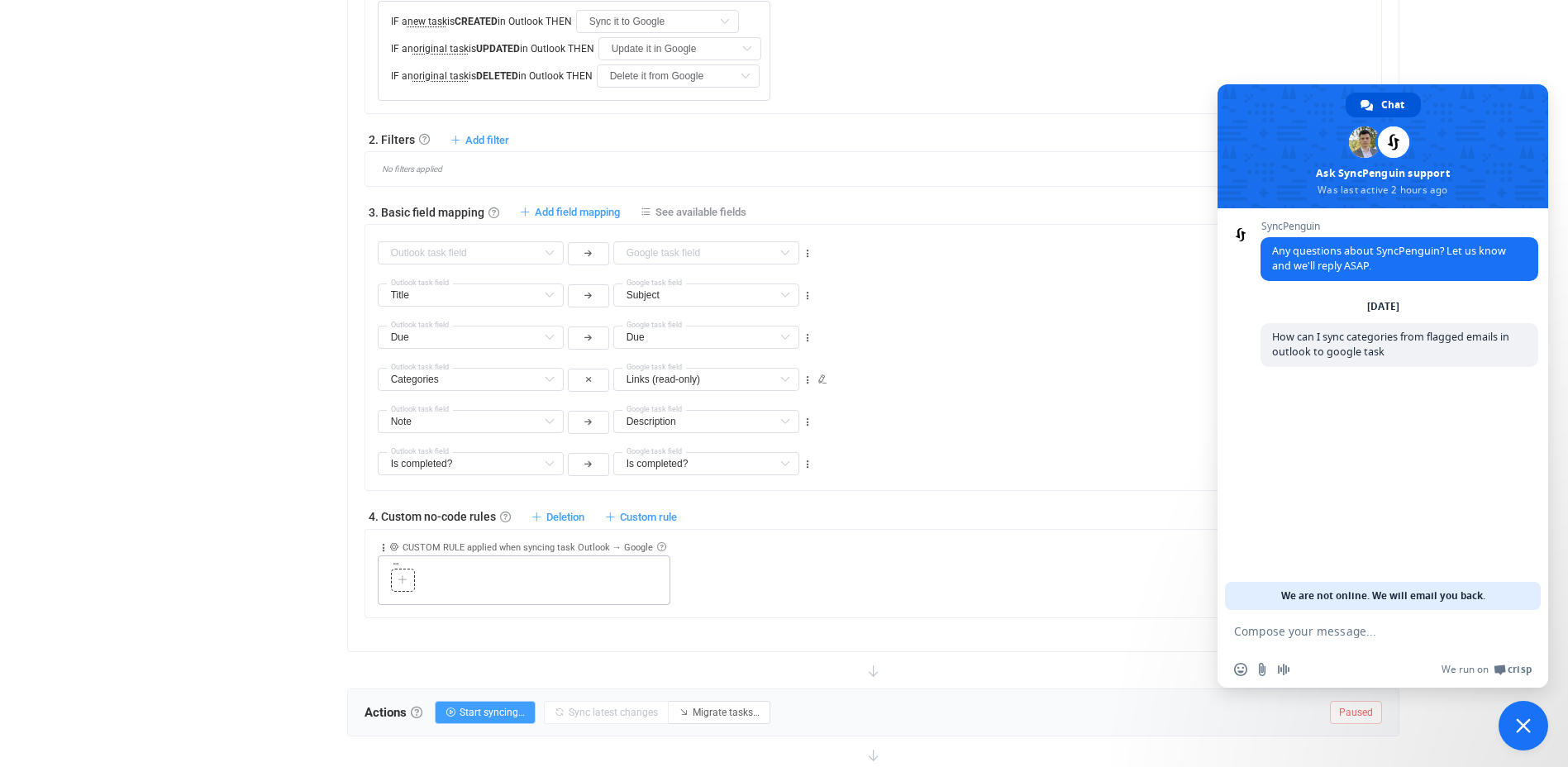
click at [398, 580] on icon at bounding box center [403, 581] width 10 height 10
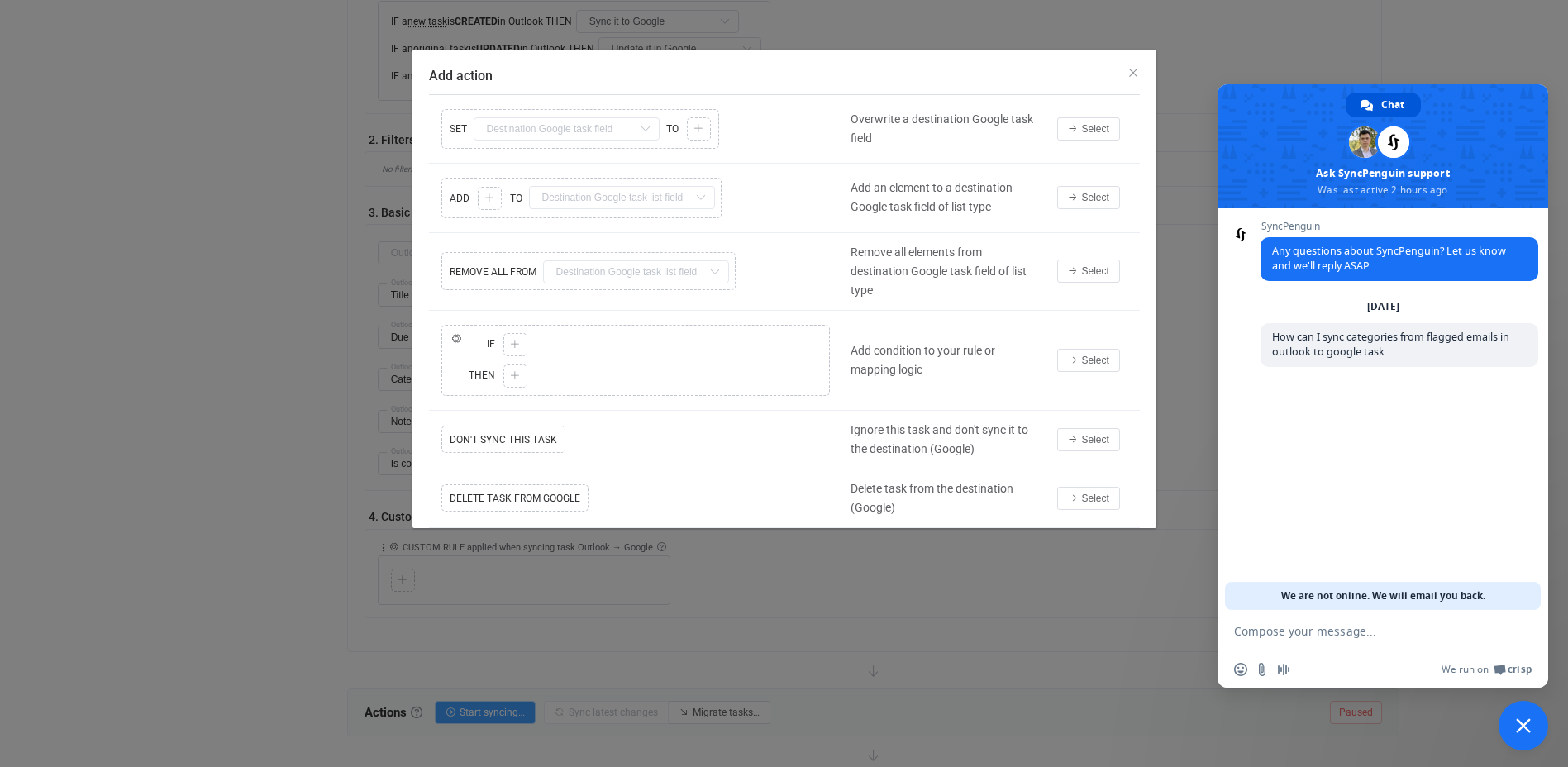
click at [546, 127] on div "Copy Cut Replace SET Subject Default field Due Default field Is all day? Defaul…" at bounding box center [635, 128] width 414 height 48
click at [695, 130] on div "Copy Cut Replace SET Subject Default field Due Default field Is all day? Defaul…" at bounding box center [635, 128] width 414 height 48
click at [550, 119] on div "Copy Cut Replace SET Subject Default field Due Default field Is all day? Defaul…" at bounding box center [635, 128] width 414 height 48
click at [1090, 196] on span "Select" at bounding box center [1095, 198] width 28 height 12
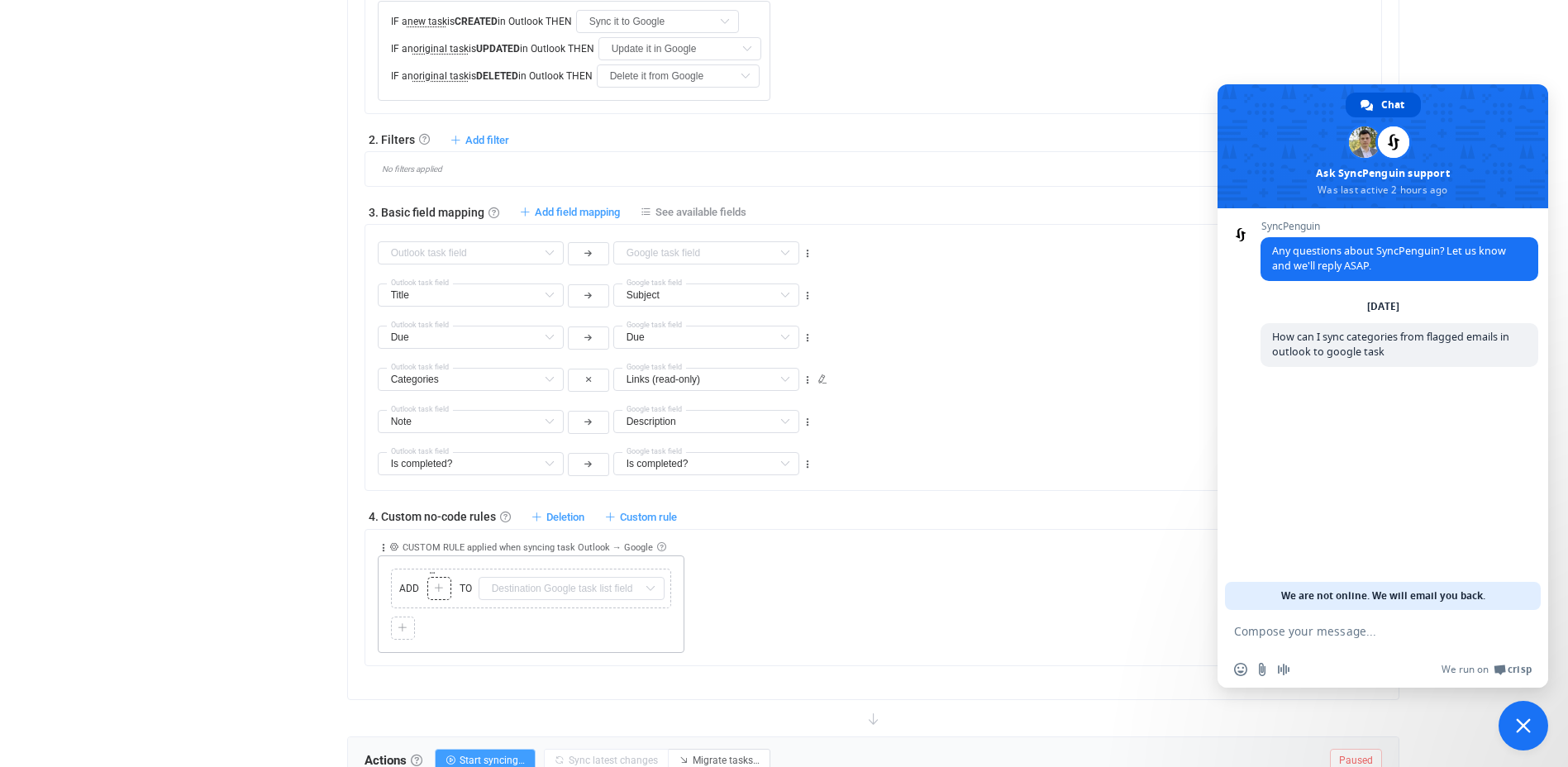
click at [435, 592] on icon at bounding box center [439, 588] width 10 height 10
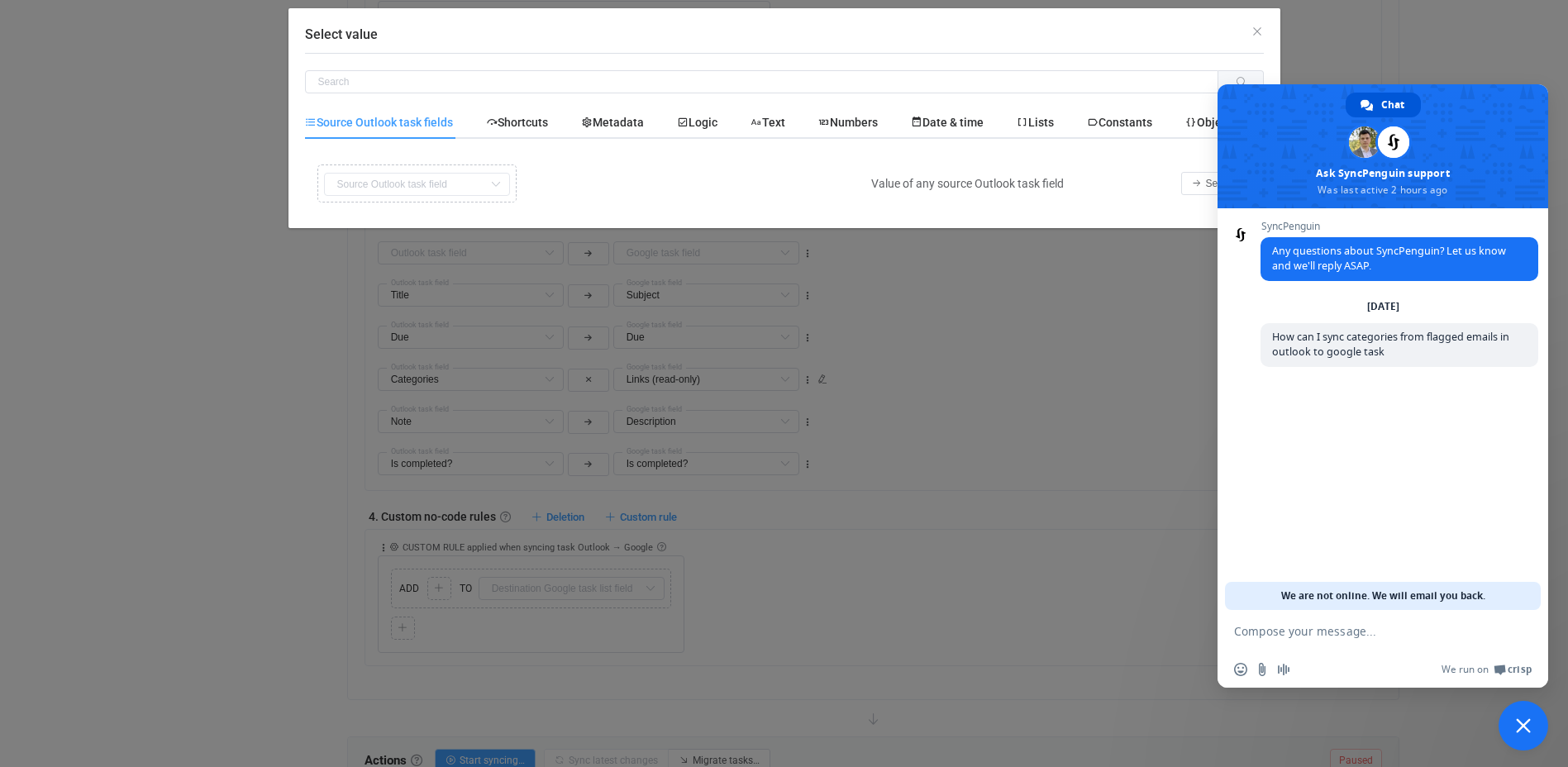
click at [453, 177] on div "Copy Cut Replace TYPE MISMATCH Title Default field Due Default field Is all day…" at bounding box center [583, 183] width 541 height 46
click at [455, 88] on input "Select value" at bounding box center [762, 82] width 914 height 23
type input "categories"
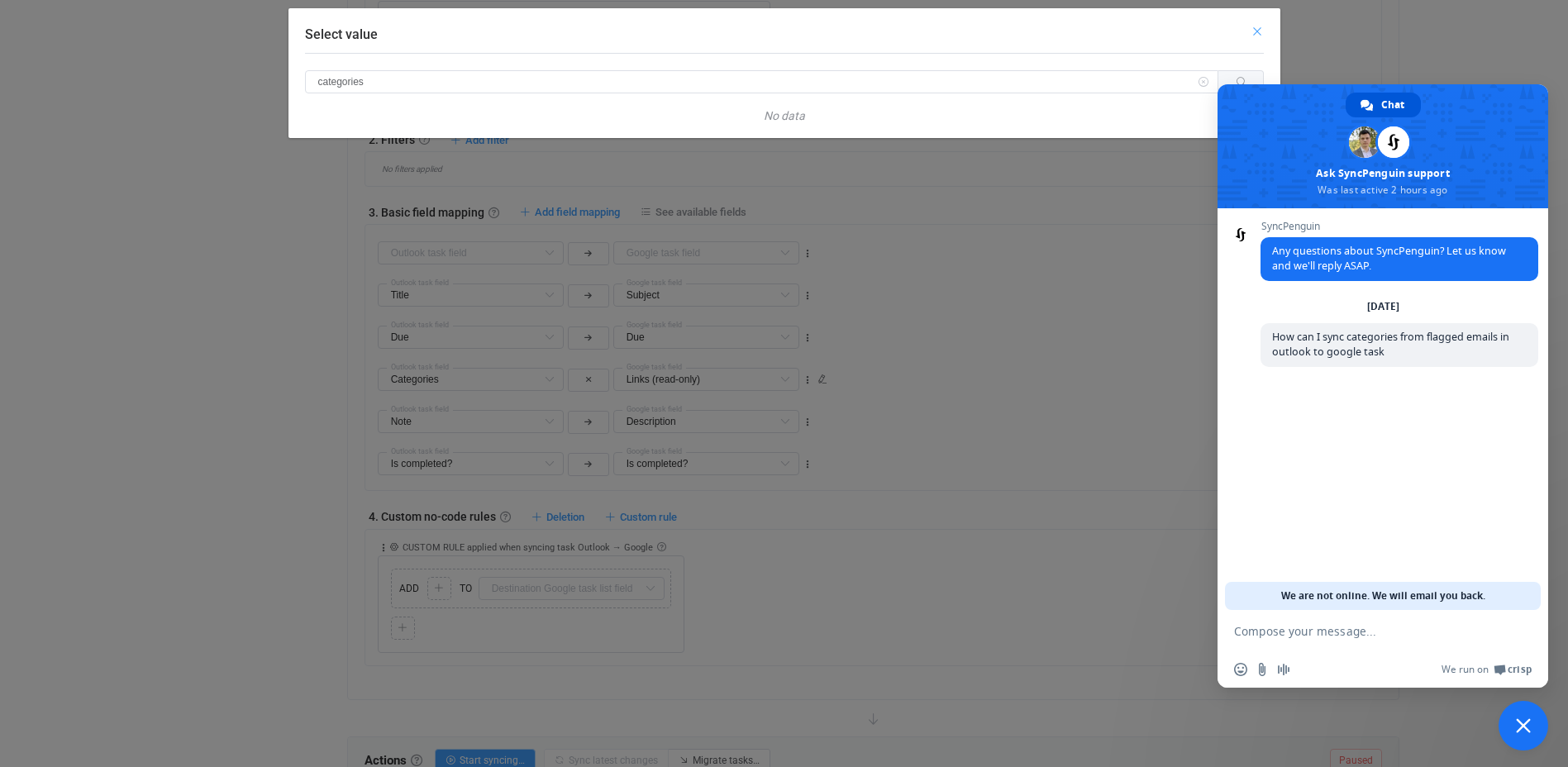
click at [1258, 32] on icon "Close" at bounding box center [1257, 32] width 13 height 13
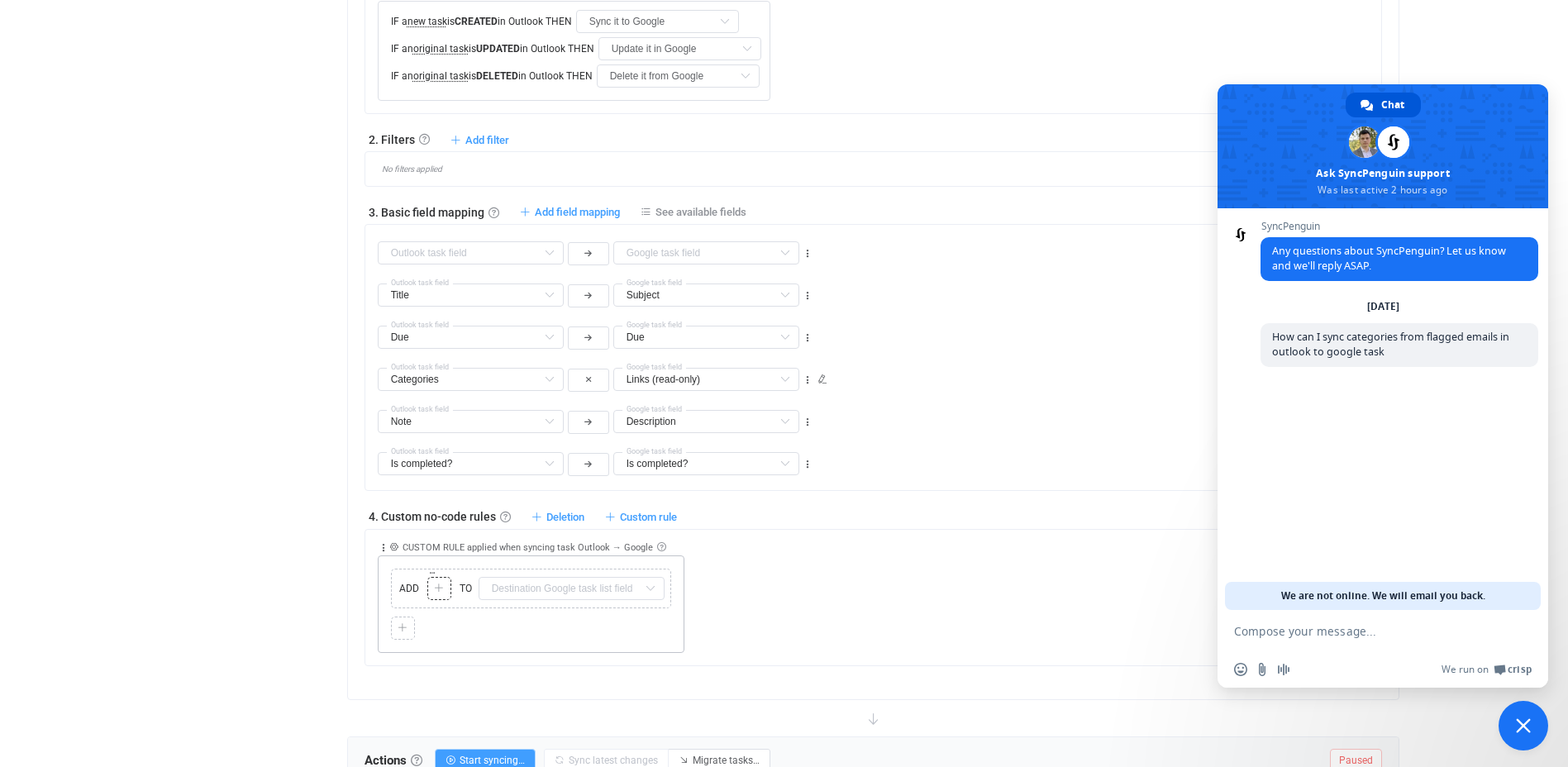
click at [434, 589] on icon at bounding box center [439, 588] width 10 height 10
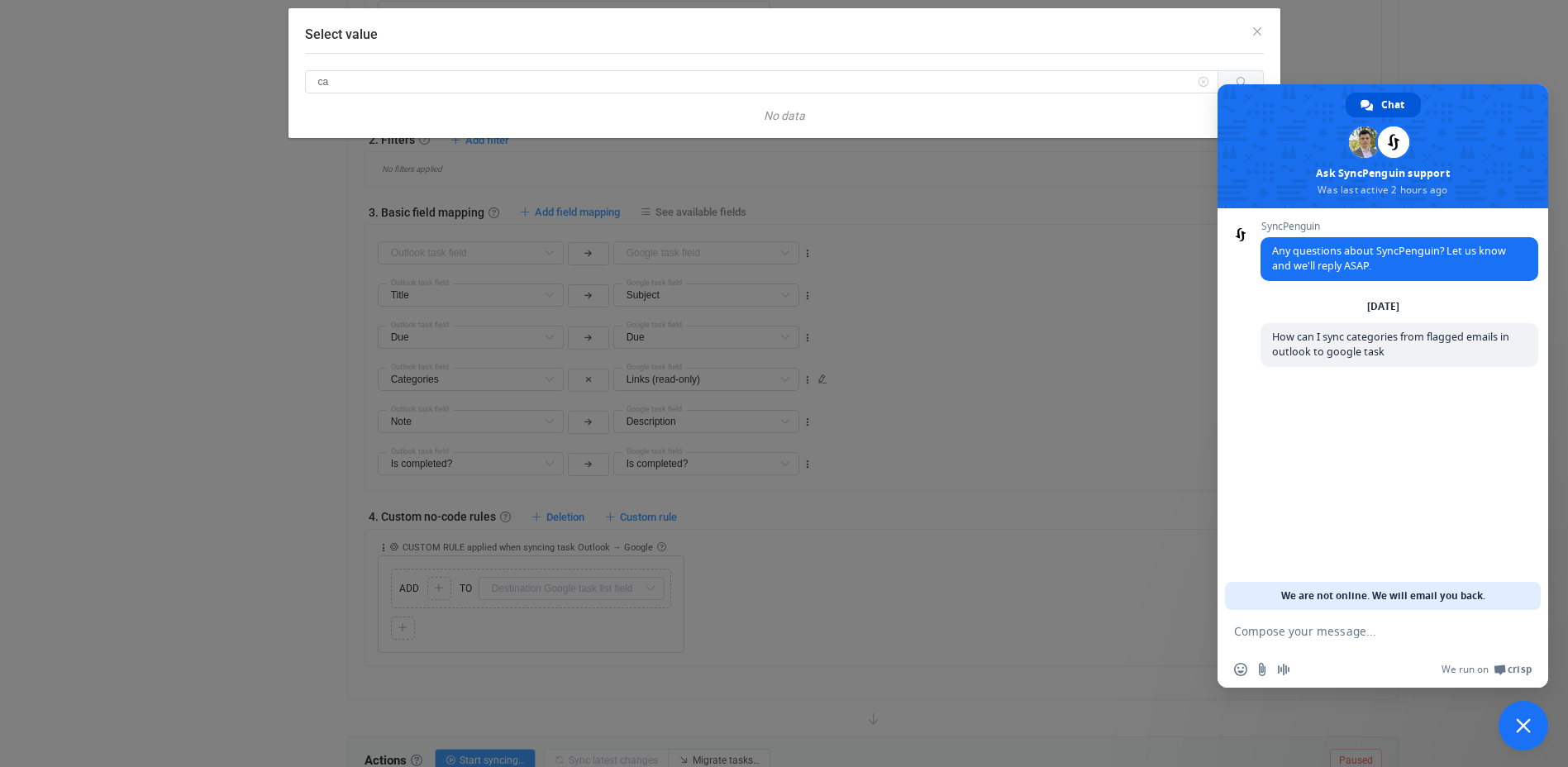
type input "c"
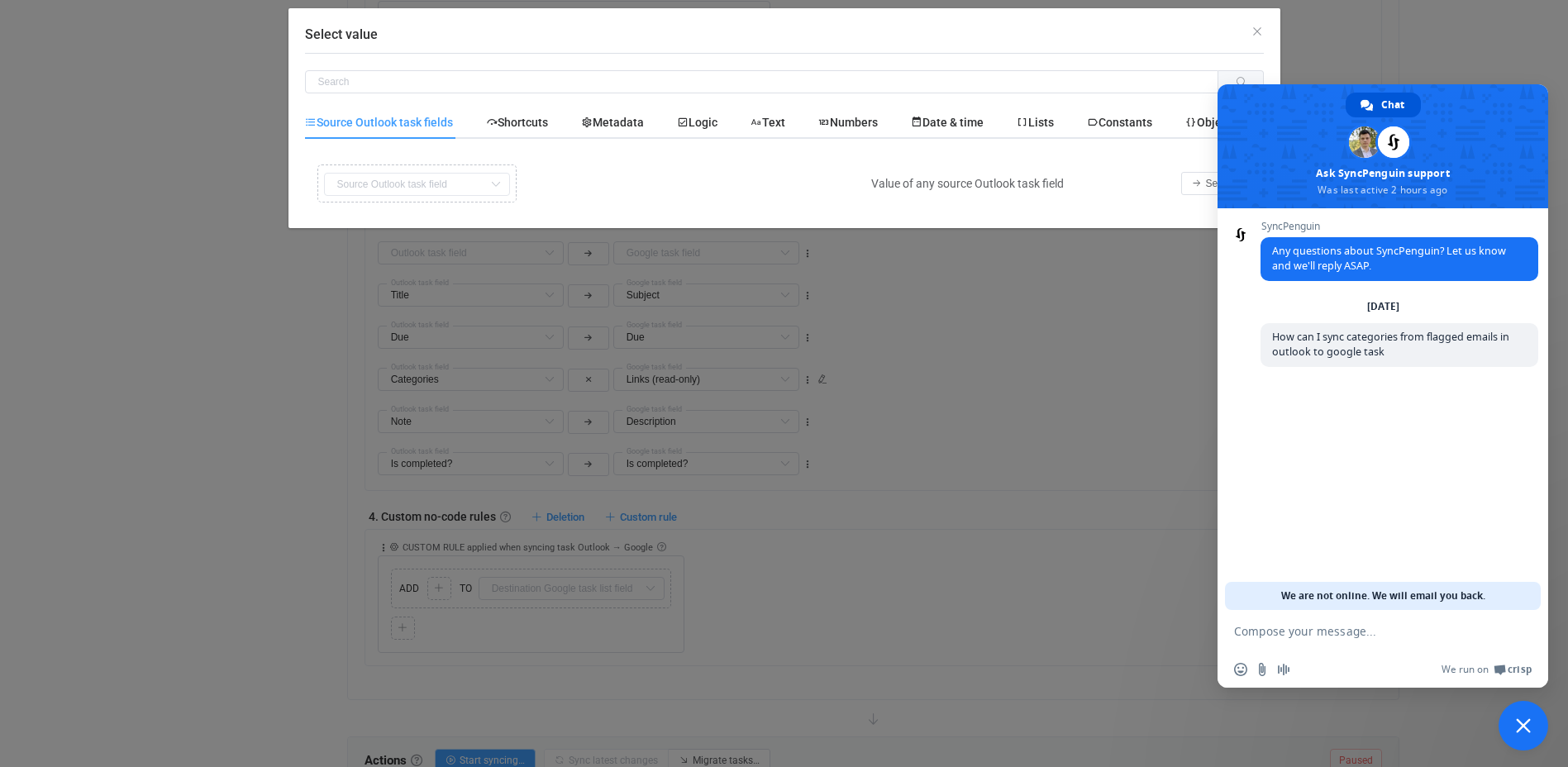
click at [393, 117] on span "Source Outlook task fields" at bounding box center [379, 123] width 148 height 13
click at [312, 124] on icon "Select value" at bounding box center [311, 123] width 12 height 12
click at [371, 175] on div "Copy Cut Replace TYPE MISMATCH Title Default field Due Default field Is all day…" at bounding box center [583, 183] width 541 height 46
click at [377, 189] on div "Copy Cut Replace TYPE MISMATCH Title Default field Due Default field Is all day…" at bounding box center [583, 183] width 541 height 46
drag, startPoint x: 1462, startPoint y: 91, endPoint x: 1516, endPoint y: 180, distance: 104.1
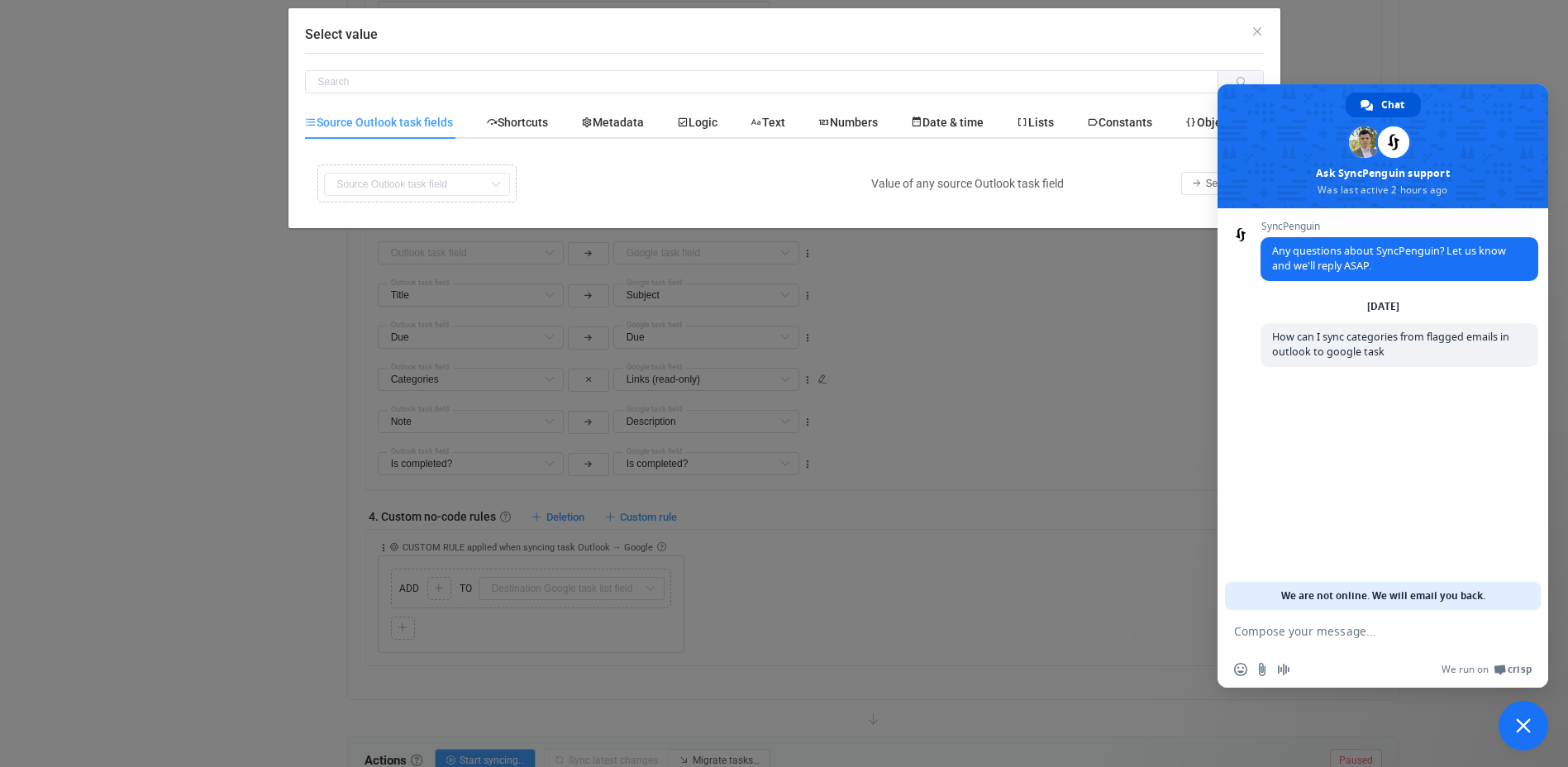
click at [1519, 178] on span at bounding box center [1383, 146] width 331 height 124
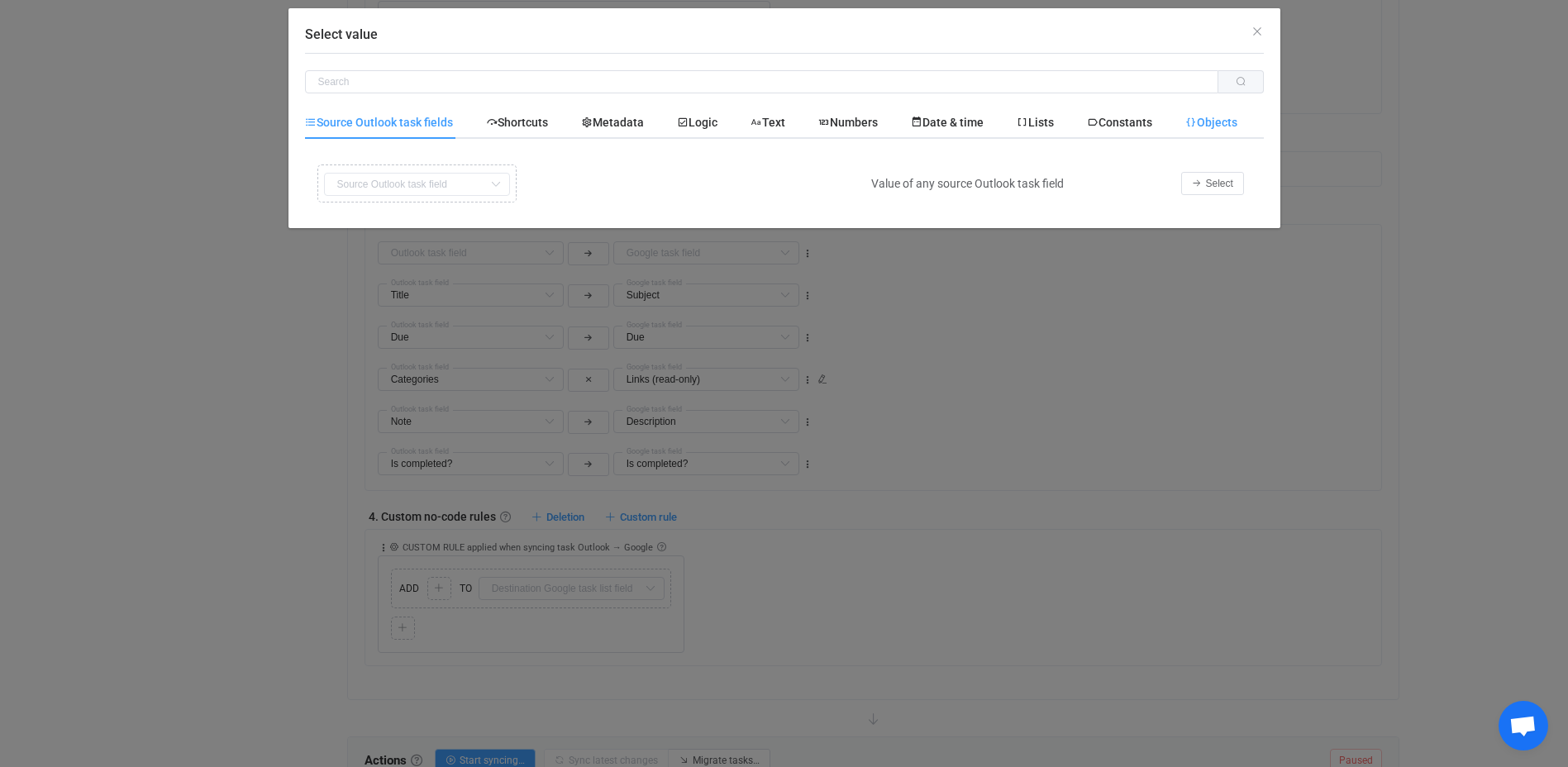
click at [1222, 121] on span "Objects" at bounding box center [1211, 123] width 52 height 13
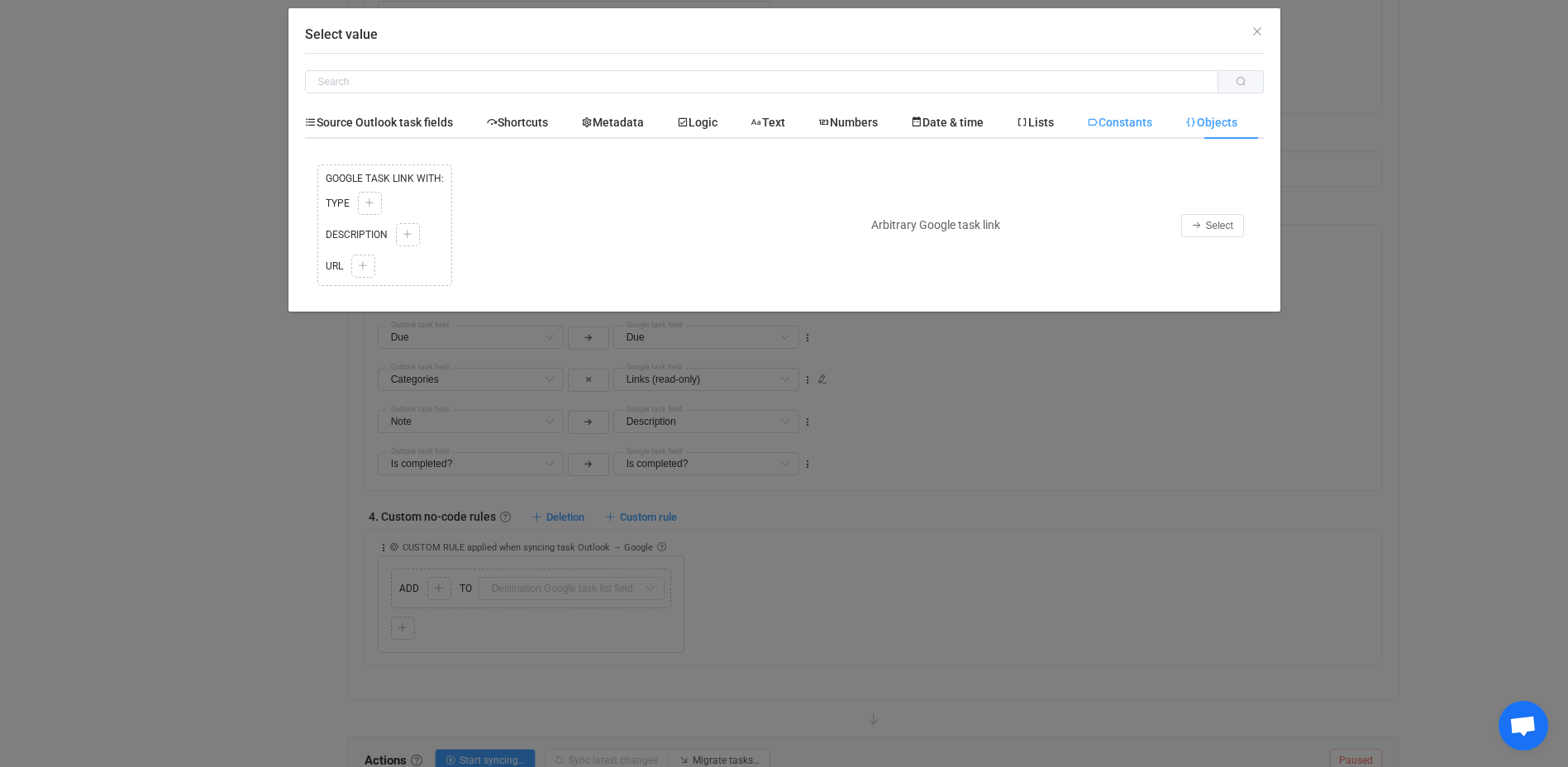
click at [1151, 117] on span "Constants" at bounding box center [1119, 123] width 65 height 13
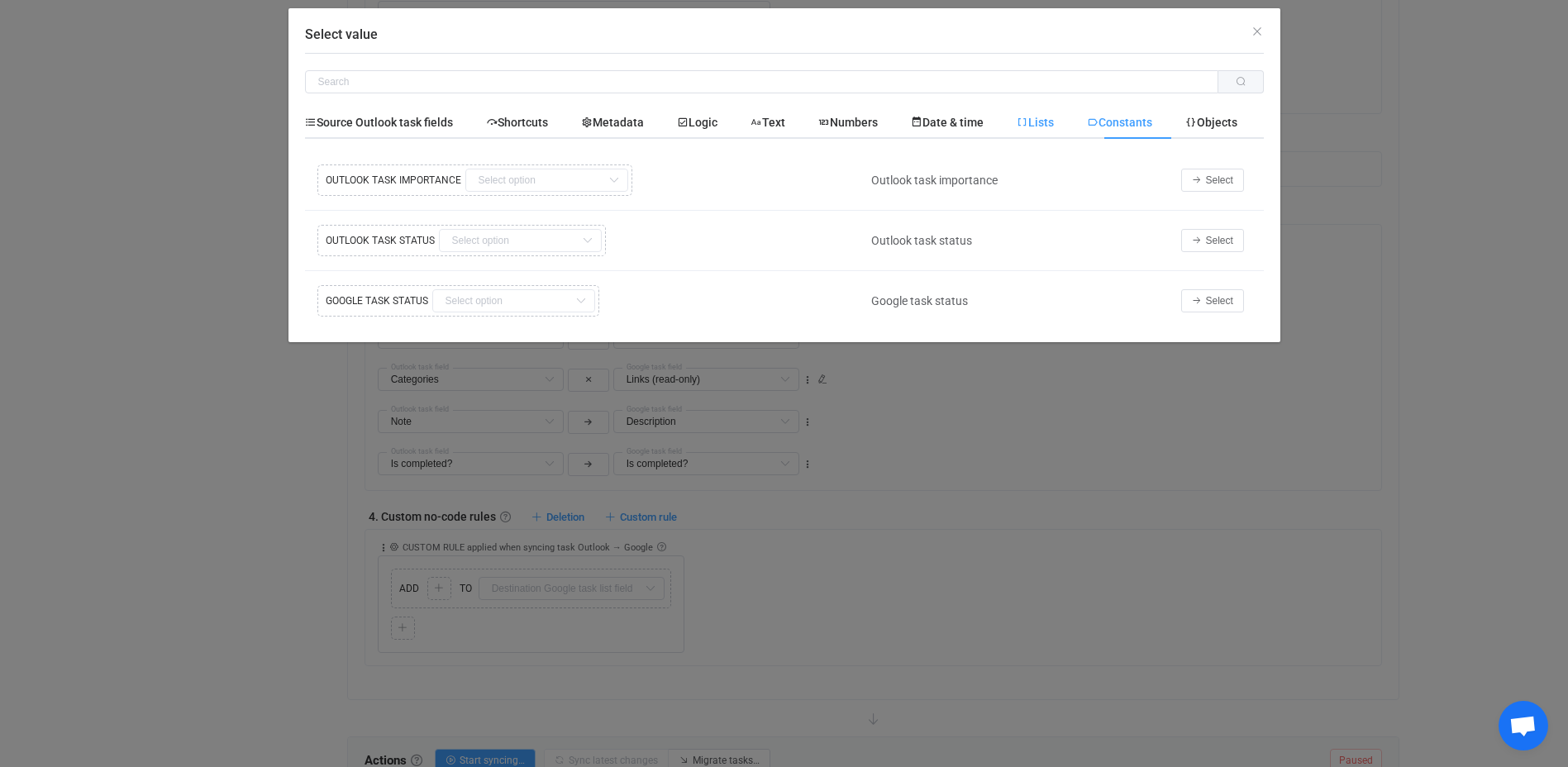
click at [1054, 123] on span "Lists" at bounding box center [1035, 123] width 37 height 13
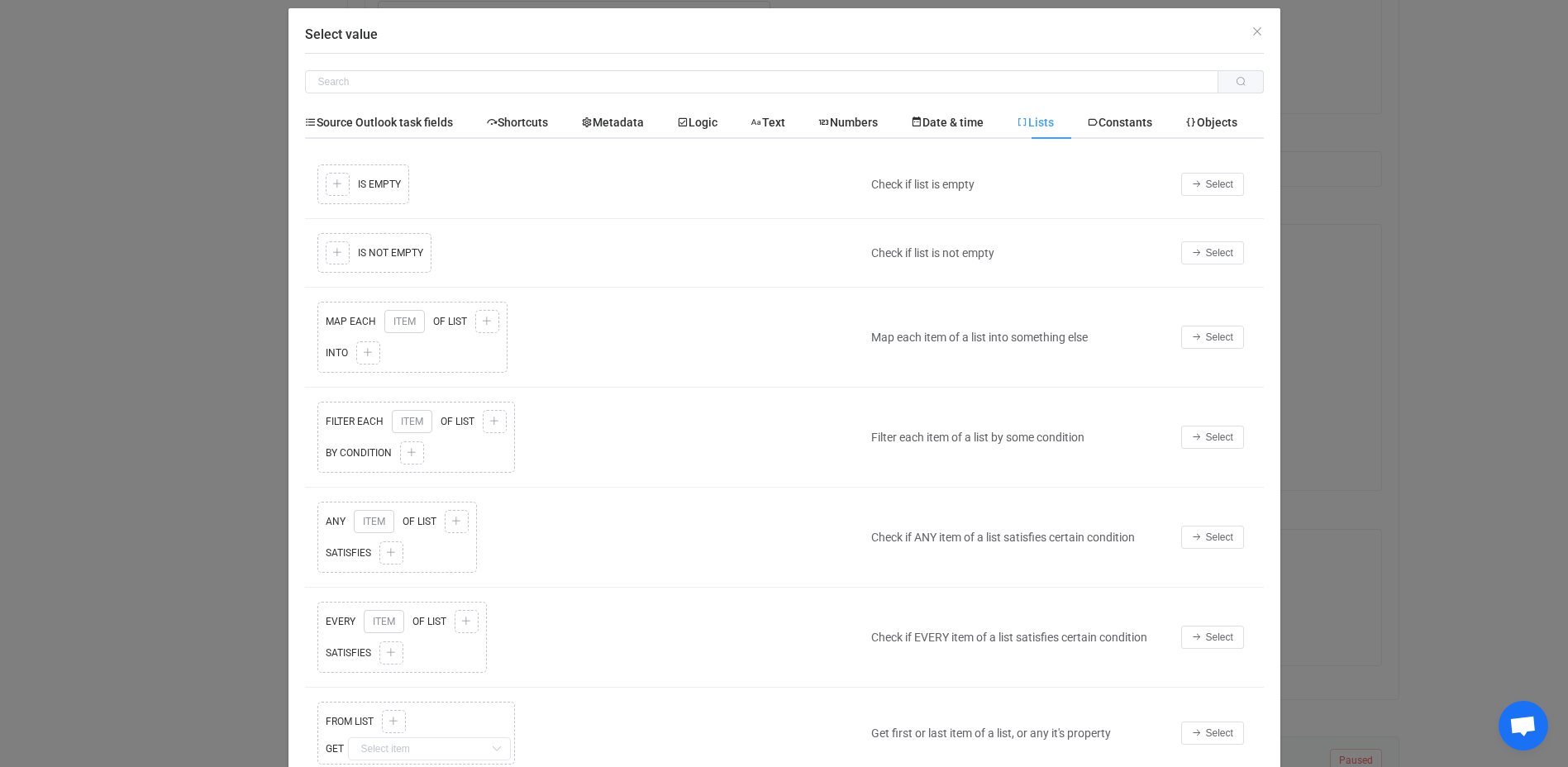
click at [331, 182] on div "Copy Cut Replace TYPE MISMATCH Copy Cut Paste TYPE MISMATCH Select value IS EMP…" at bounding box center [583, 184] width 541 height 48
click at [354, 110] on fields "Source Outlook task fields" at bounding box center [388, 122] width 164 height 33
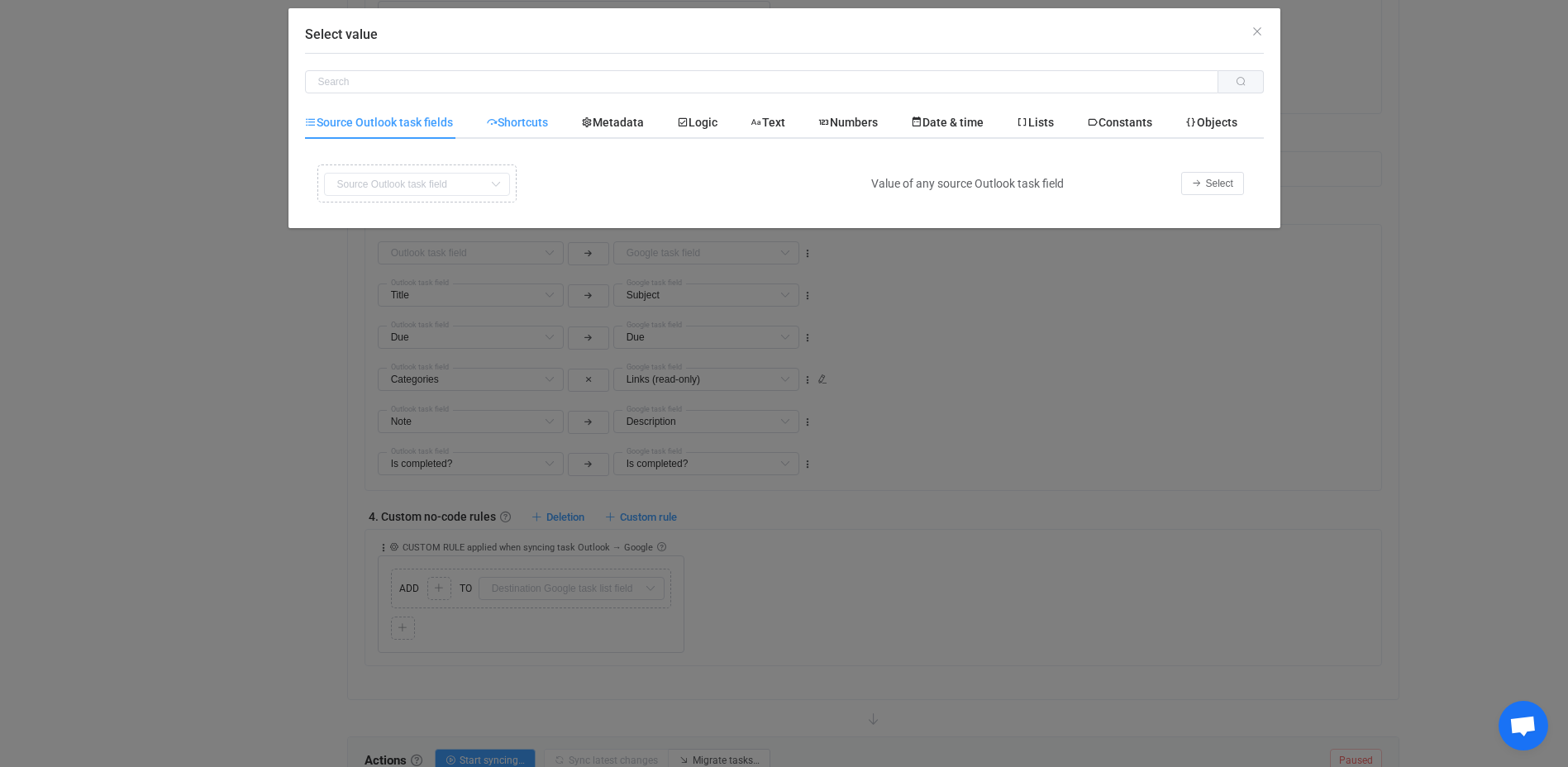
click at [493, 126] on icon "Select value" at bounding box center [492, 123] width 12 height 12
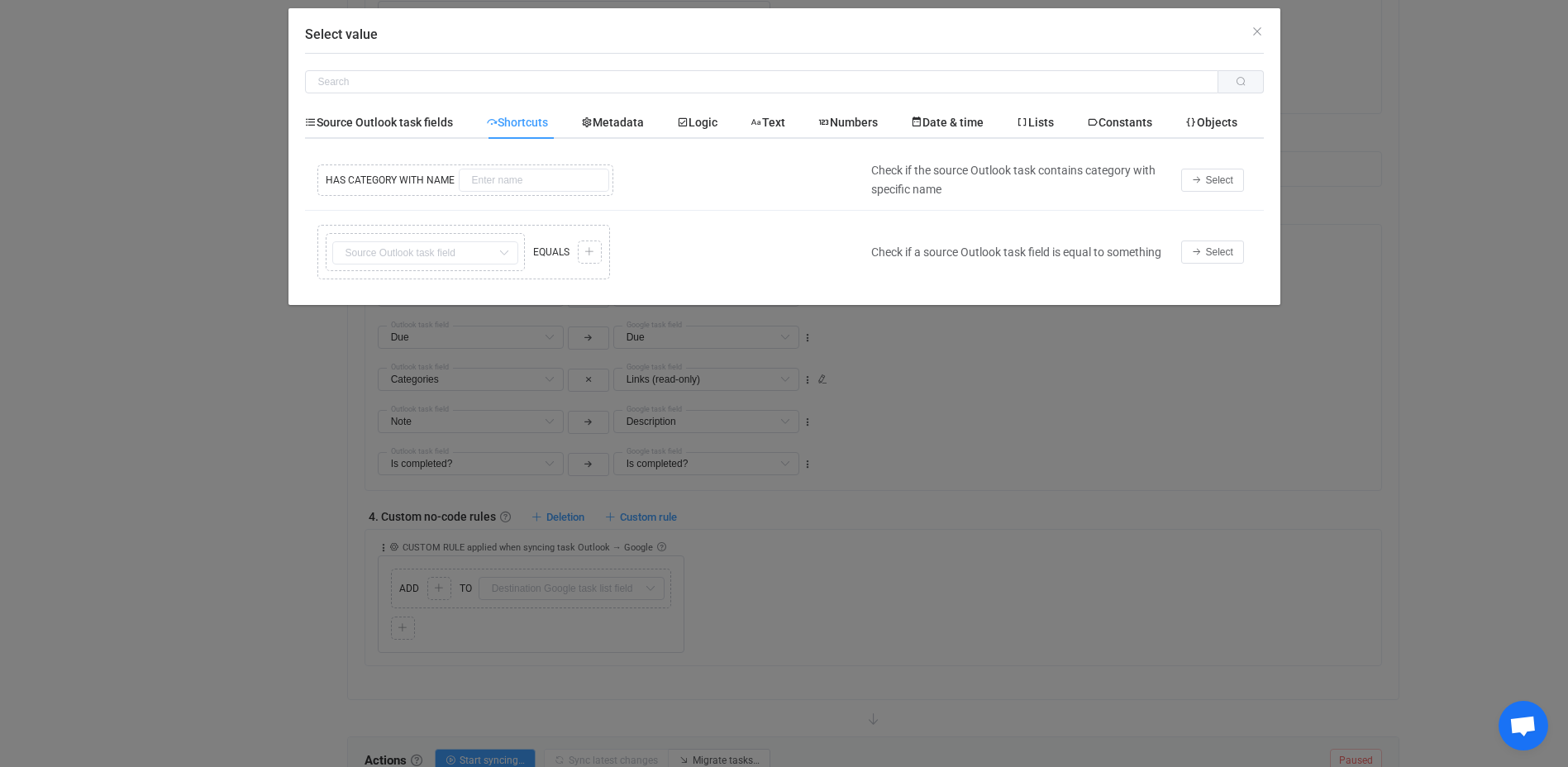
click at [492, 182] on div "Copy Cut Replace TYPE MISMATCH HAS CATEGORY WITH NAME Select value" at bounding box center [583, 180] width 541 height 39
click at [601, 122] on span "Metadata" at bounding box center [612, 123] width 63 height 13
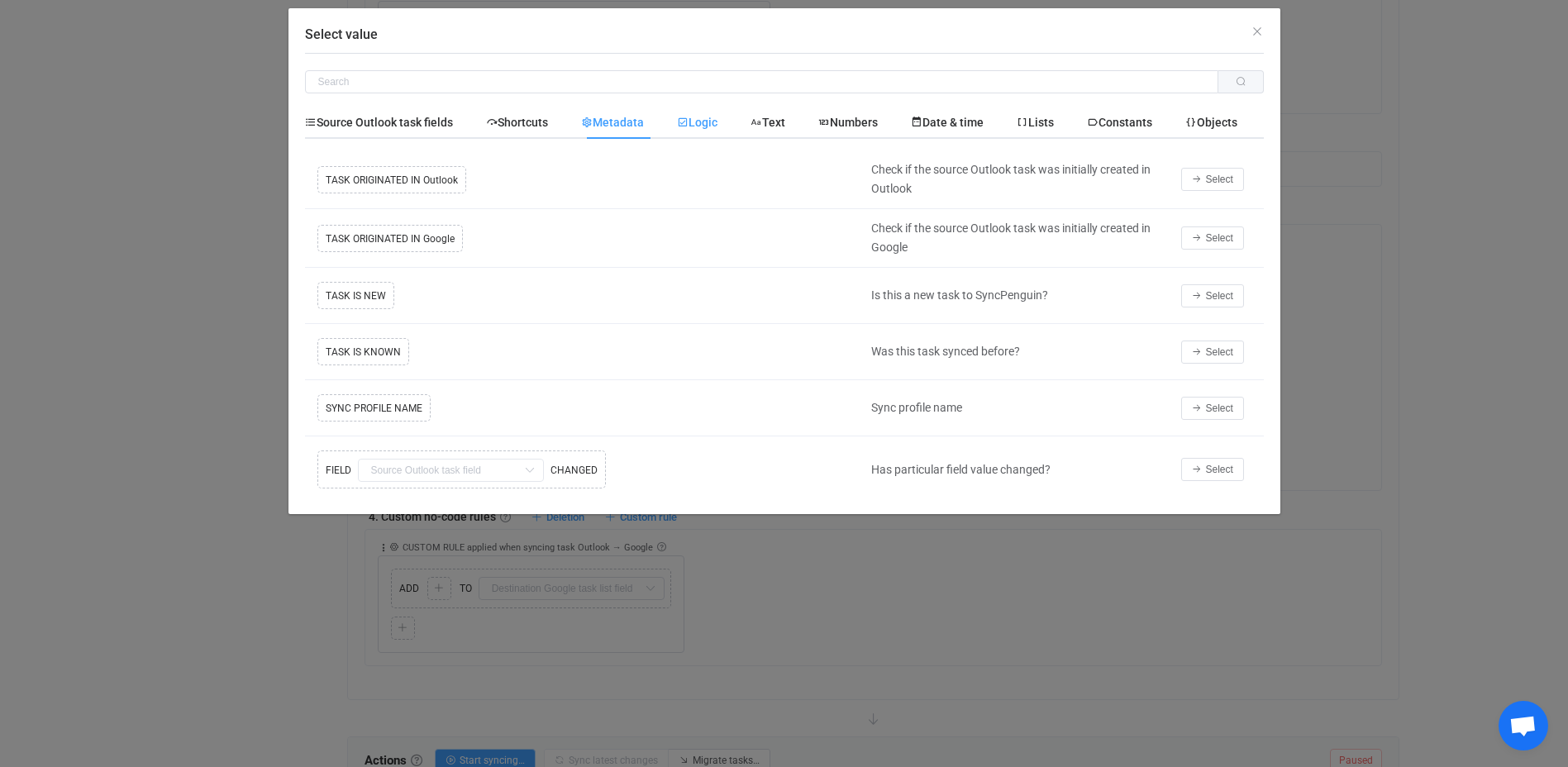
click at [700, 123] on span "Logic" at bounding box center [697, 123] width 40 height 13
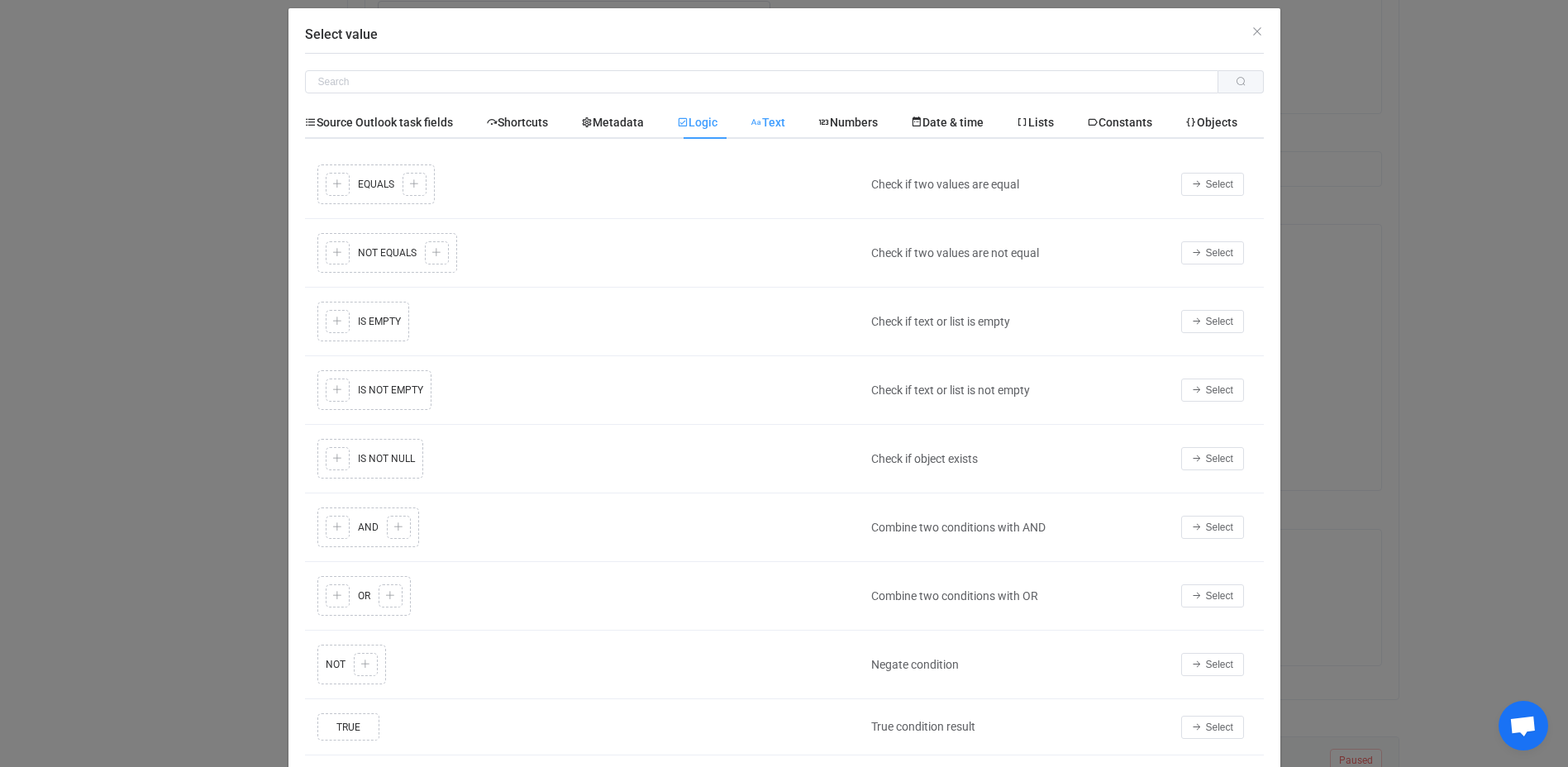
click at [783, 124] on span "Text" at bounding box center [767, 123] width 34 height 13
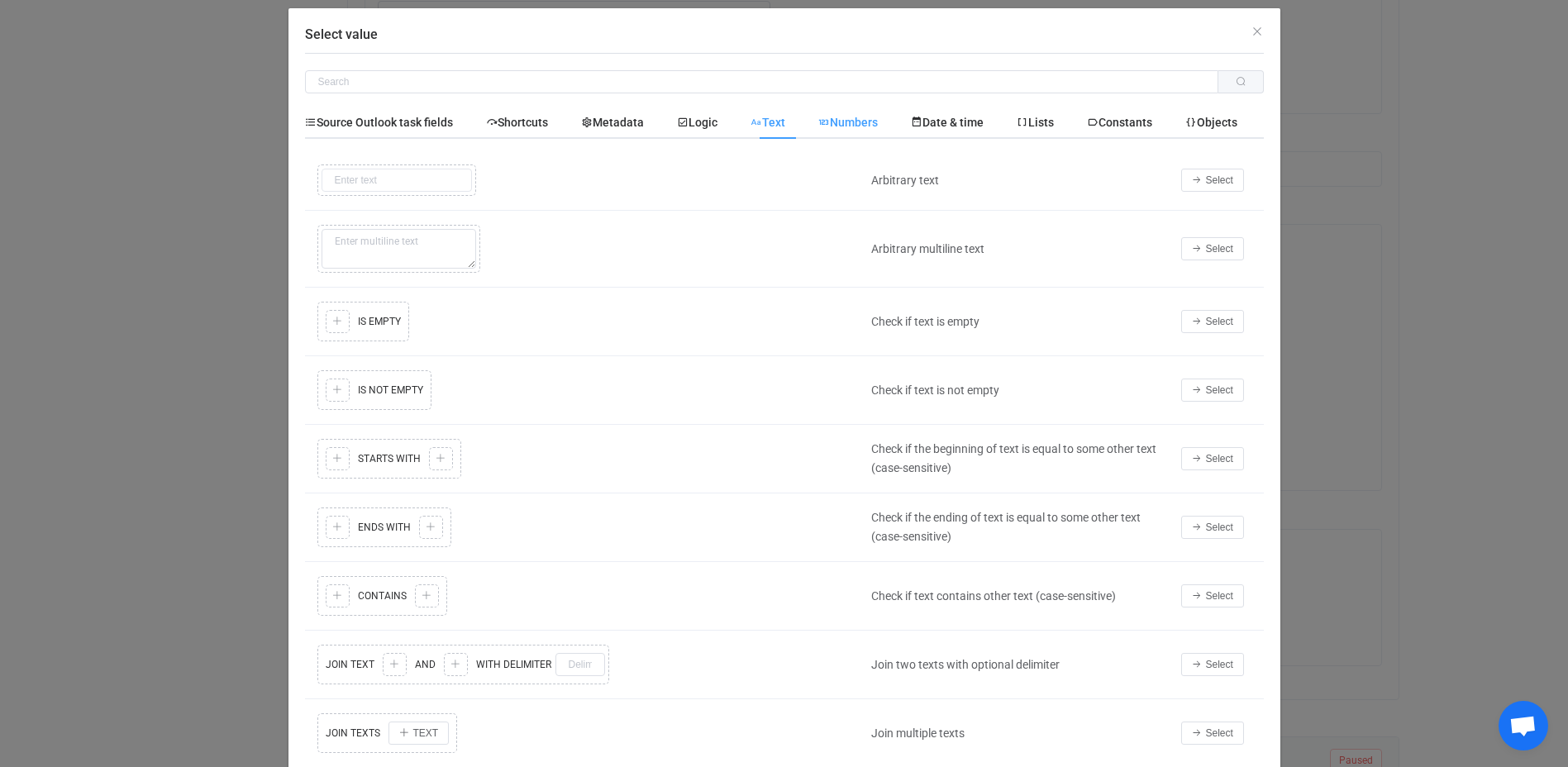
click at [836, 130] on div "Numbers" at bounding box center [848, 122] width 92 height 33
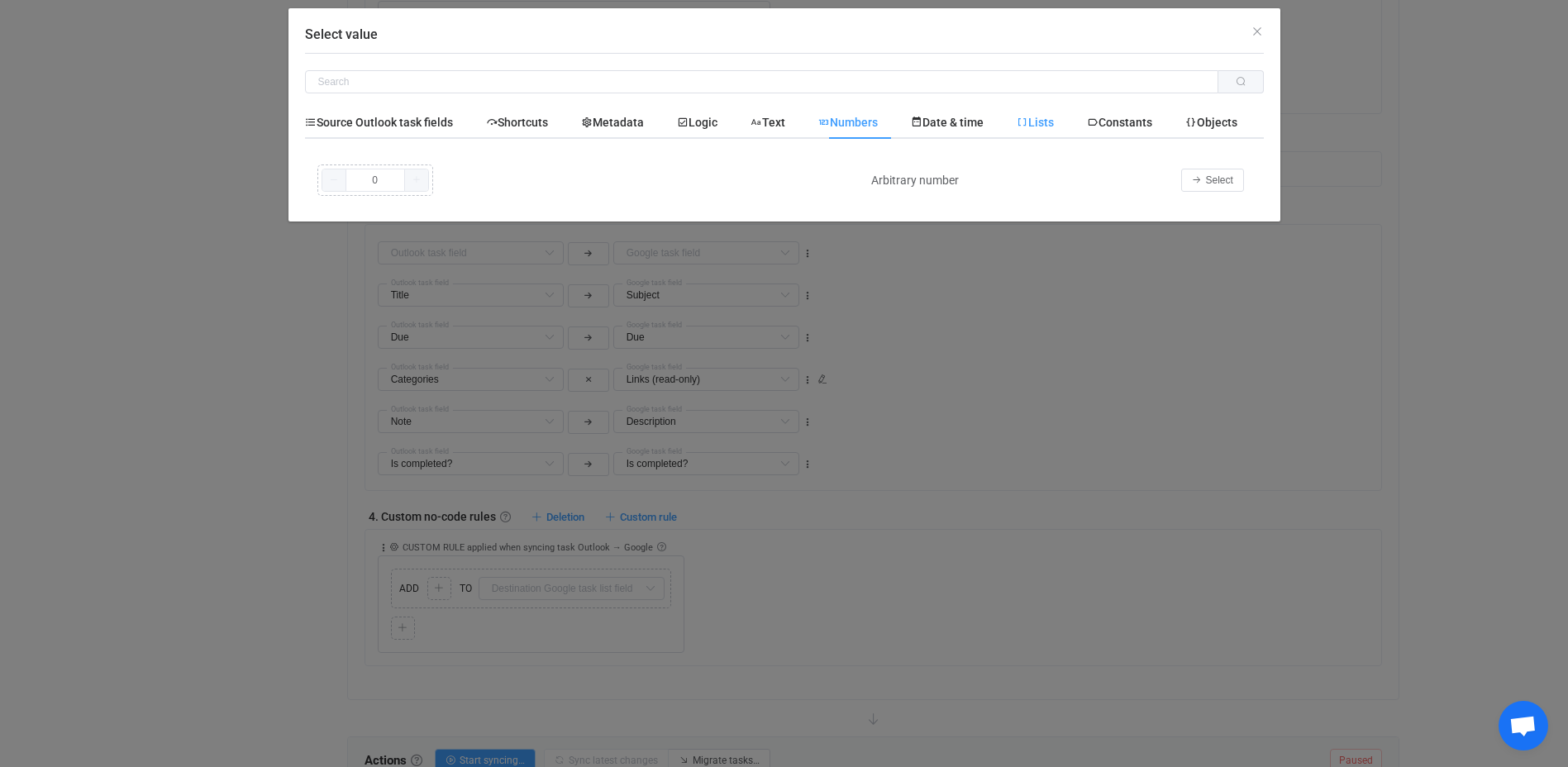
click at [1054, 122] on span "Lists" at bounding box center [1035, 123] width 37 height 13
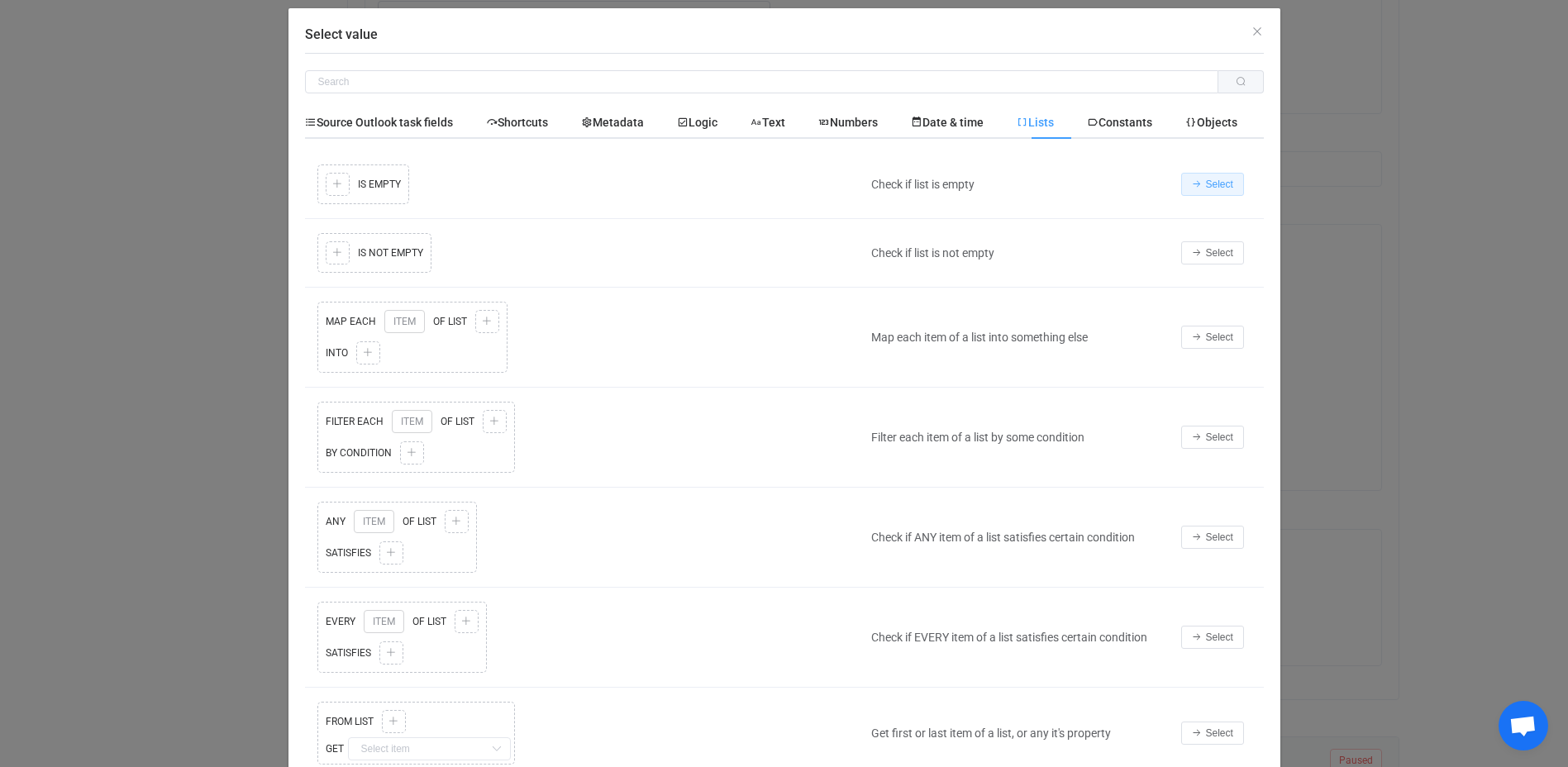
click at [1196, 186] on button "Select" at bounding box center [1212, 185] width 63 height 23
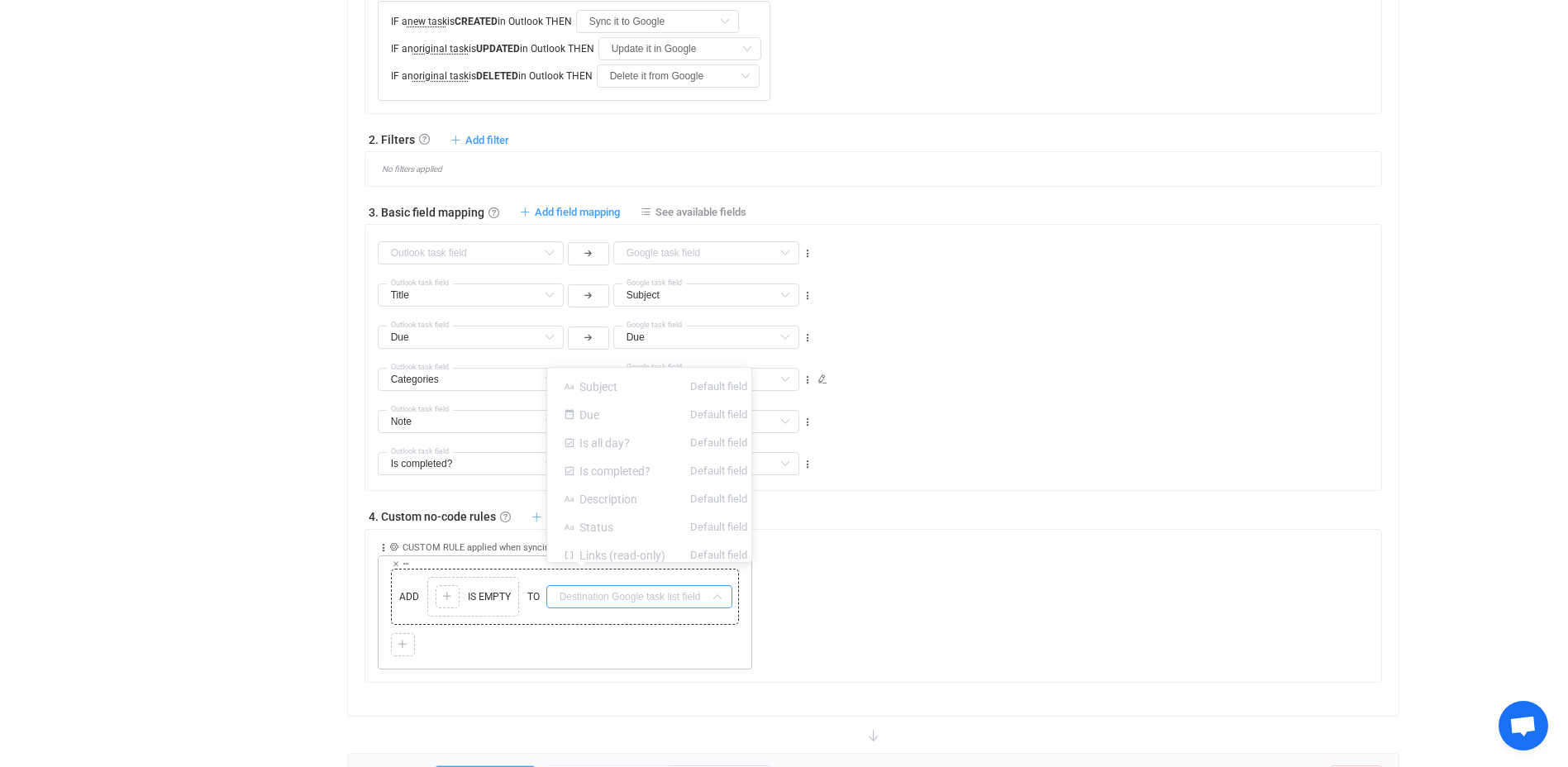
click at [571, 603] on input "text" at bounding box center [639, 597] width 186 height 23
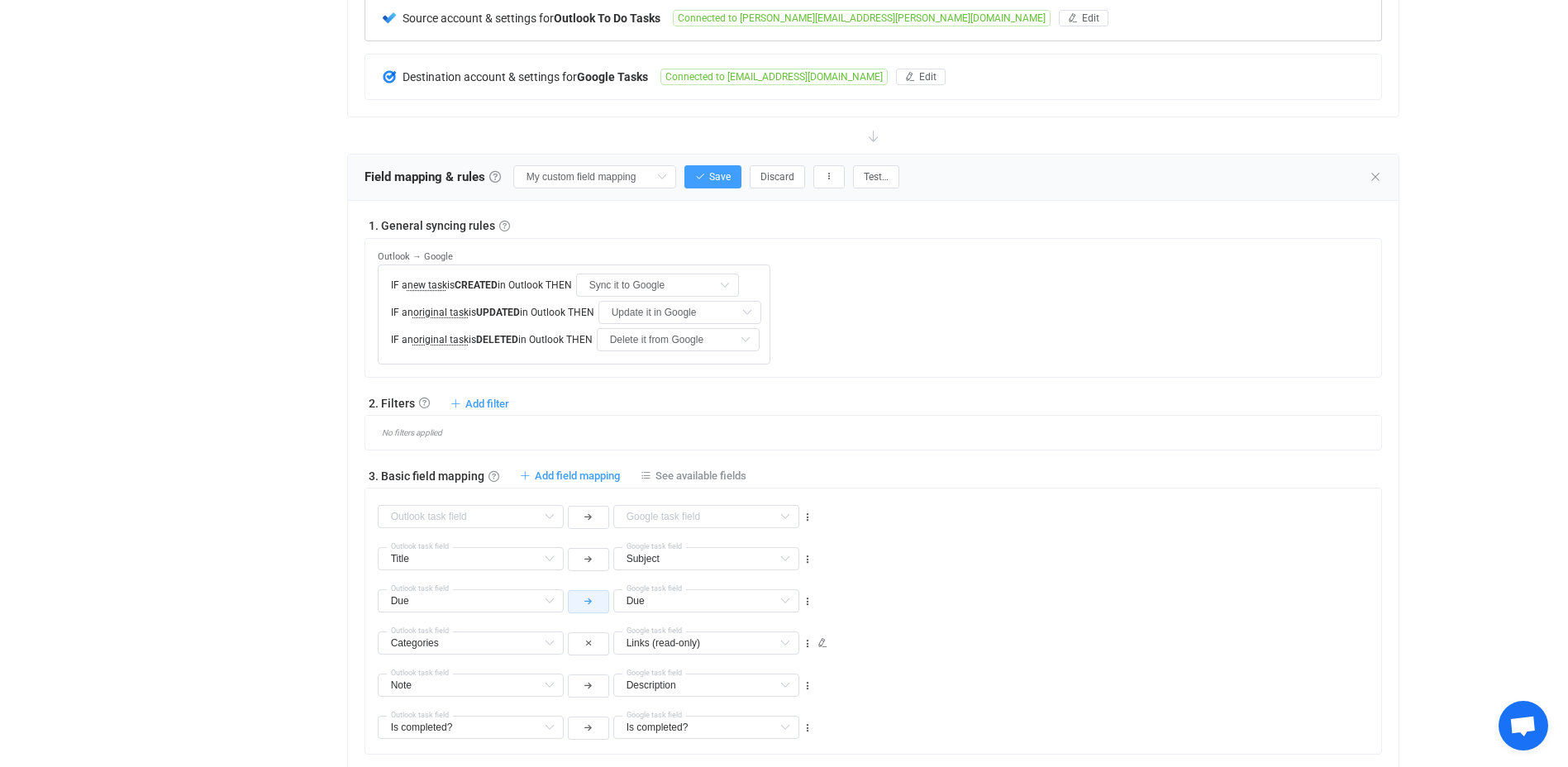
scroll to position [0, 0]
